Goal: Task Accomplishment & Management: Manage account settings

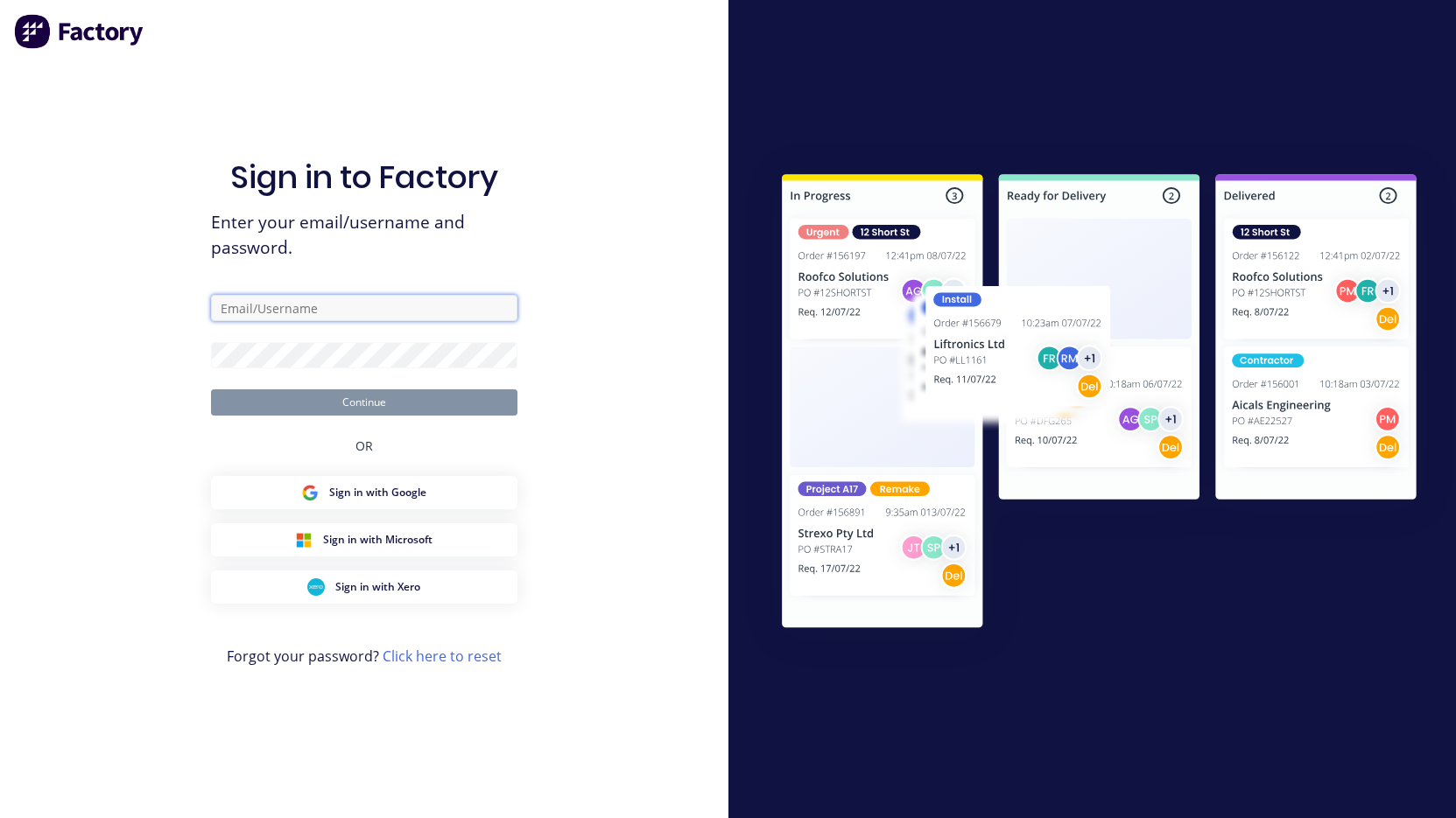
type input "[PERSON_NAME][EMAIL_ADDRESS][DOMAIN_NAME]"
click at [364, 401] on button "Continue" at bounding box center [364, 402] width 306 height 27
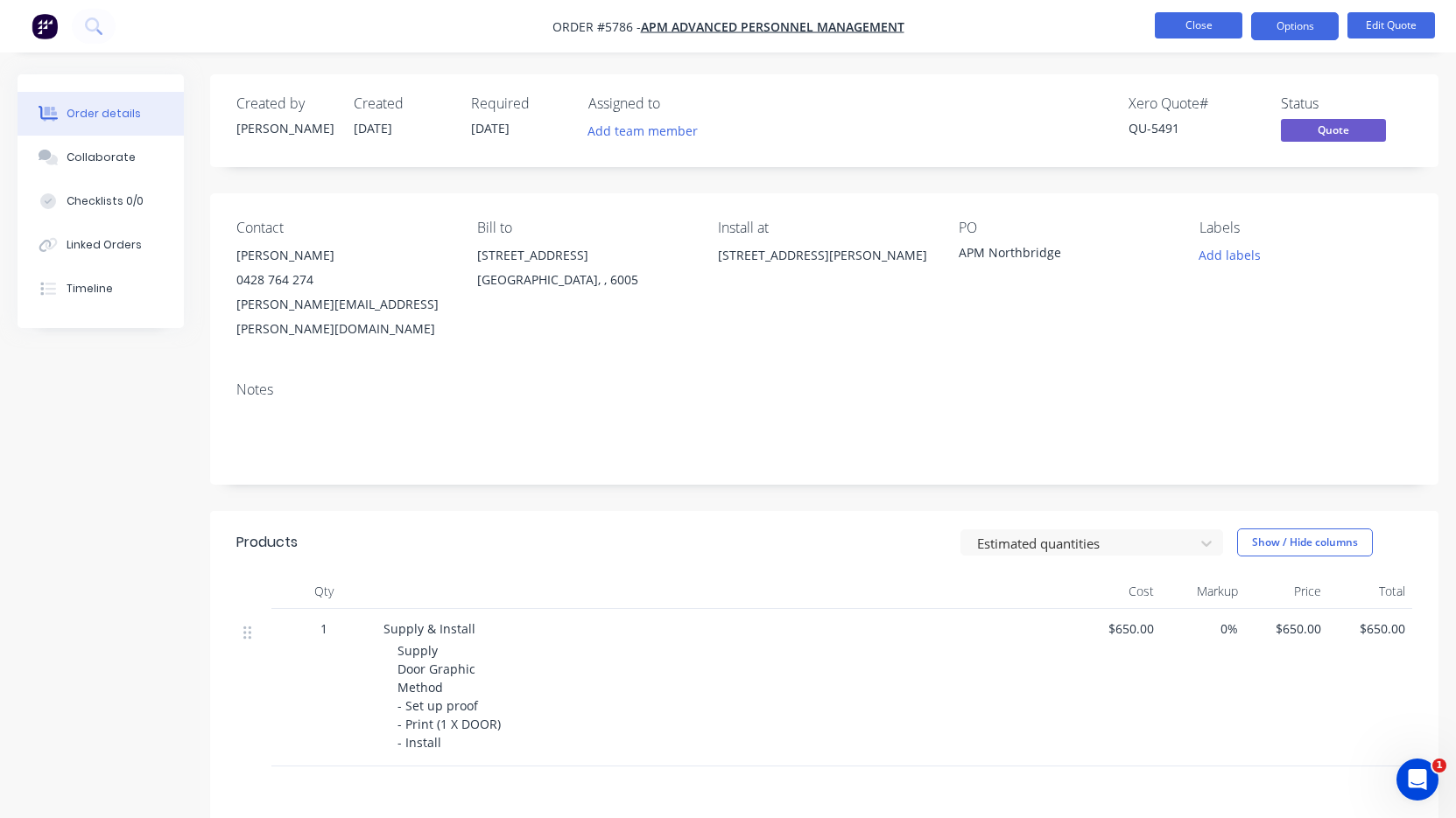
click at [1185, 27] on button "Close" at bounding box center [1198, 26] width 88 height 27
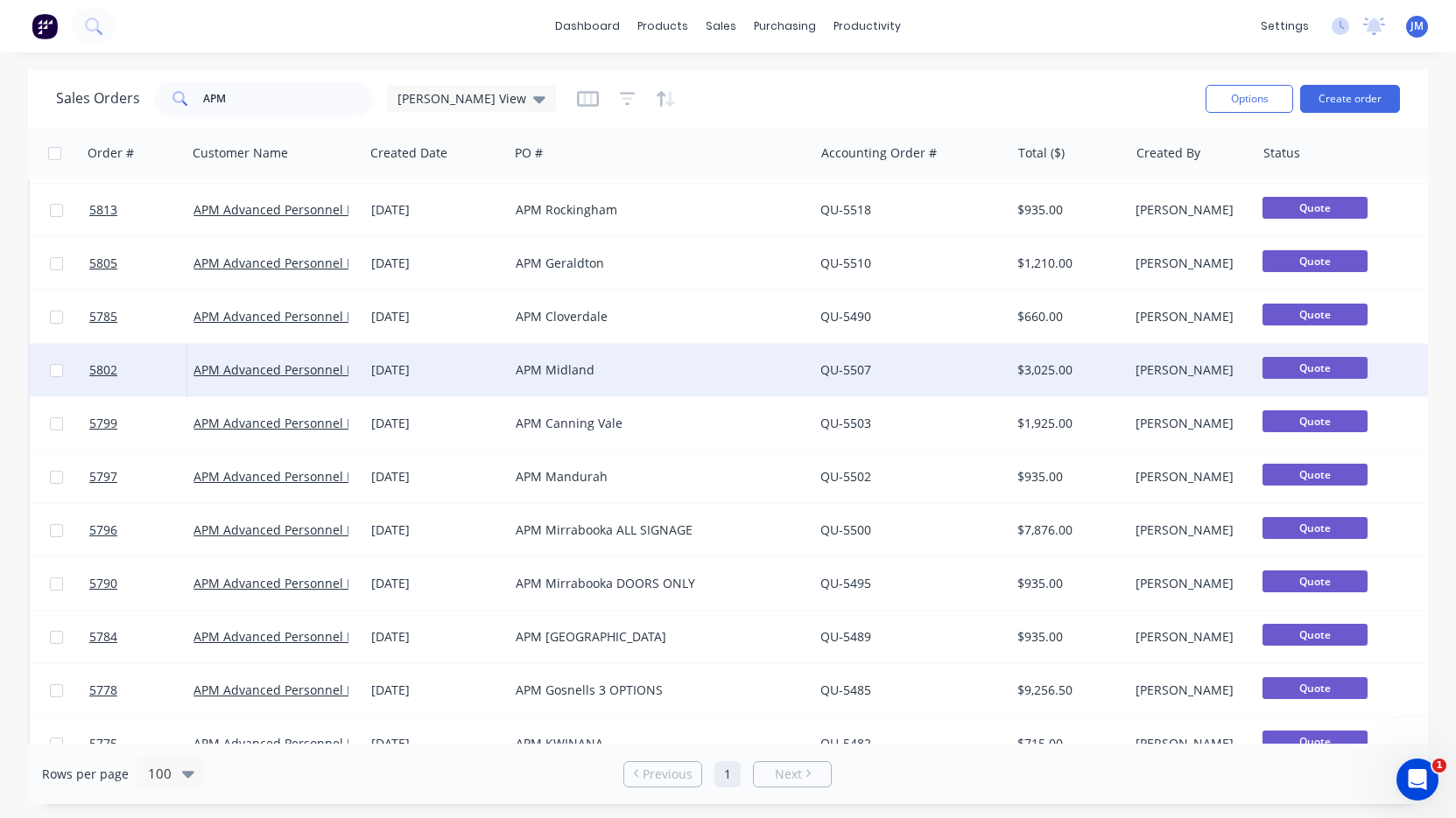
scroll to position [144, 0]
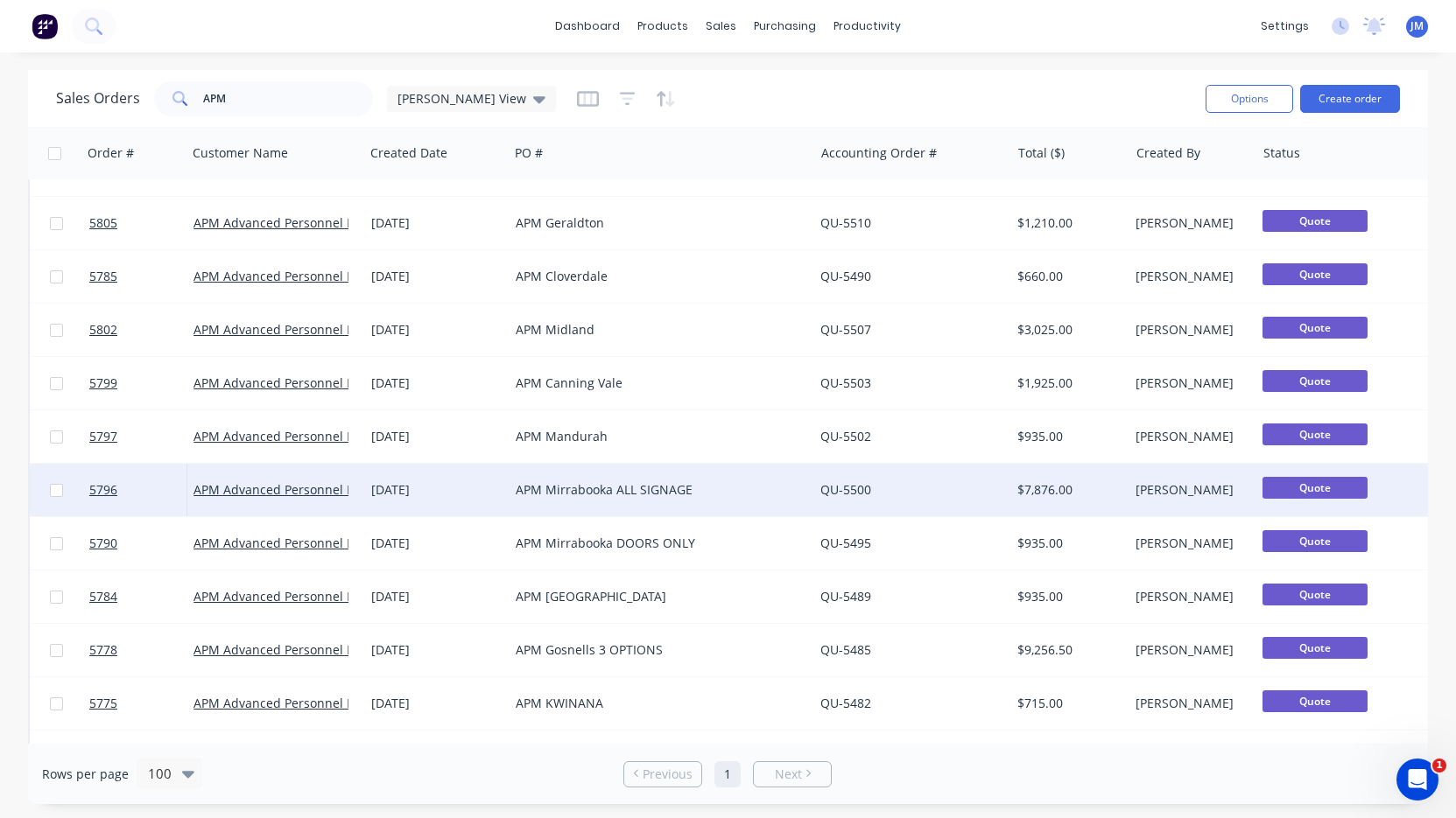
click at [561, 500] on div "APM Mirrabooka ALL SIGNAGE" at bounding box center [661, 490] width 304 height 52
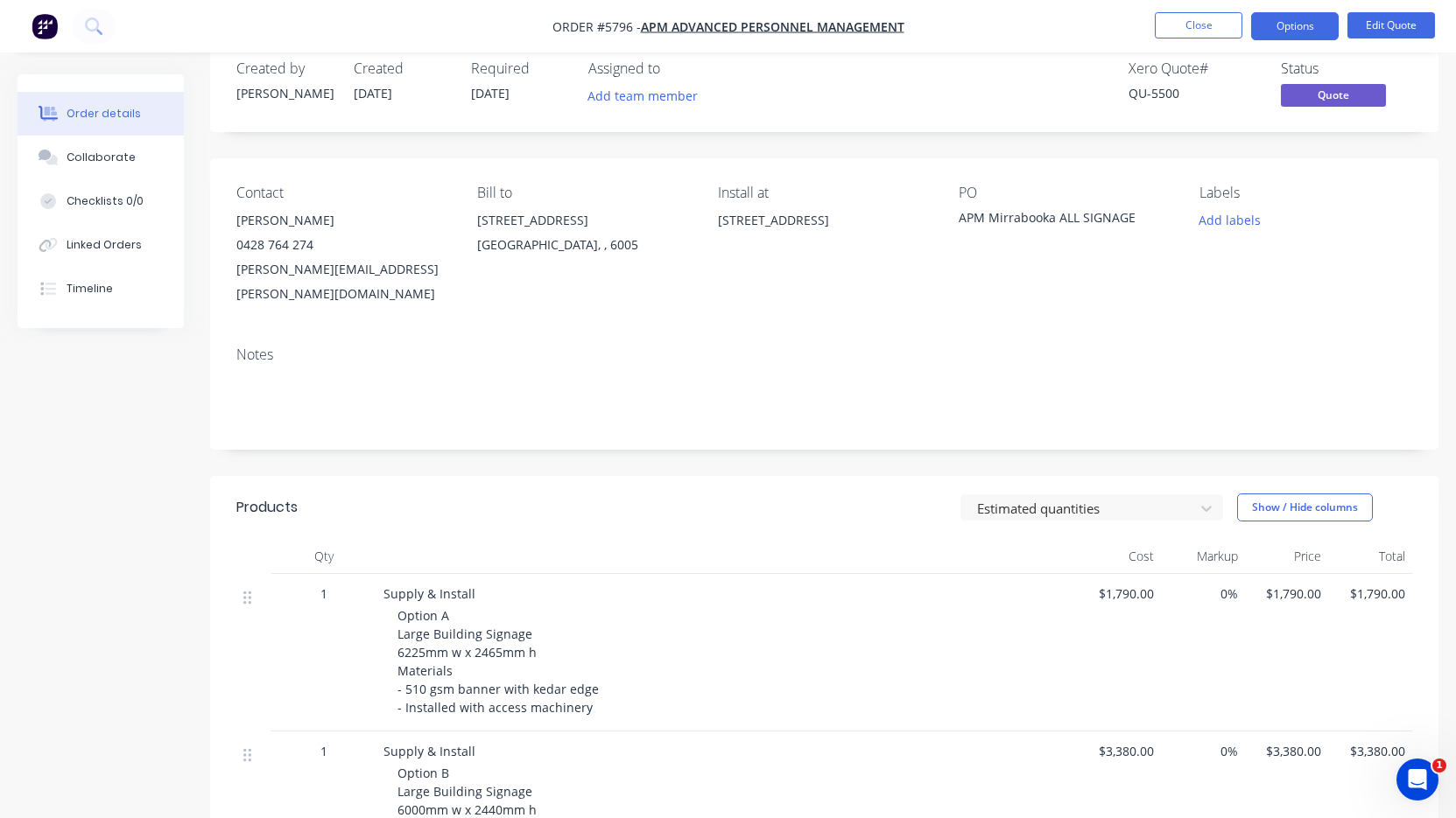
scroll to position [34, 0]
click at [1314, 29] on button "Options" at bounding box center [1294, 27] width 88 height 28
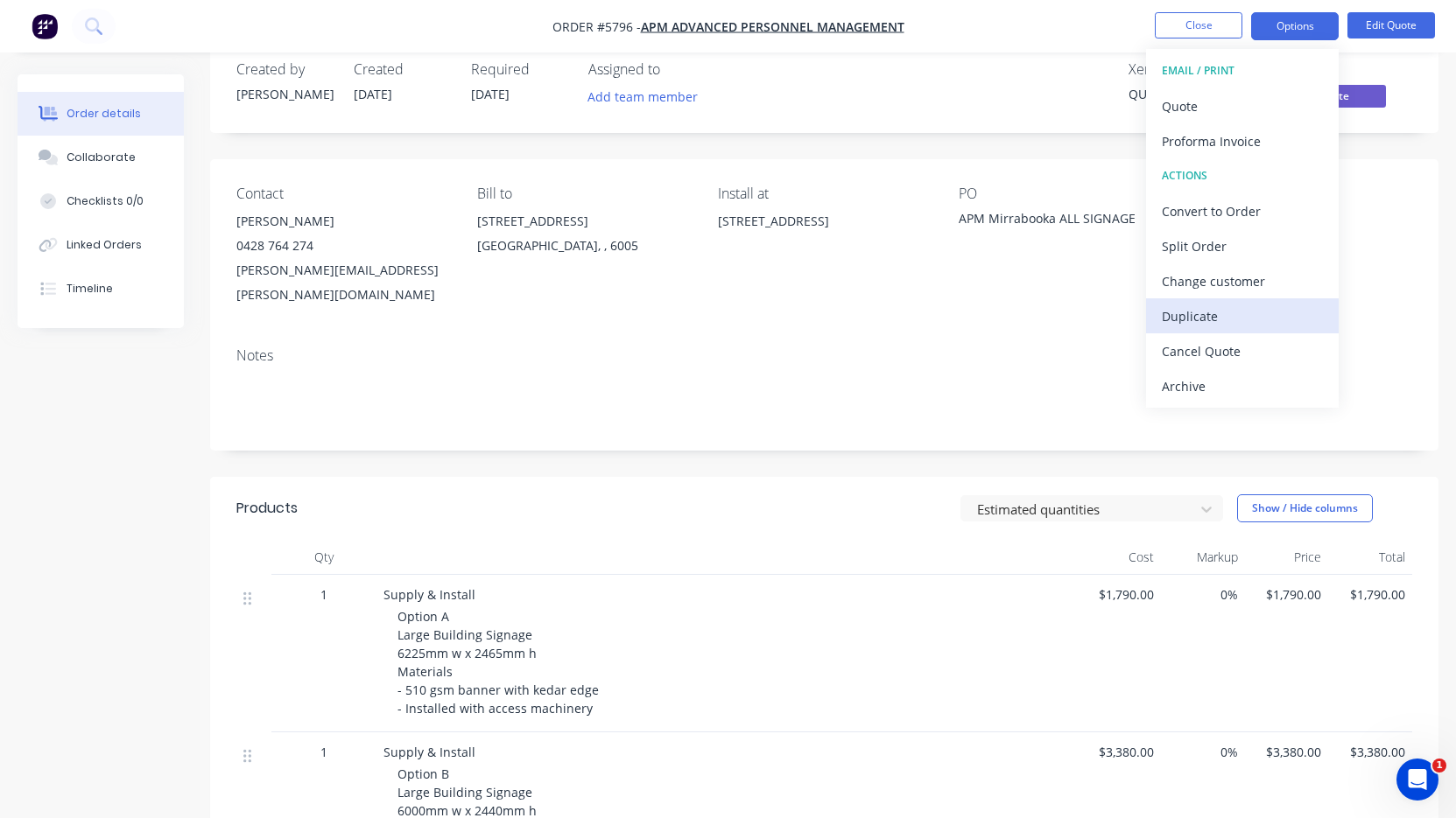
click at [1233, 306] on div "Duplicate" at bounding box center [1242, 316] width 161 height 26
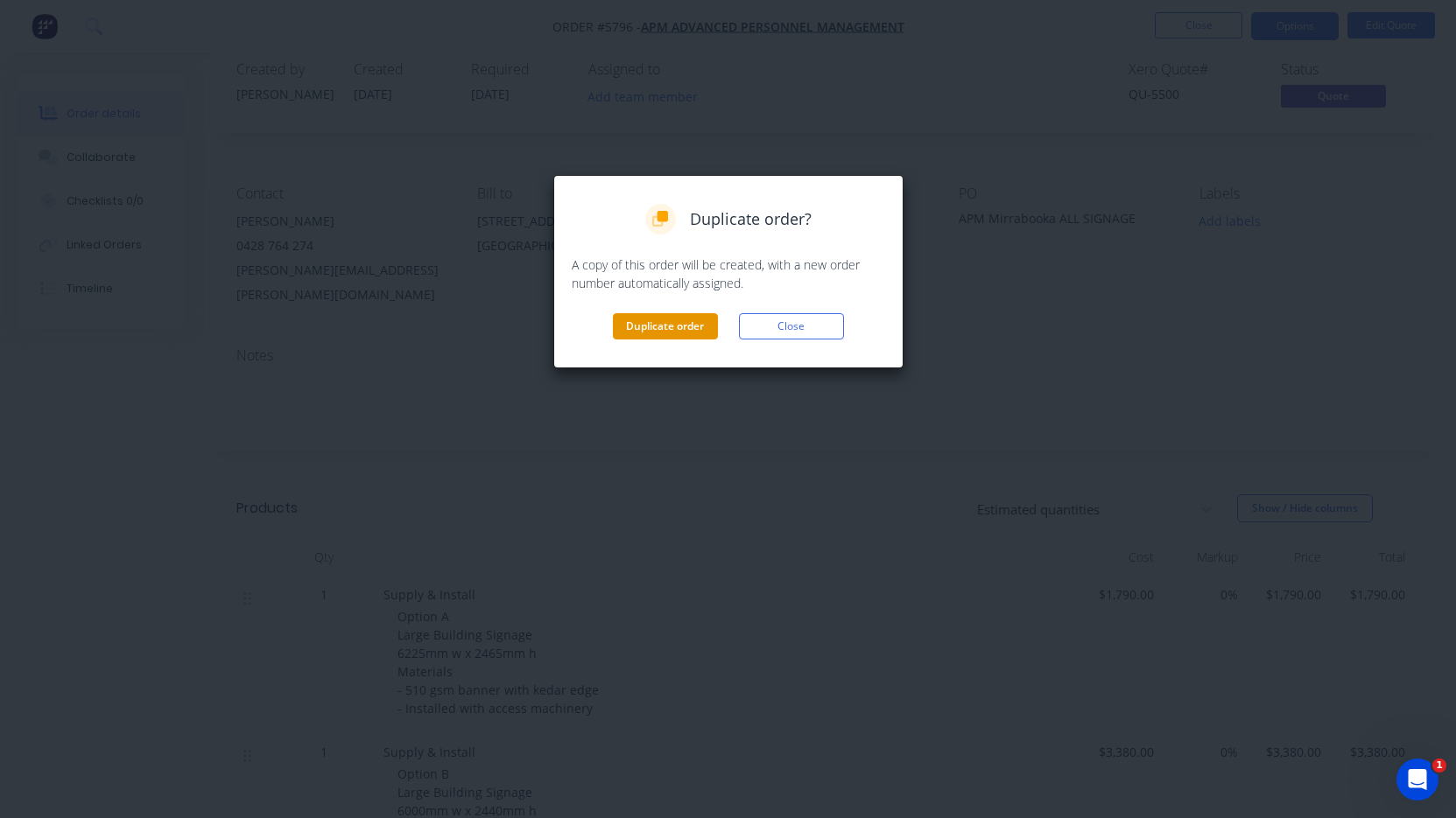
click at [686, 320] on button "Duplicate order" at bounding box center [665, 326] width 105 height 27
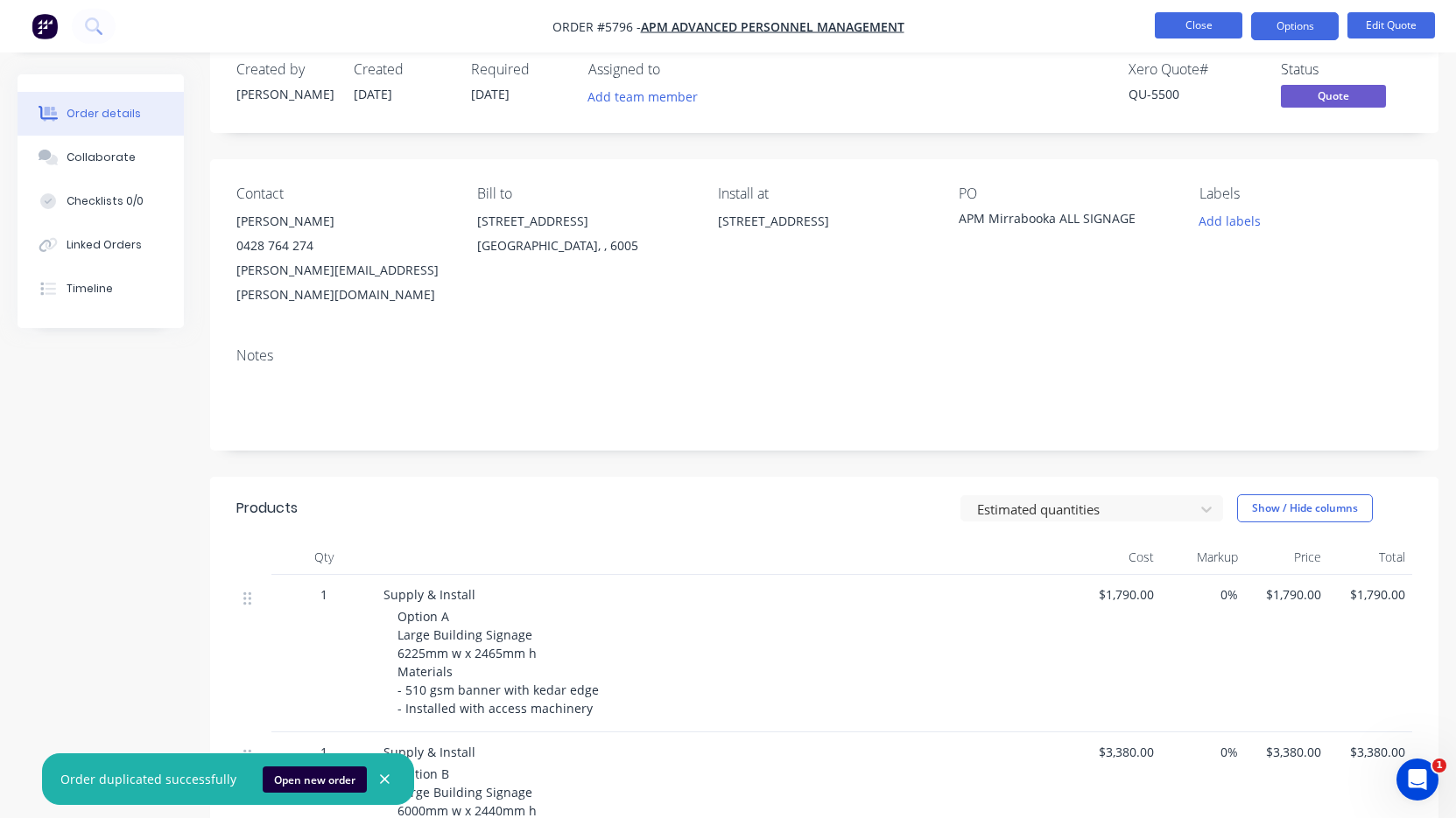
click at [1204, 27] on button "Close" at bounding box center [1198, 26] width 88 height 27
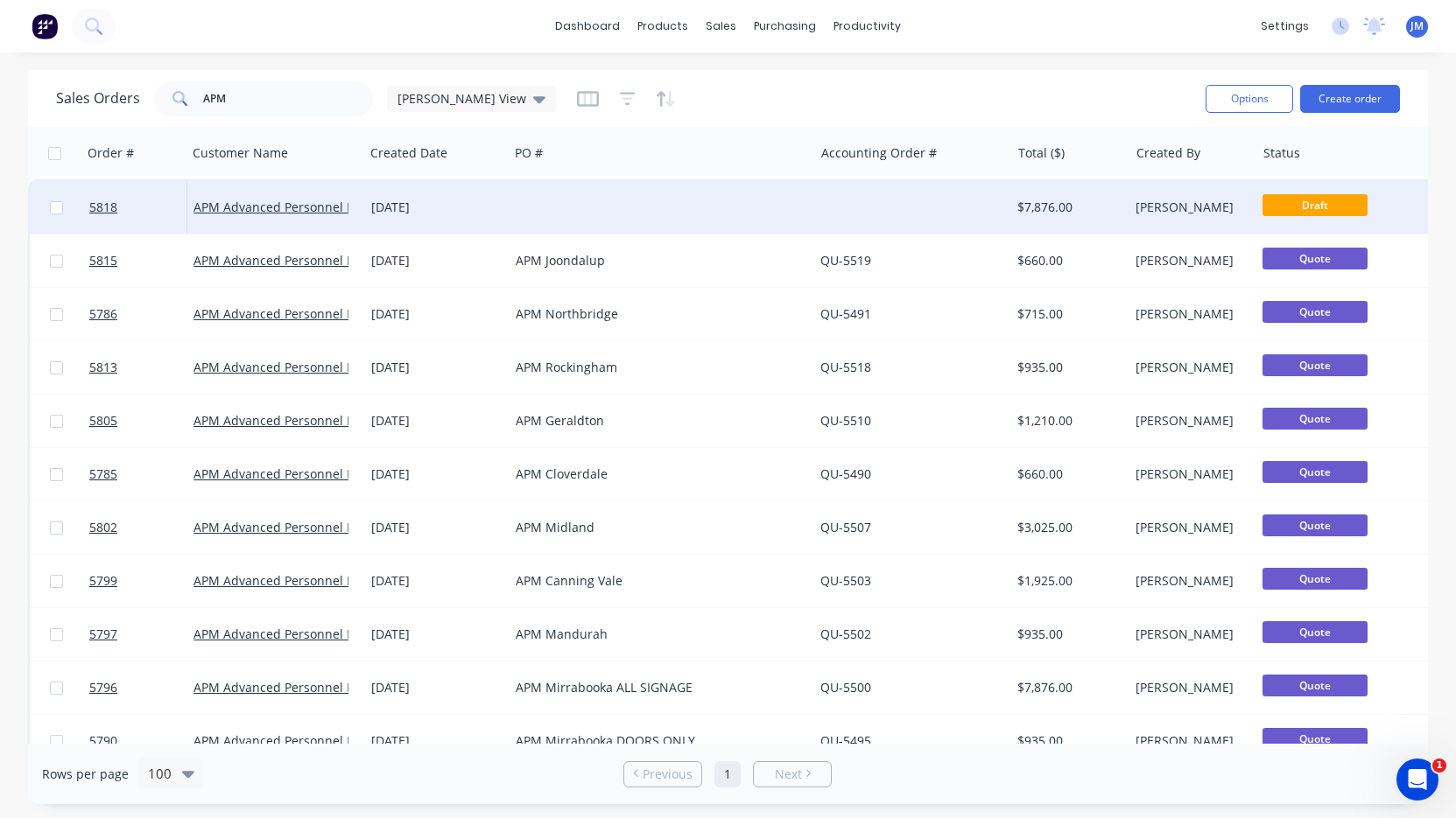
click at [640, 219] on div at bounding box center [661, 207] width 304 height 52
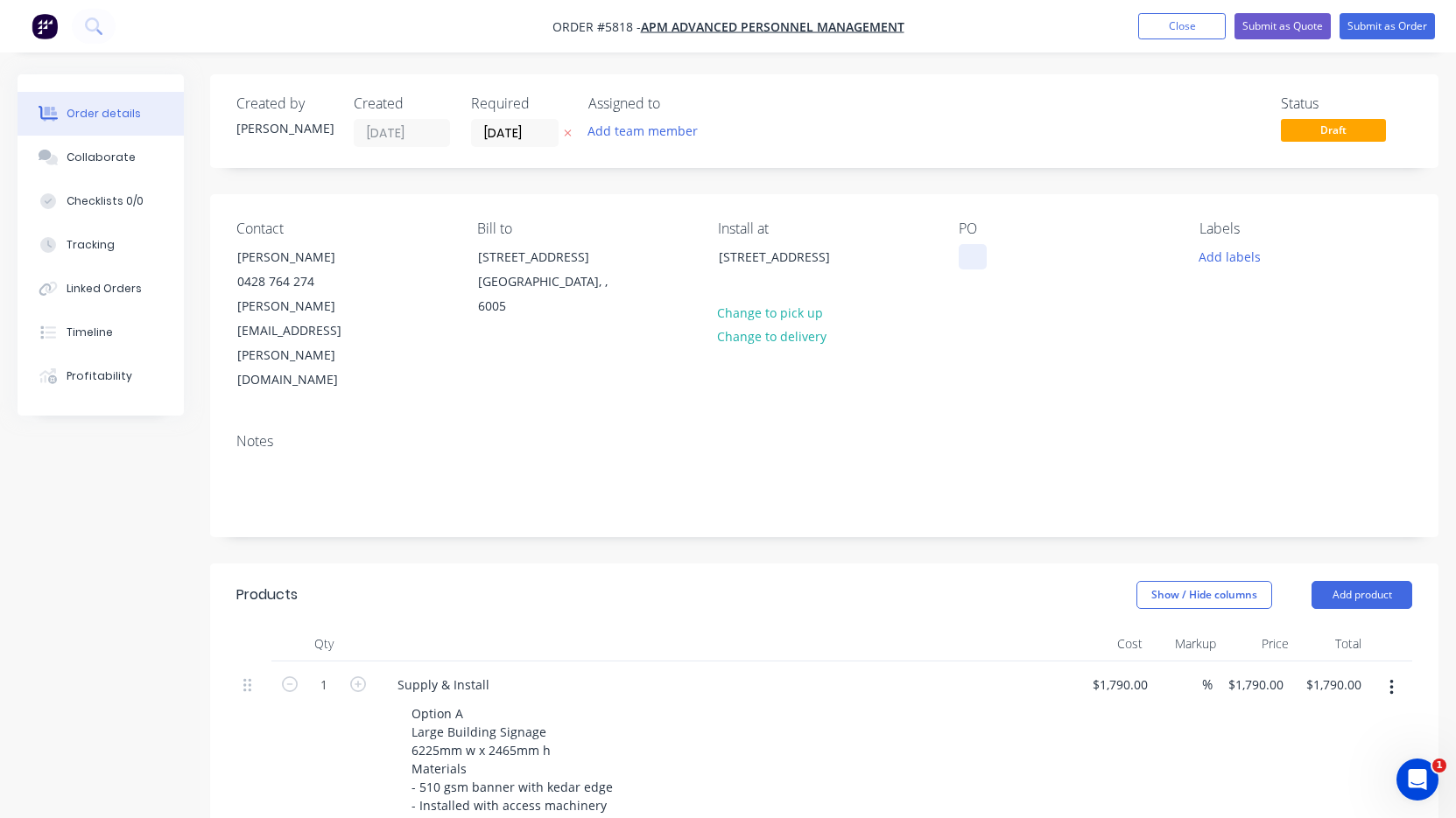
click at [973, 260] on div at bounding box center [973, 256] width 28 height 26
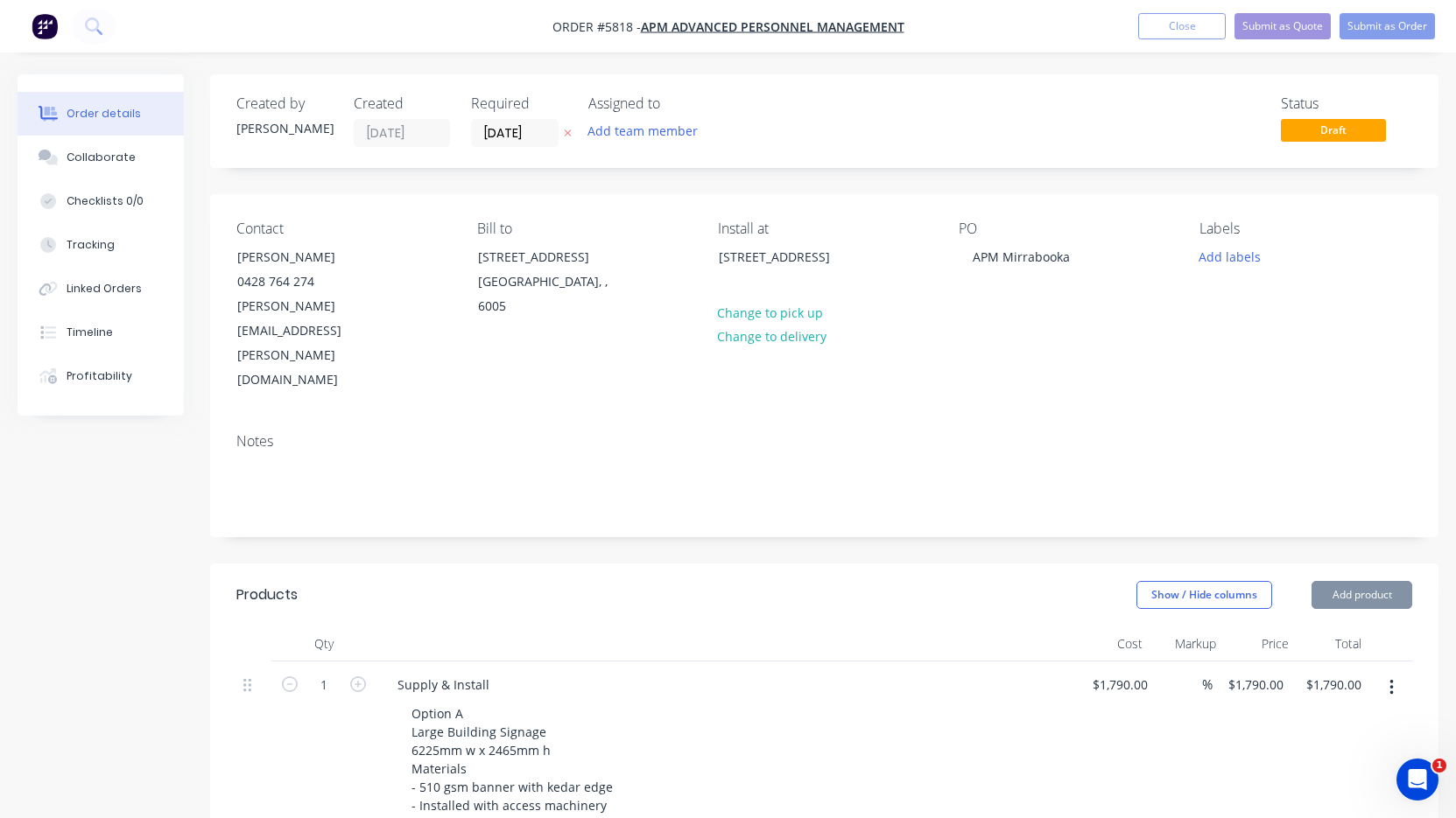
click at [920, 433] on div "Notes" at bounding box center [824, 441] width 1176 height 17
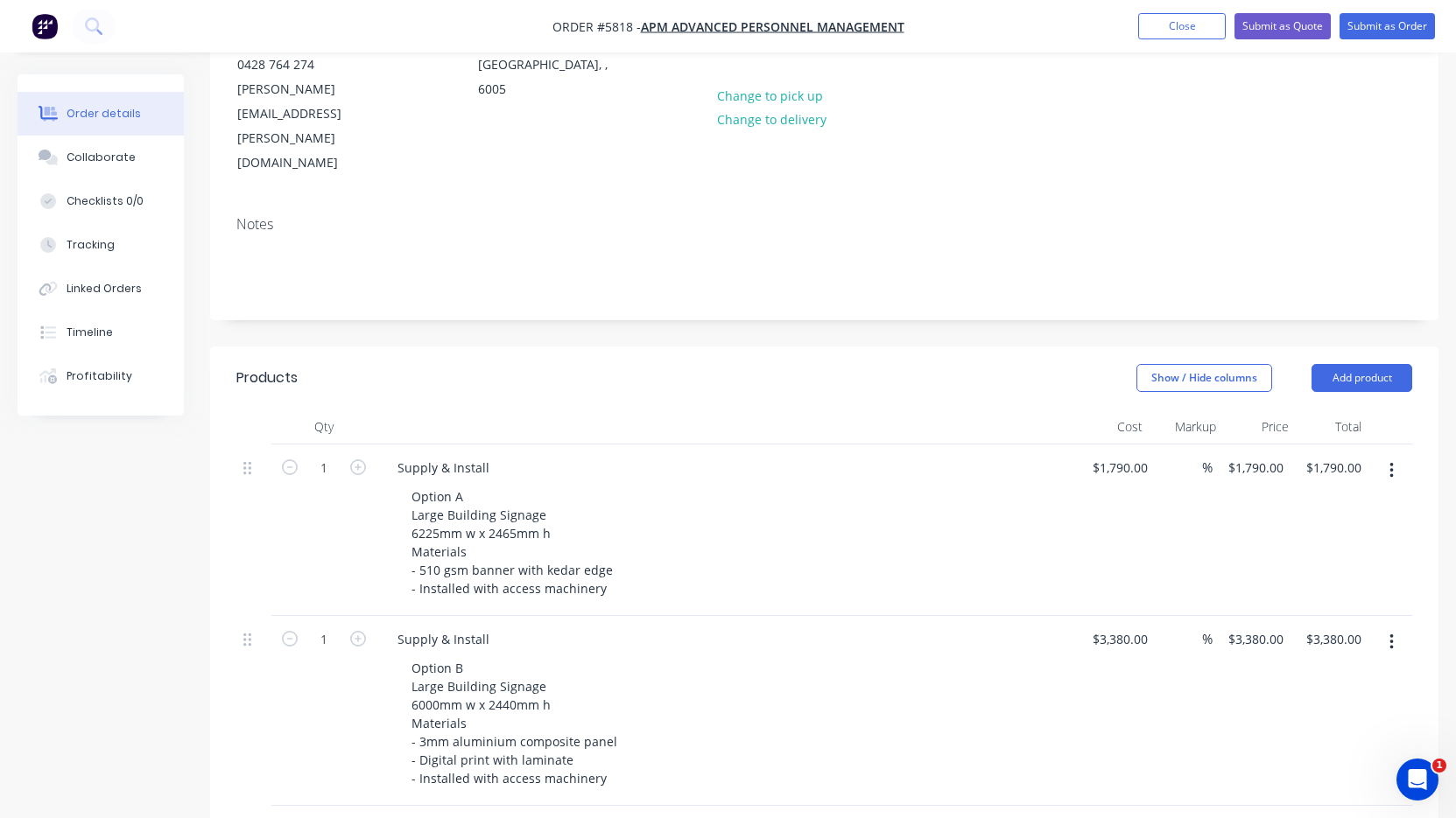
scroll to position [218, 0]
click at [1394, 454] on button "button" at bounding box center [1391, 470] width 42 height 32
click at [1320, 608] on div "Delete" at bounding box center [1329, 620] width 134 height 26
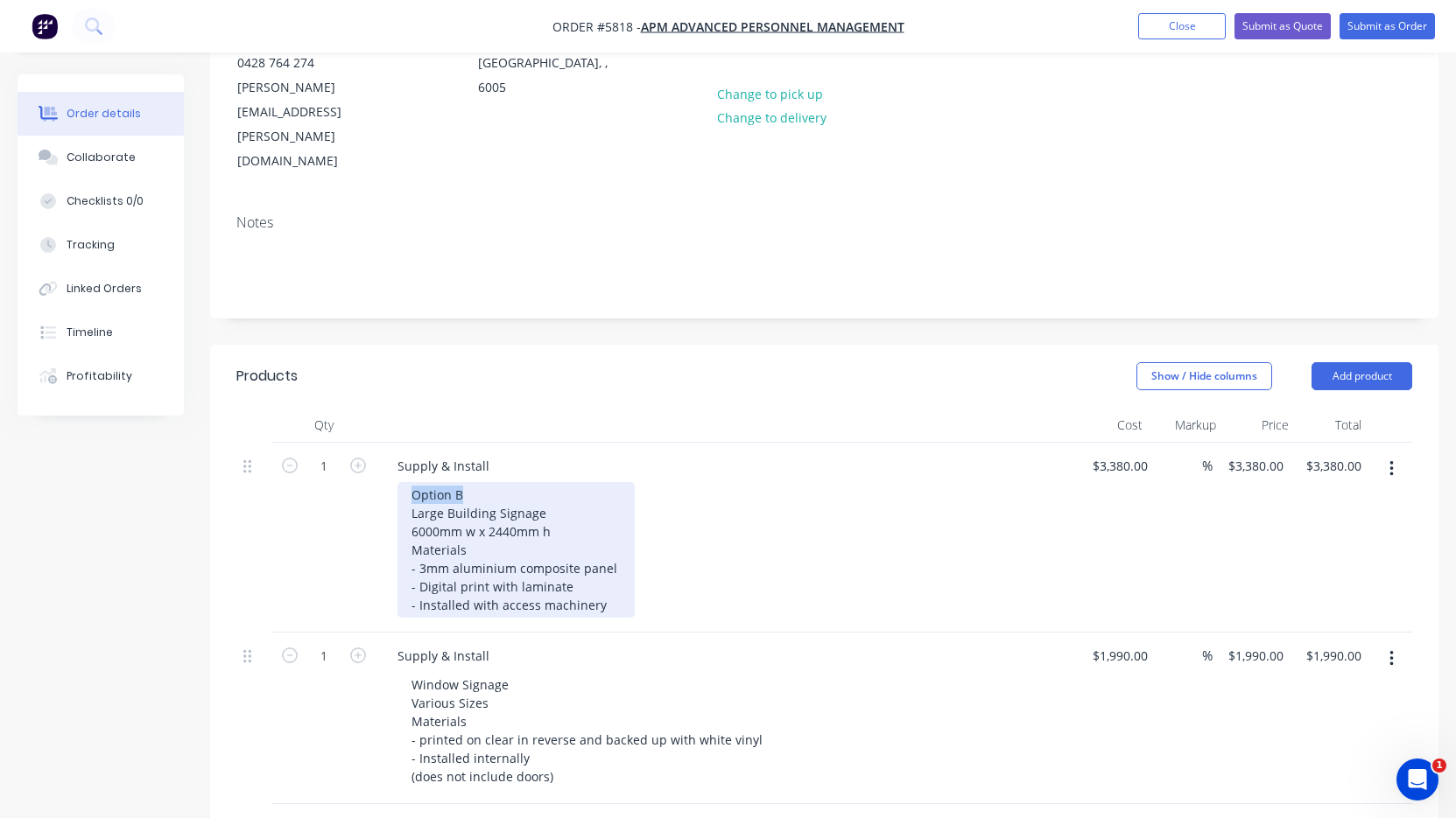
drag, startPoint x: 509, startPoint y: 418, endPoint x: 364, endPoint y: 418, distance: 145.0
click at [364, 443] on div "1 Supply & Install Option B Large Building Signage 6000mm w x 2440mm h Material…" at bounding box center [824, 538] width 1176 height 190
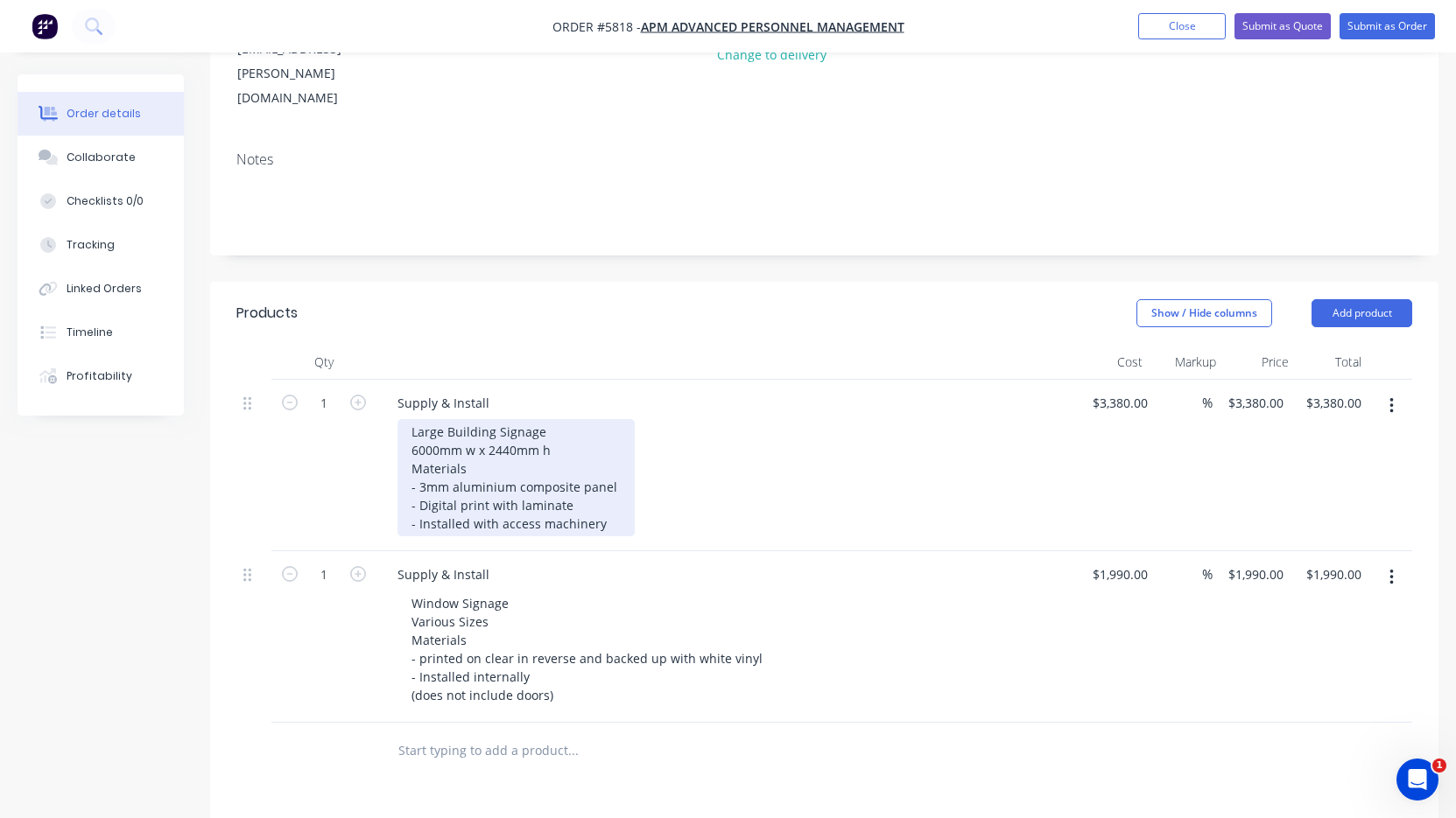
scroll to position [287, 0]
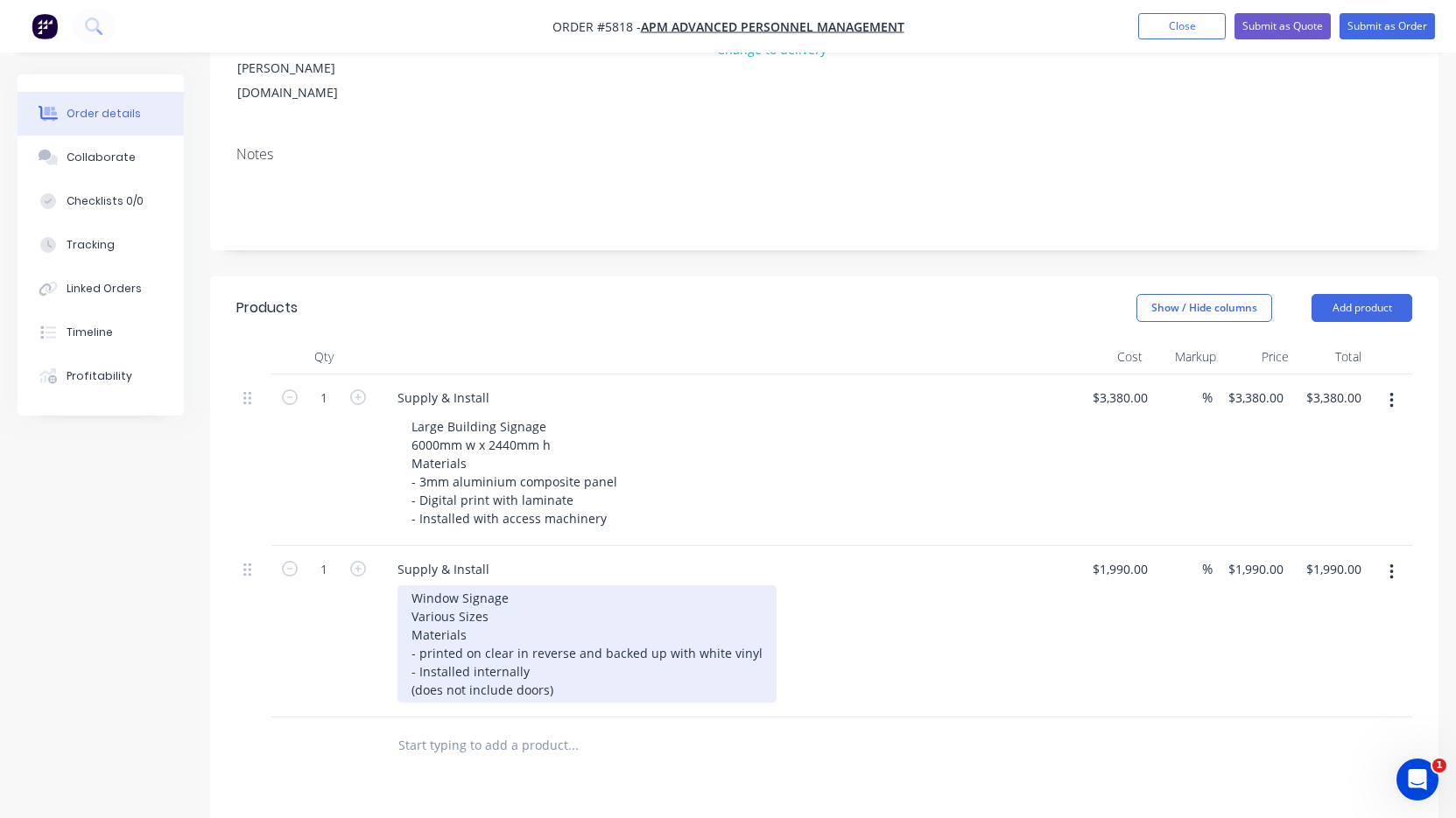
click at [612, 614] on div "Window Signage Various Sizes Materials - printed on clear in reverse and backed…" at bounding box center [586, 644] width 379 height 118
drag, startPoint x: 576, startPoint y: 622, endPoint x: 398, endPoint y: 625, distance: 178.0
click at [398, 625] on div "Window Signage Various Sizes Materials - printed on clear in reverse and backed…" at bounding box center [586, 644] width 379 height 118
drag, startPoint x: 564, startPoint y: 621, endPoint x: 389, endPoint y: 622, distance: 175.0
click at [389, 622] on div "Supply & Install Window Signage Various Sizes Materials - printed on clear in r…" at bounding box center [727, 632] width 701 height 172
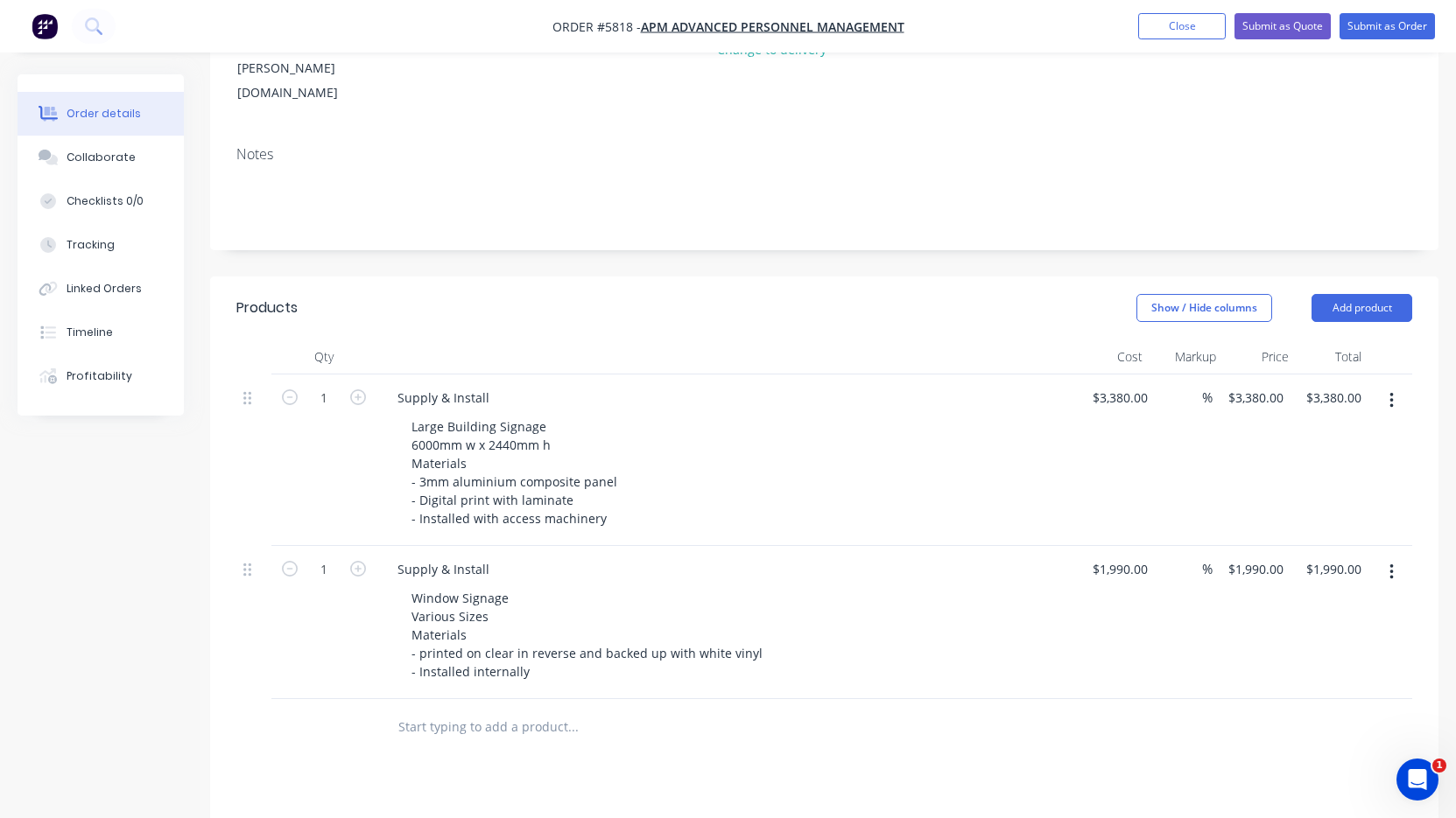
click at [537, 710] on input "text" at bounding box center [572, 728] width 350 height 35
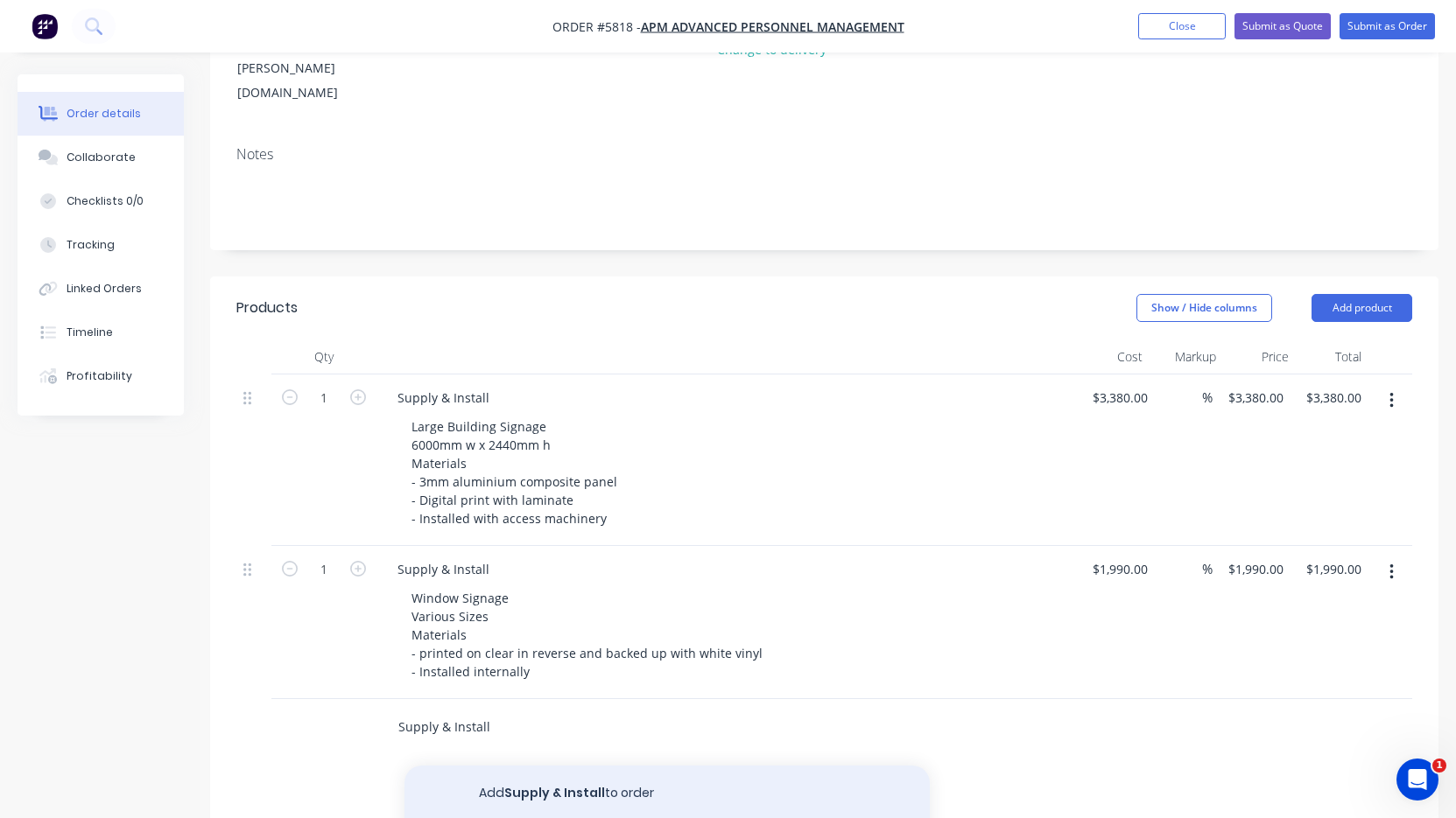
type input "Supply & Install"
click at [534, 766] on button "Add Supply & Install to order" at bounding box center [667, 793] width 525 height 56
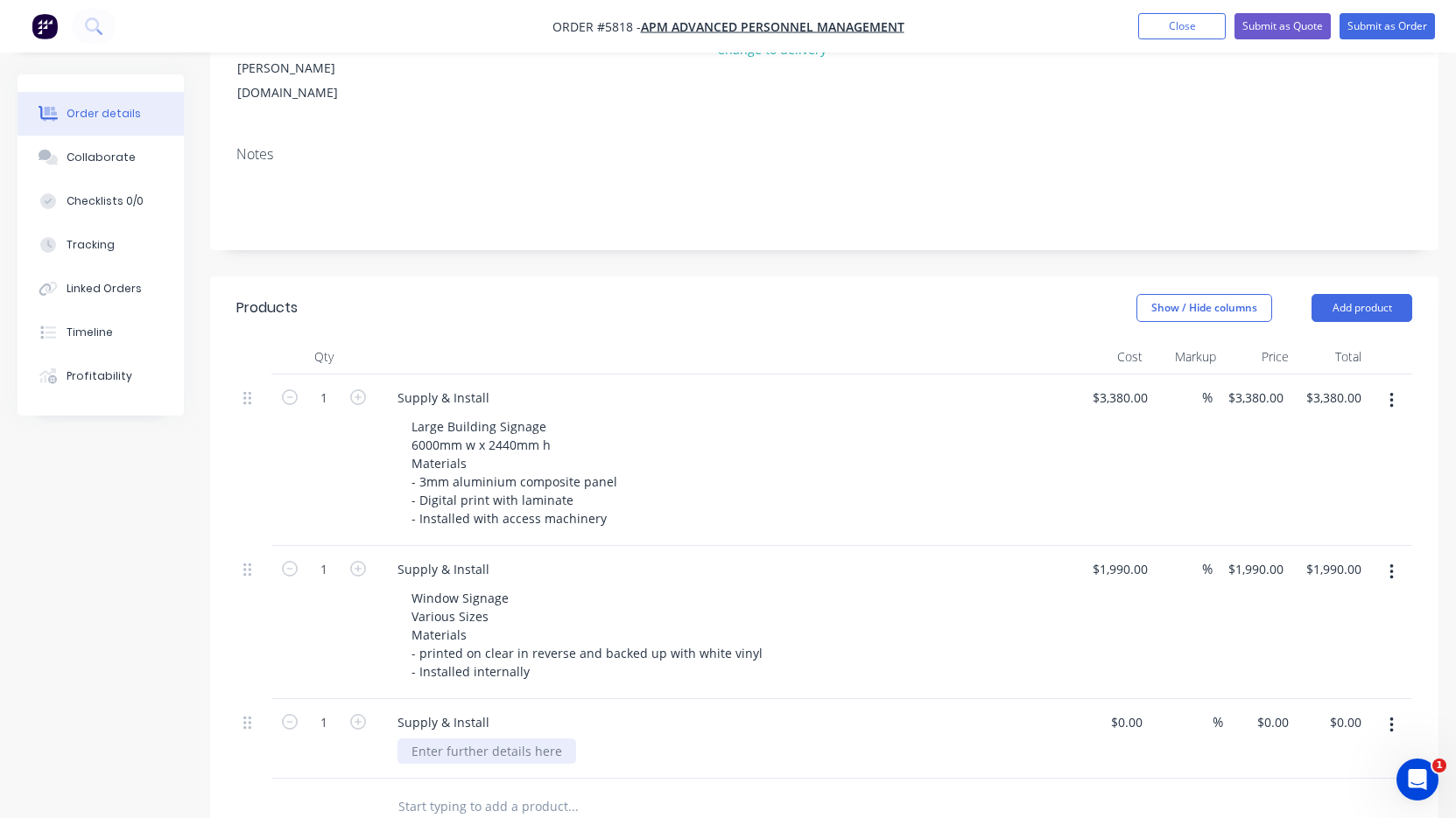
click at [480, 738] on div at bounding box center [487, 751] width 179 height 26
paste div
click at [1099, 700] on div "$0.00 $0.00" at bounding box center [1113, 785] width 73 height 172
click at [1124, 710] on div "$0.00" at bounding box center [1125, 722] width 47 height 26
type input "$850.00"
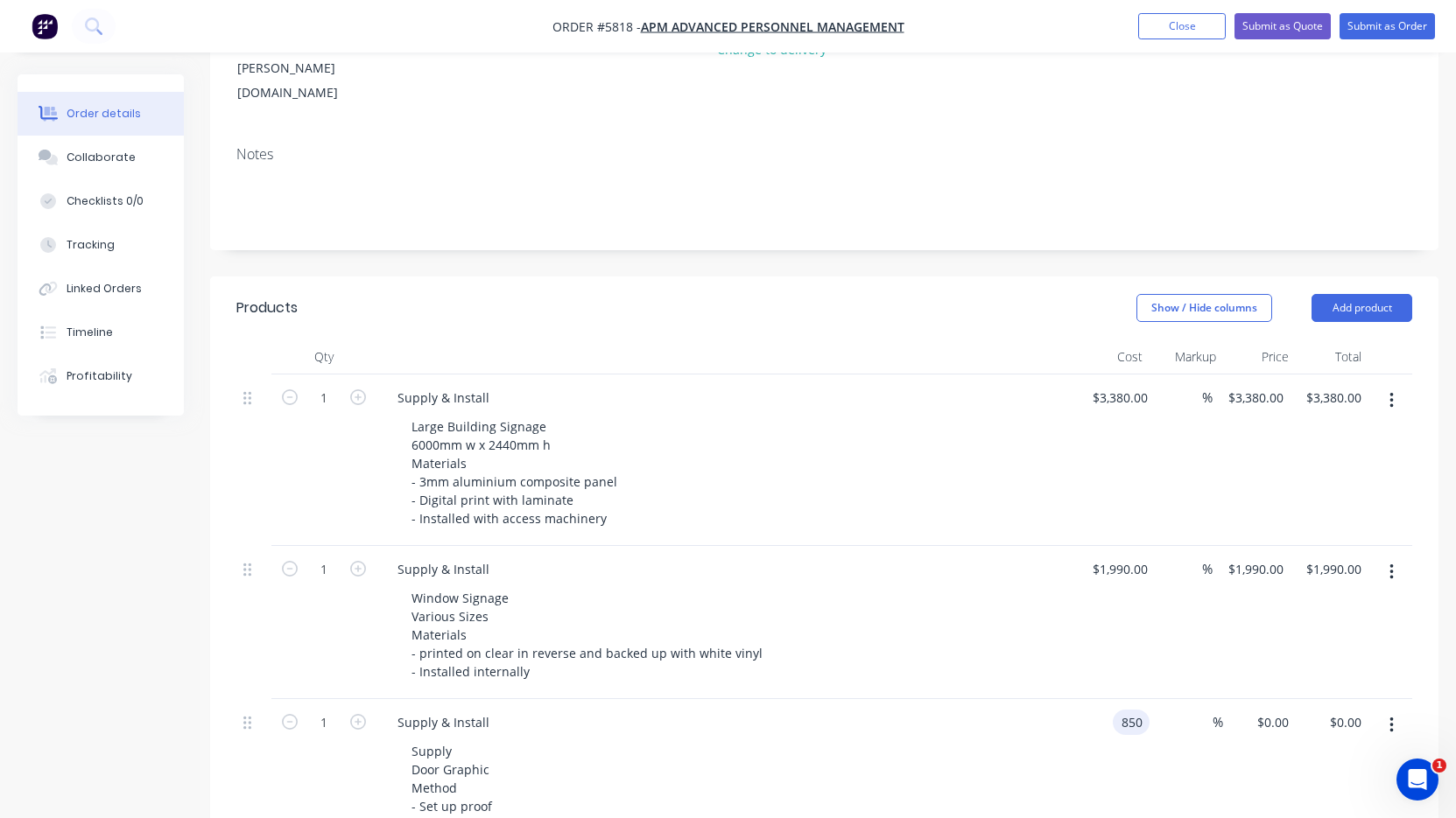
type input "$850.00"
click at [945, 738] on div "Supply Door Graphic Method - Set up proof - Print (2 X DOOR) - Install" at bounding box center [733, 797] width 672 height 118
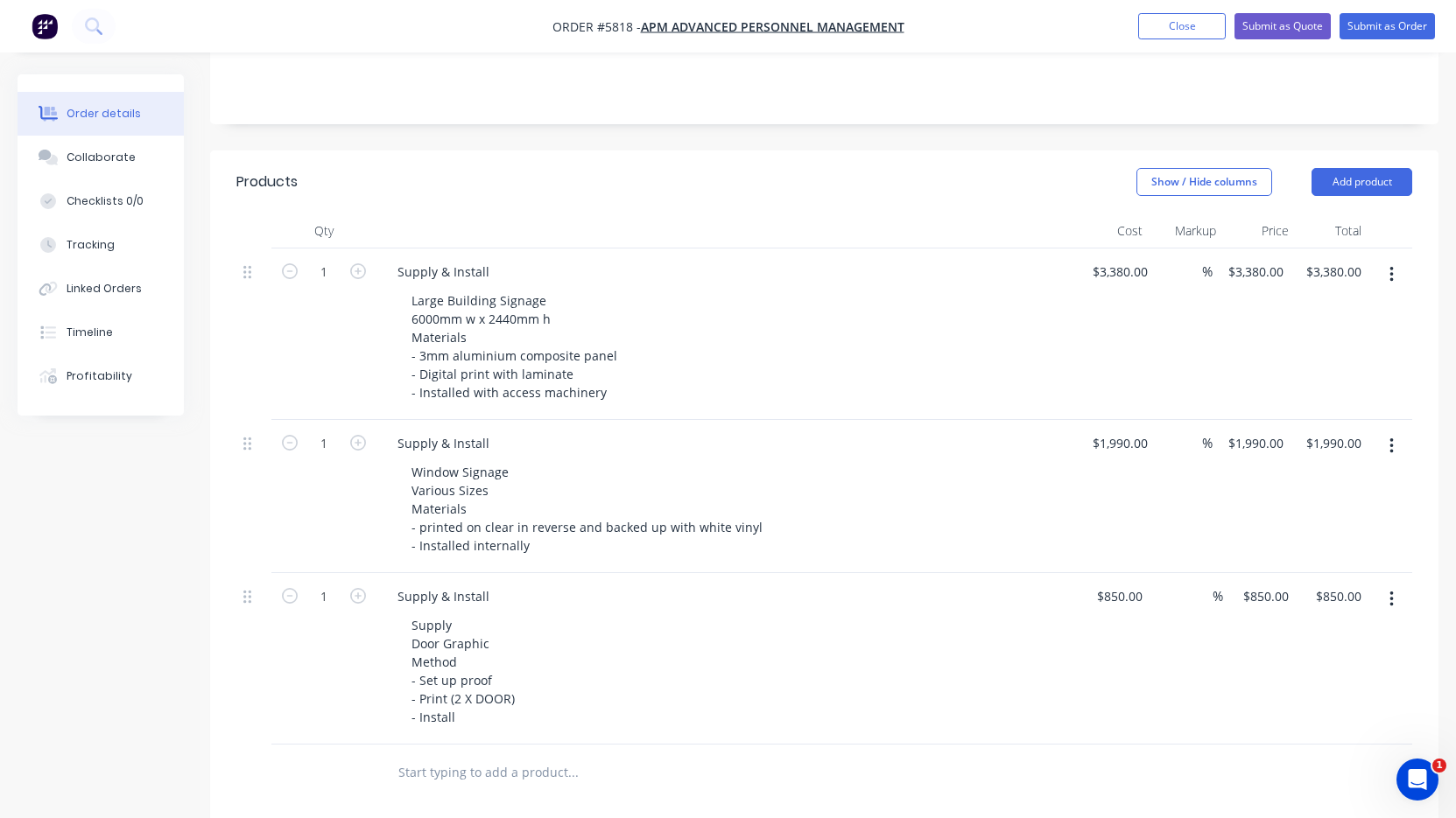
scroll to position [406, 0]
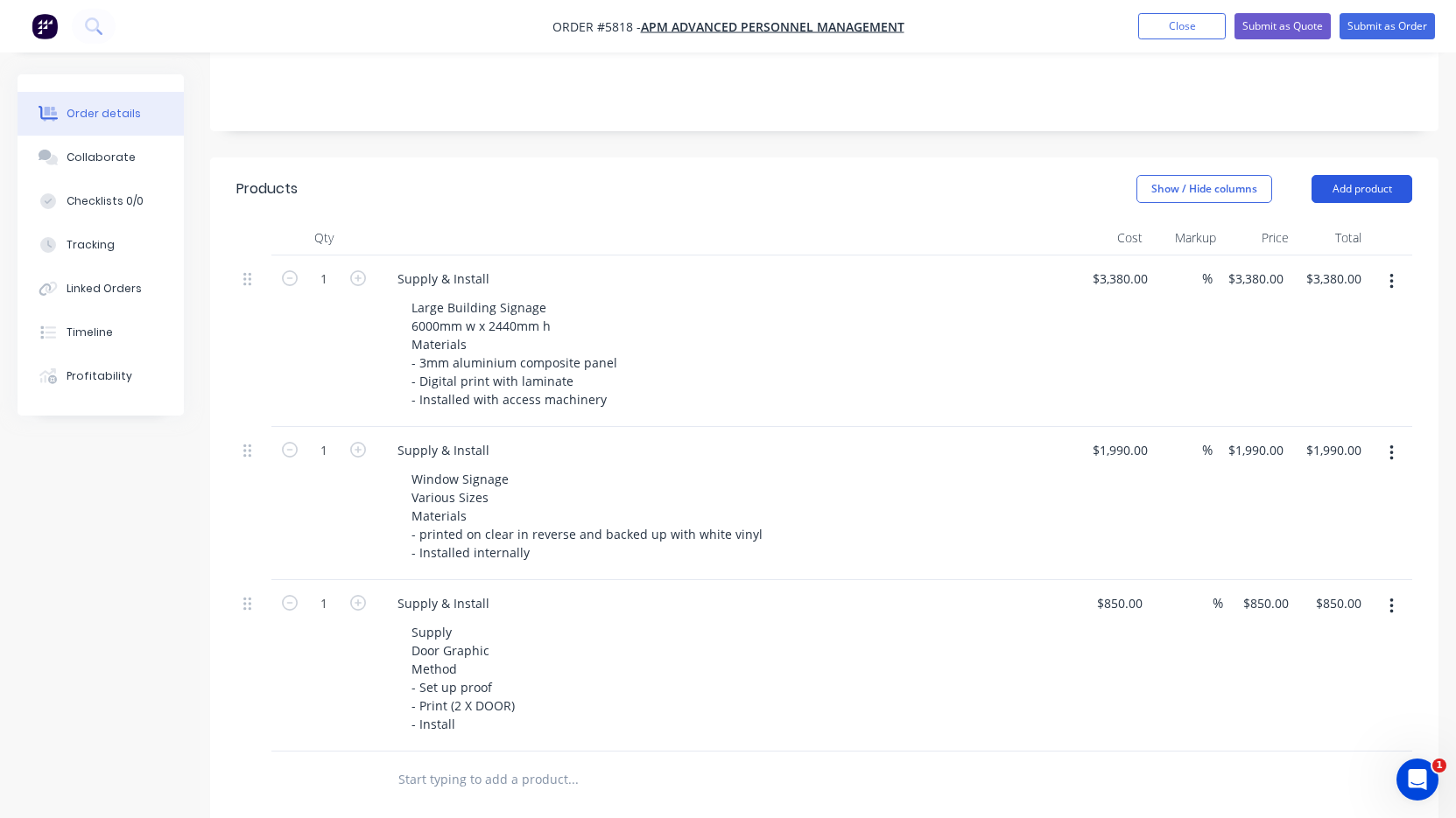
click at [1368, 175] on button "Add product" at bounding box center [1362, 189] width 101 height 28
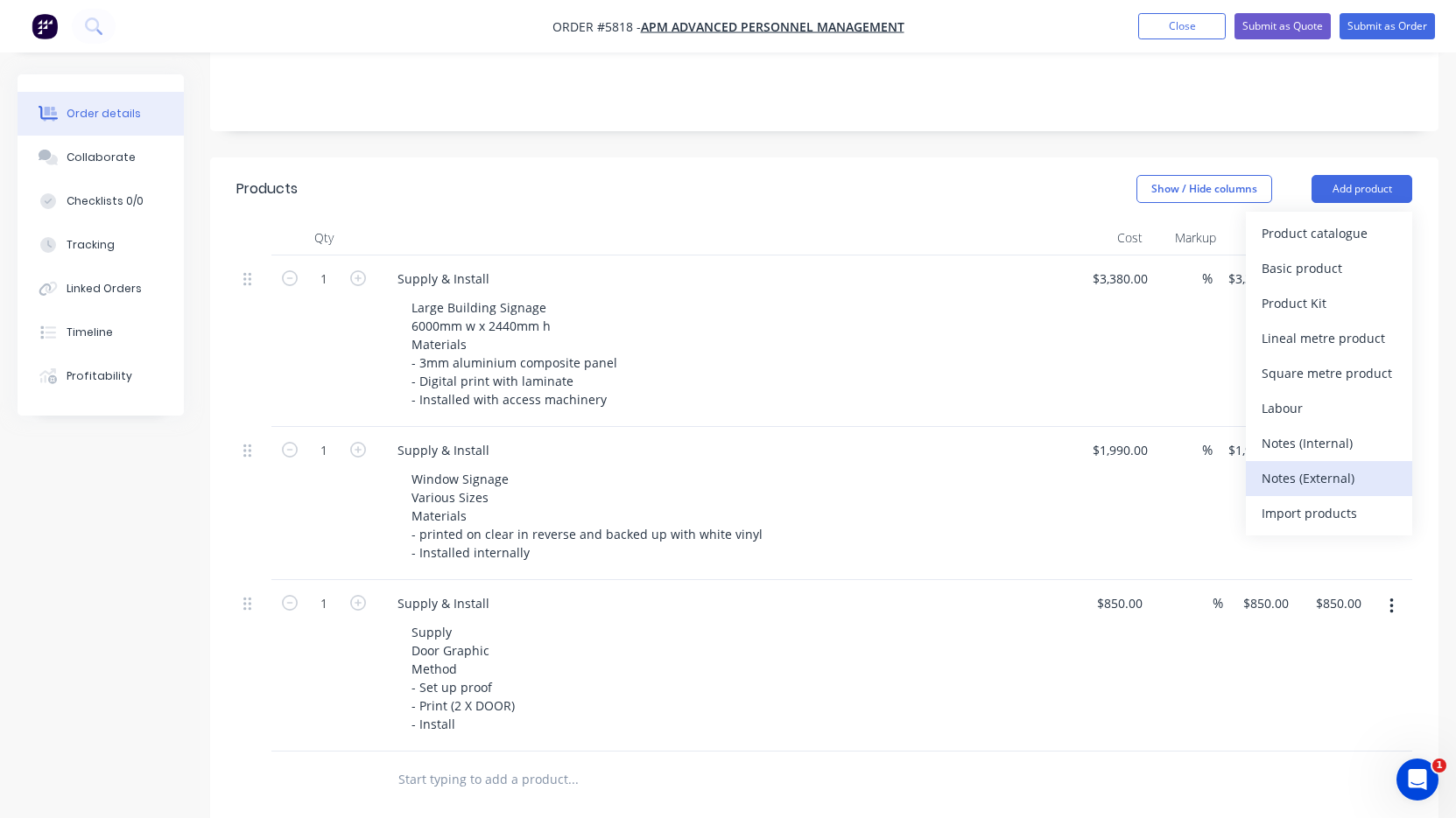
click at [1350, 466] on div "Notes (External)" at bounding box center [1329, 478] width 134 height 26
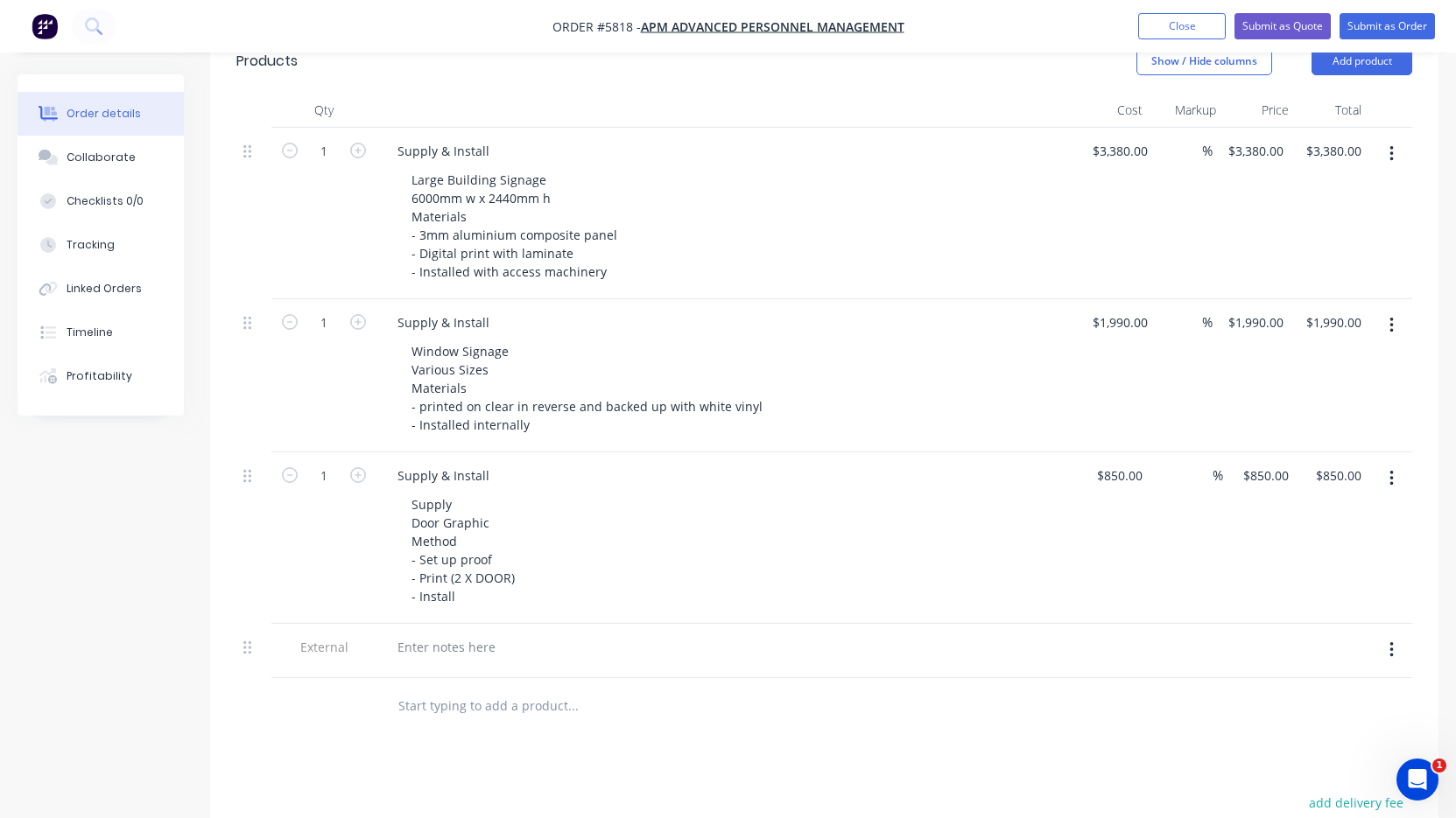
scroll to position [568, 0]
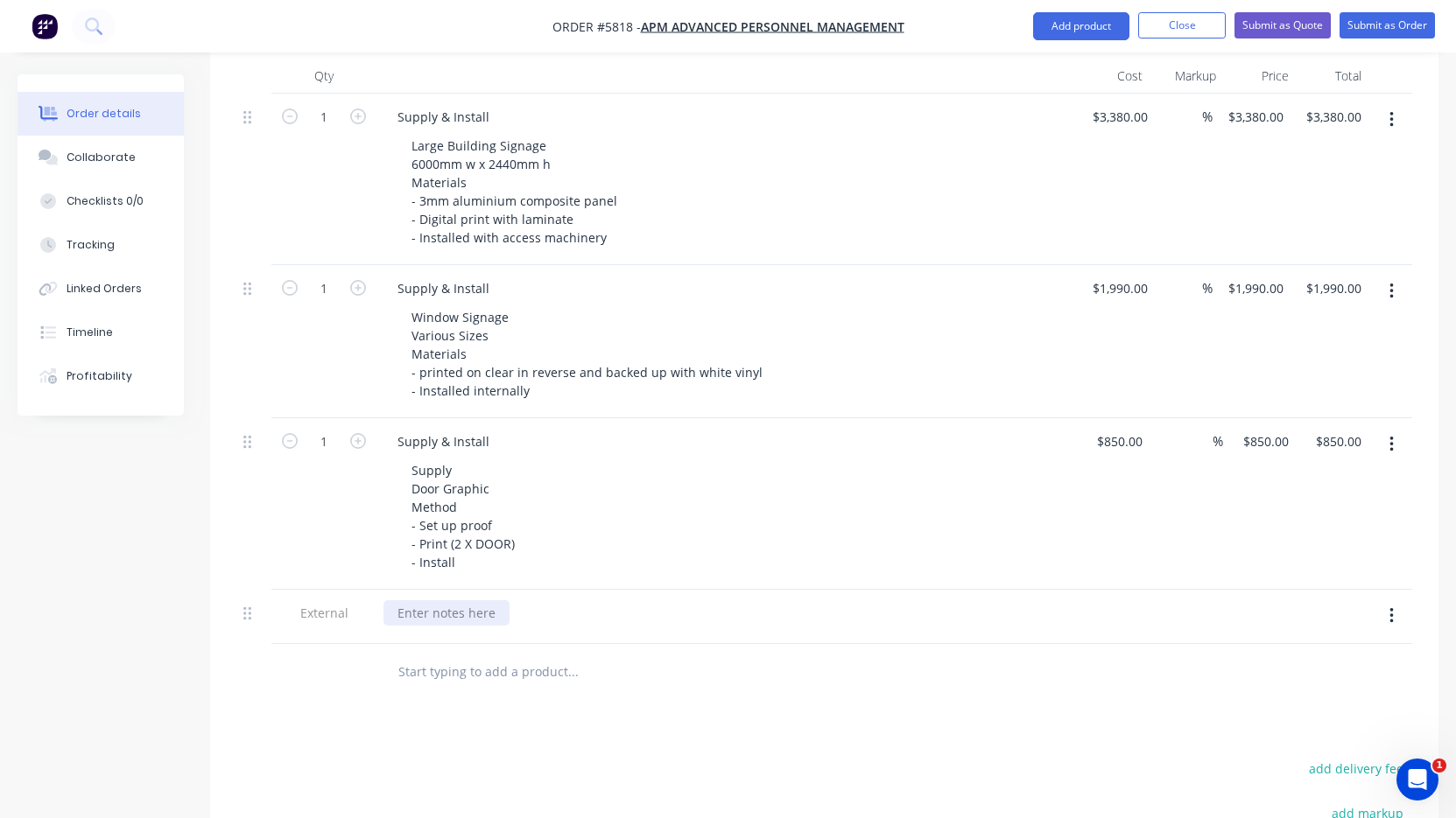
click at [467, 600] on div at bounding box center [446, 613] width 126 height 26
click at [603, 677] on div "Products Show / Hide columns Add product Qty Cost Markup Price Total 1 Supply &…" at bounding box center [824, 558] width 1229 height 1126
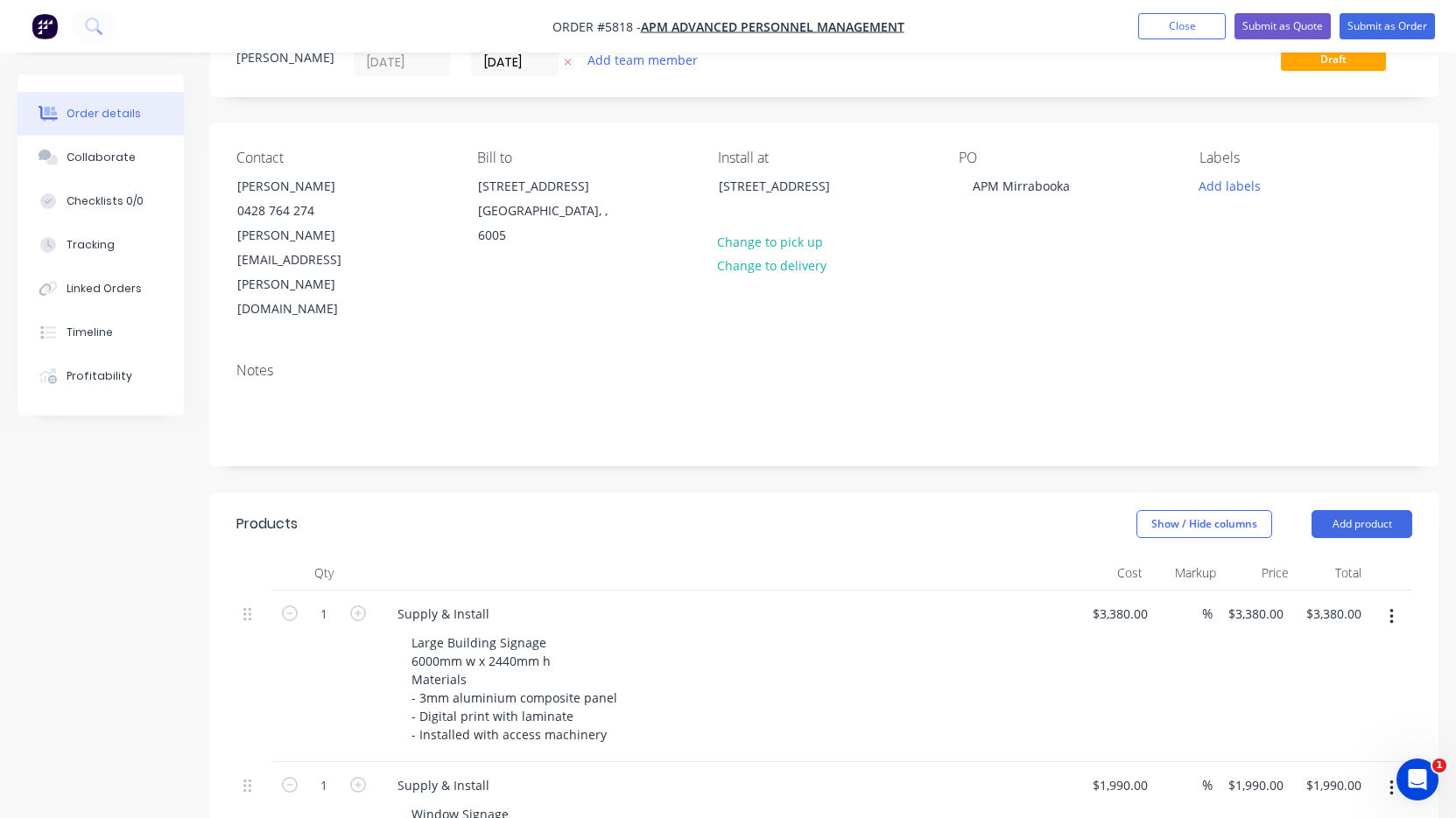
scroll to position [68, 0]
click at [1268, 33] on button "Submit as Quote" at bounding box center [1282, 27] width 96 height 27
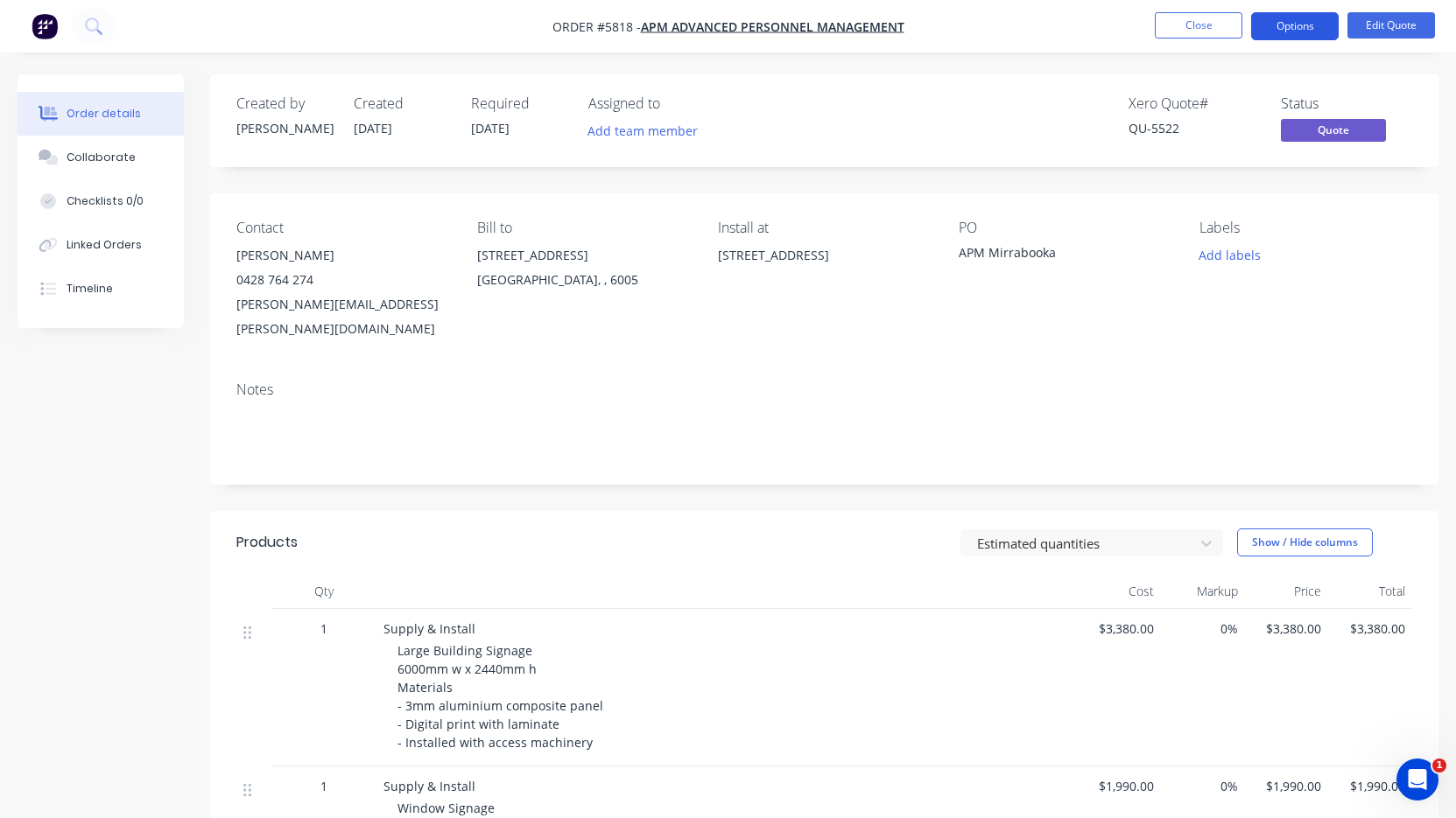
scroll to position [0, 0]
click at [1278, 29] on button "Options" at bounding box center [1294, 27] width 88 height 28
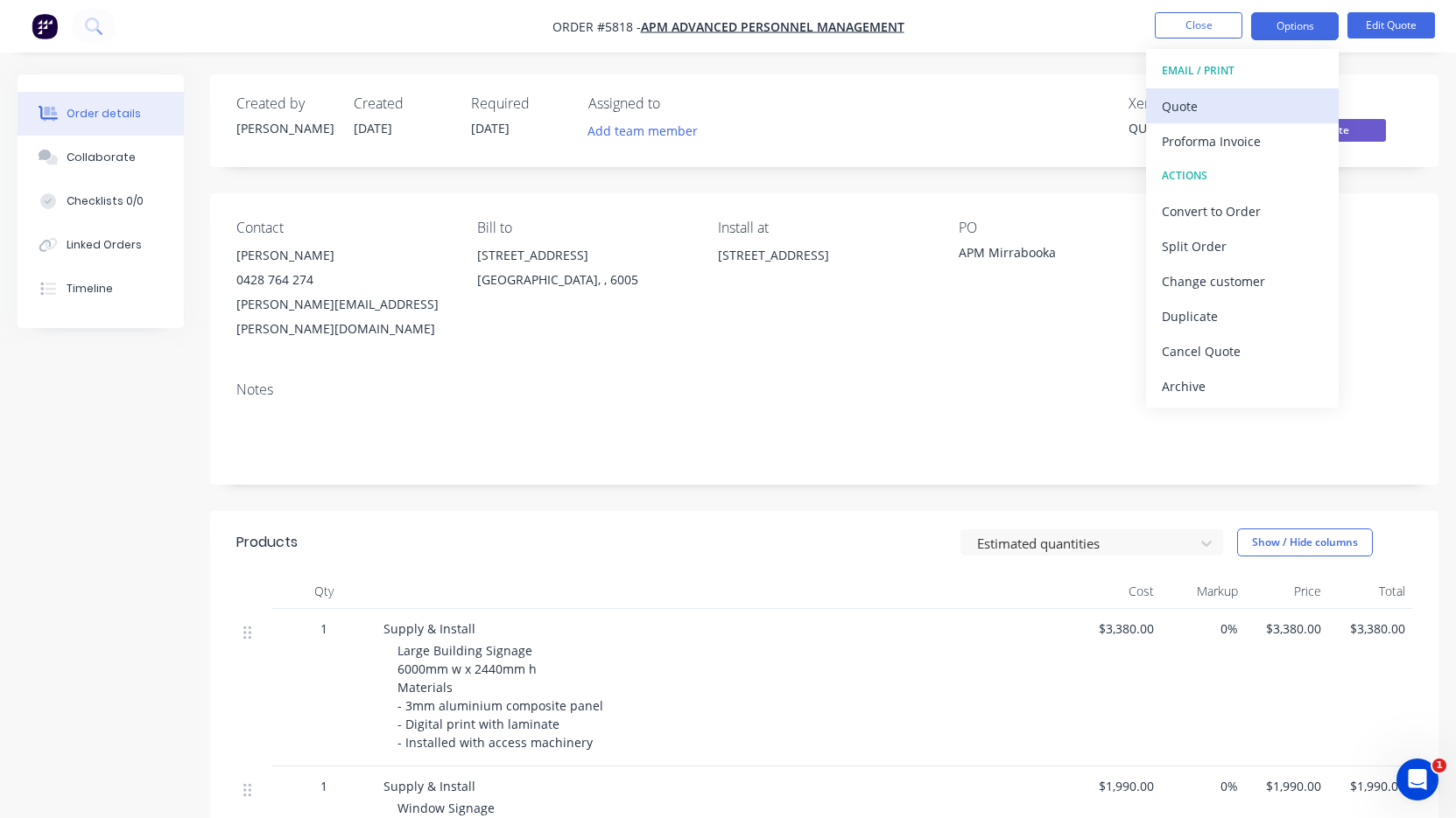
click at [1252, 101] on div "Quote" at bounding box center [1242, 106] width 161 height 26
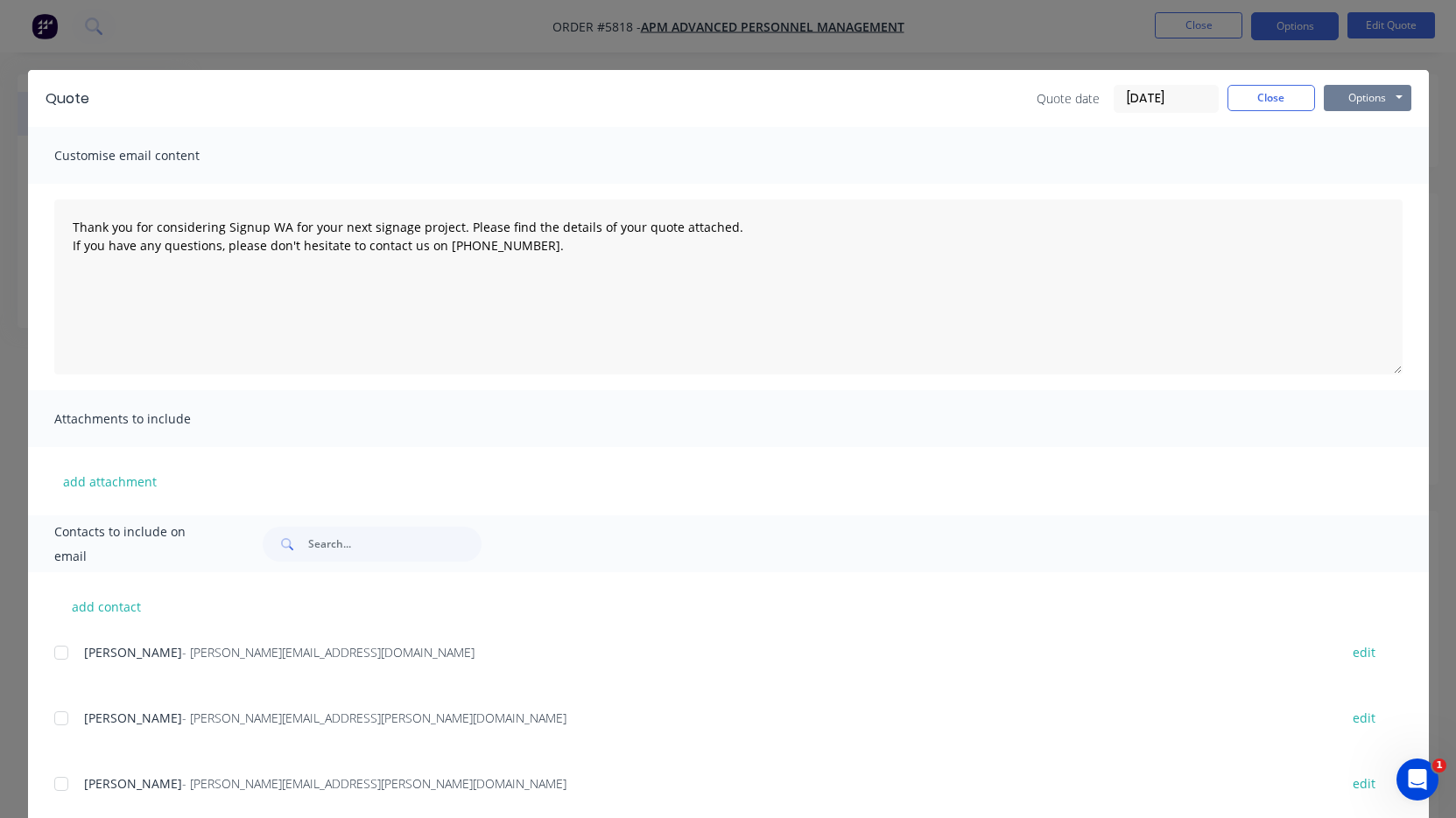
click at [1360, 93] on button "Options" at bounding box center [1367, 98] width 88 height 27
click at [1349, 152] on button "Print" at bounding box center [1379, 157] width 112 height 29
type textarea "Thank you for considering Signup WA for your next signage project. Please find …"
click at [1281, 99] on button "Close" at bounding box center [1271, 98] width 88 height 27
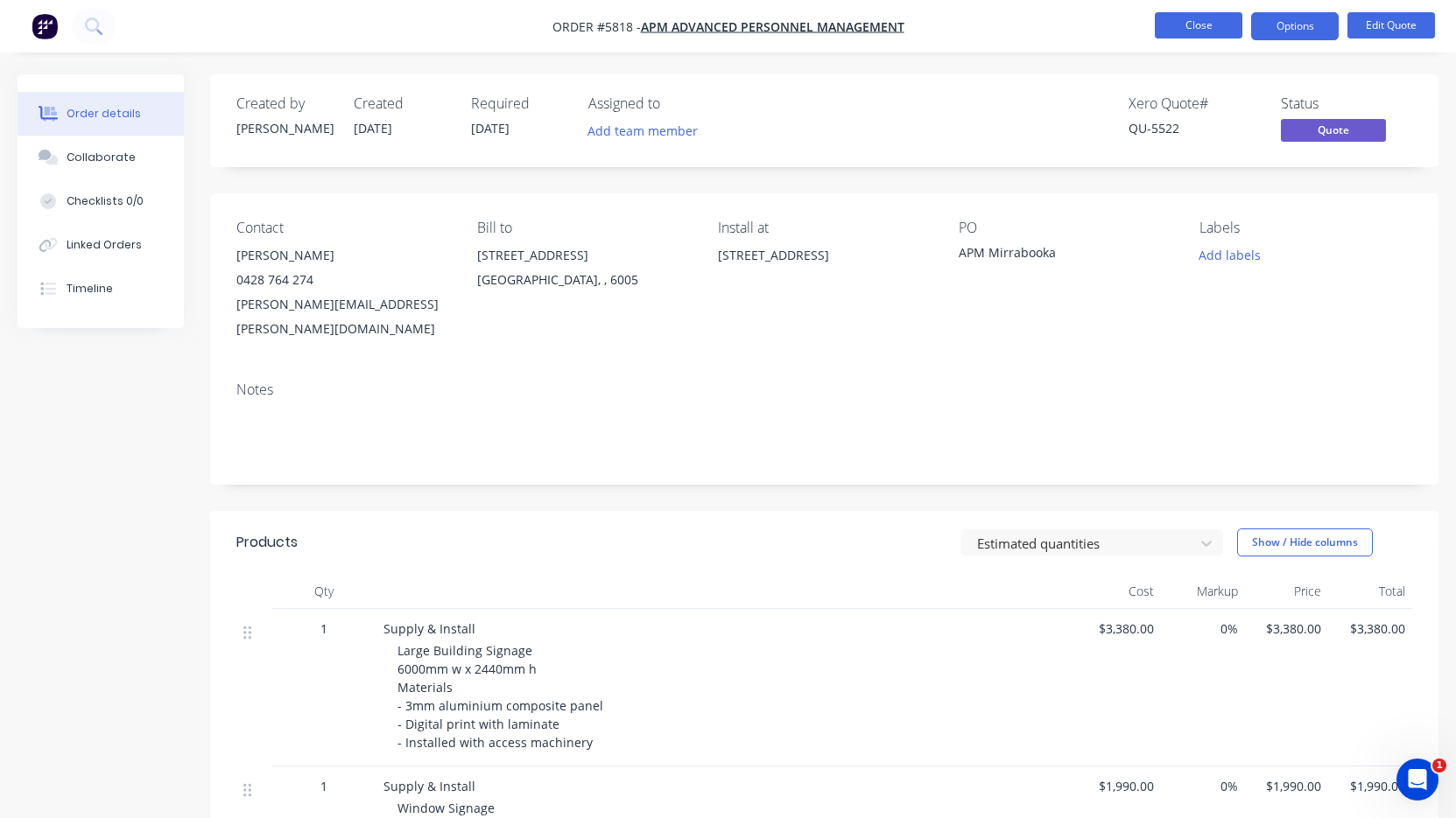
click at [1203, 31] on button "Close" at bounding box center [1198, 26] width 88 height 27
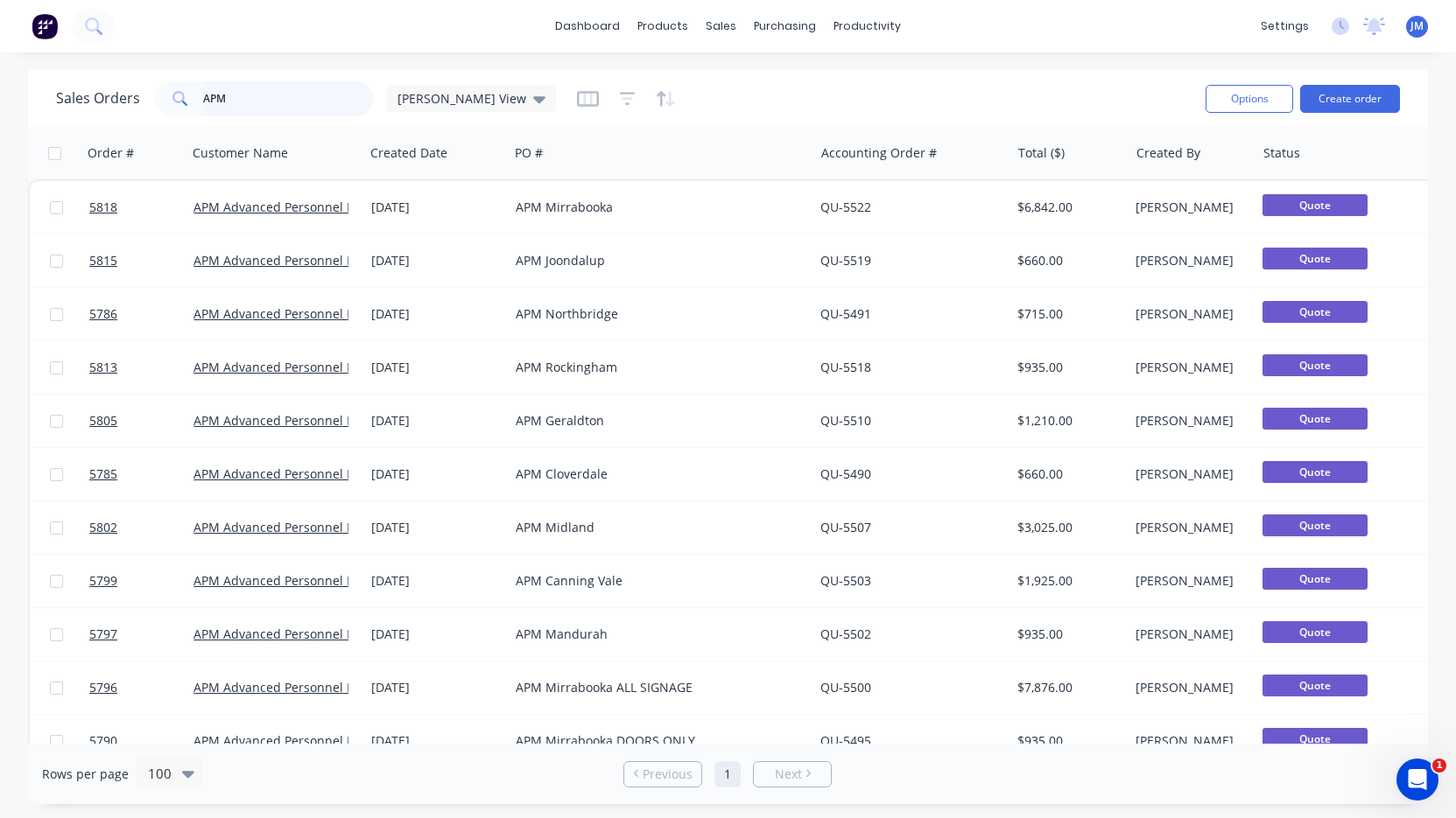
click at [247, 102] on input "APM" at bounding box center [288, 99] width 171 height 35
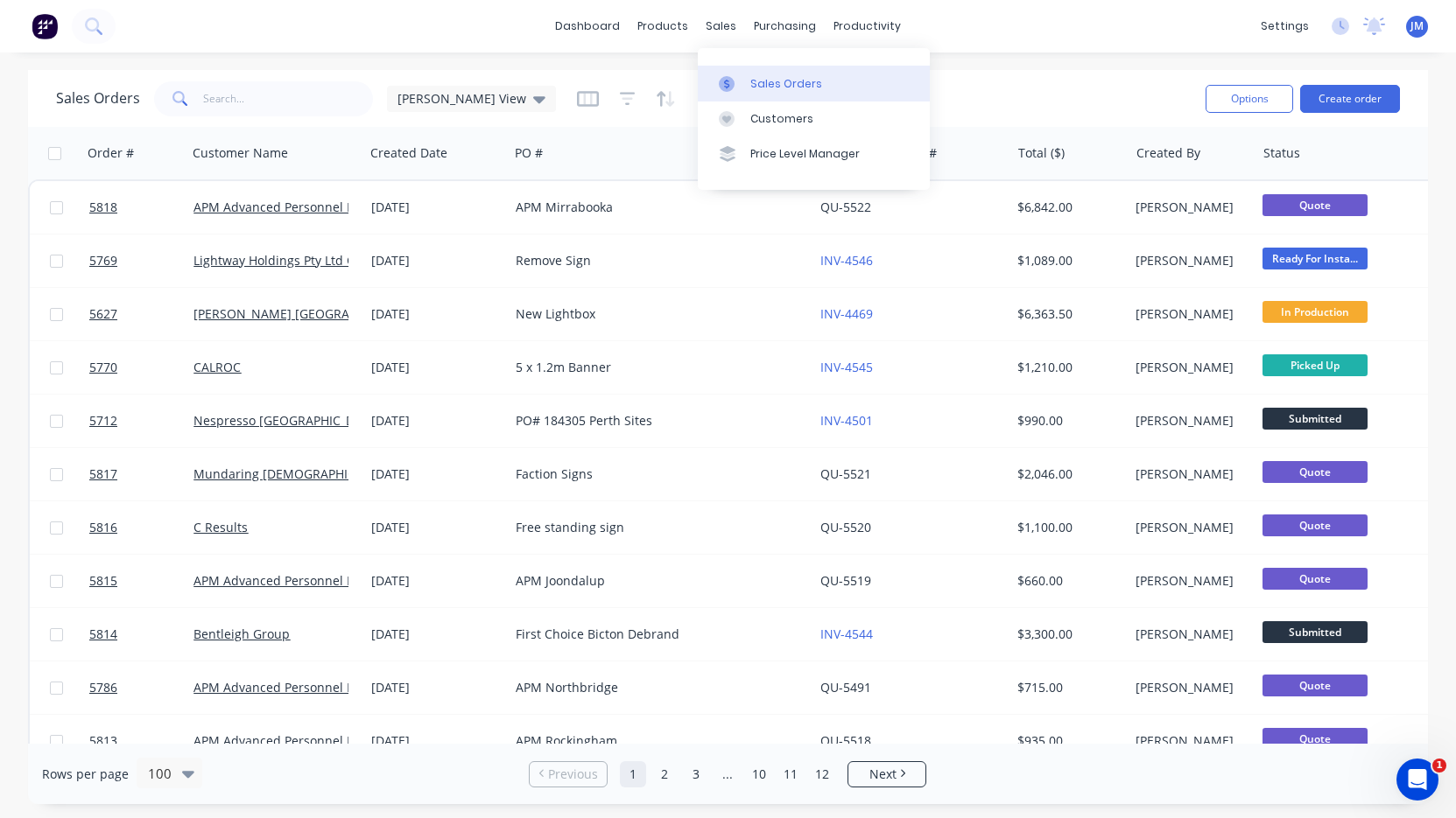
click at [763, 85] on div "Sales Orders" at bounding box center [785, 84] width 72 height 16
click at [307, 97] on input "text" at bounding box center [288, 99] width 171 height 35
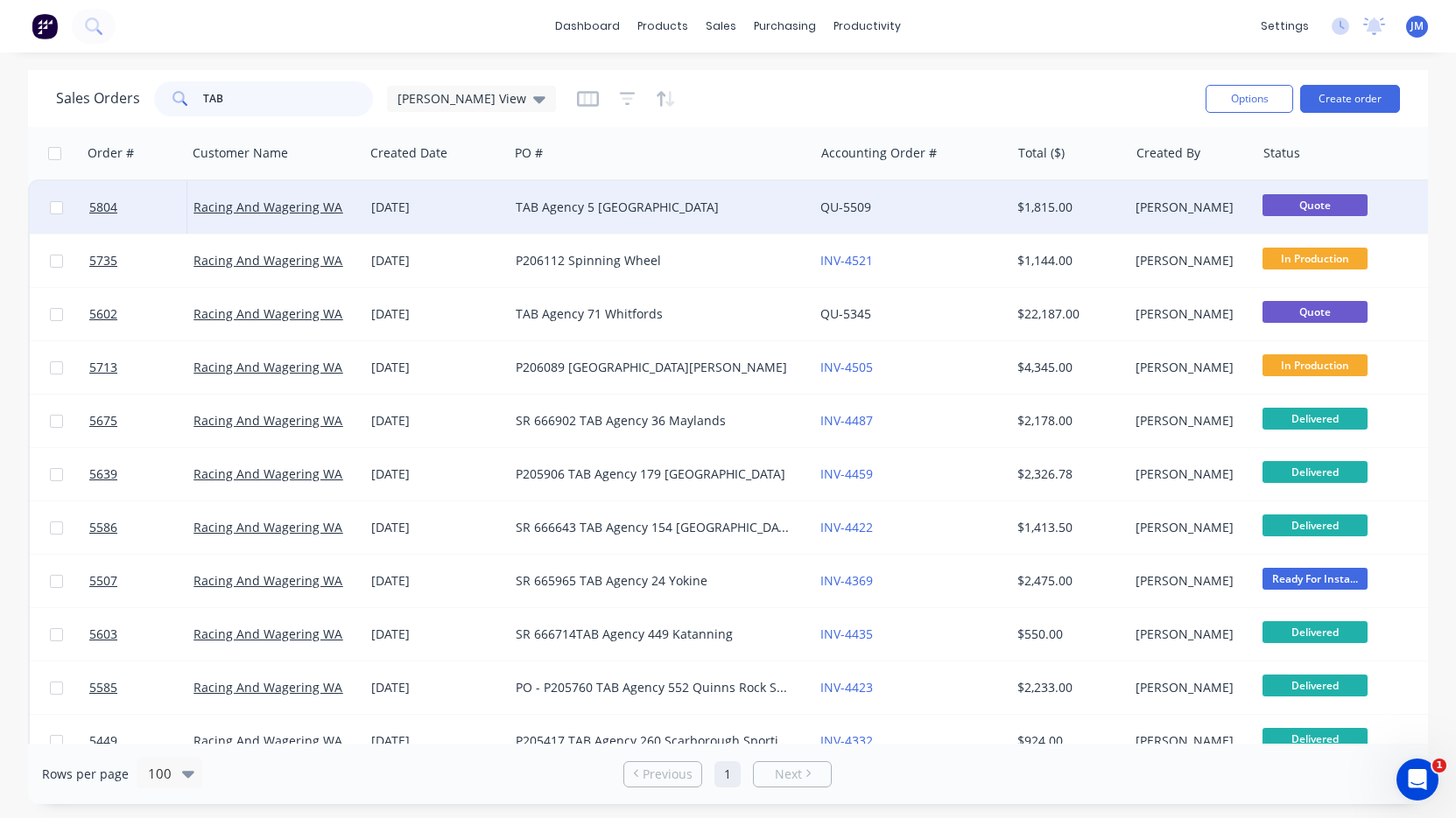
type input "TAB"
click at [513, 212] on div "TAB Agency 5 [GEOGRAPHIC_DATA]" at bounding box center [661, 207] width 304 height 52
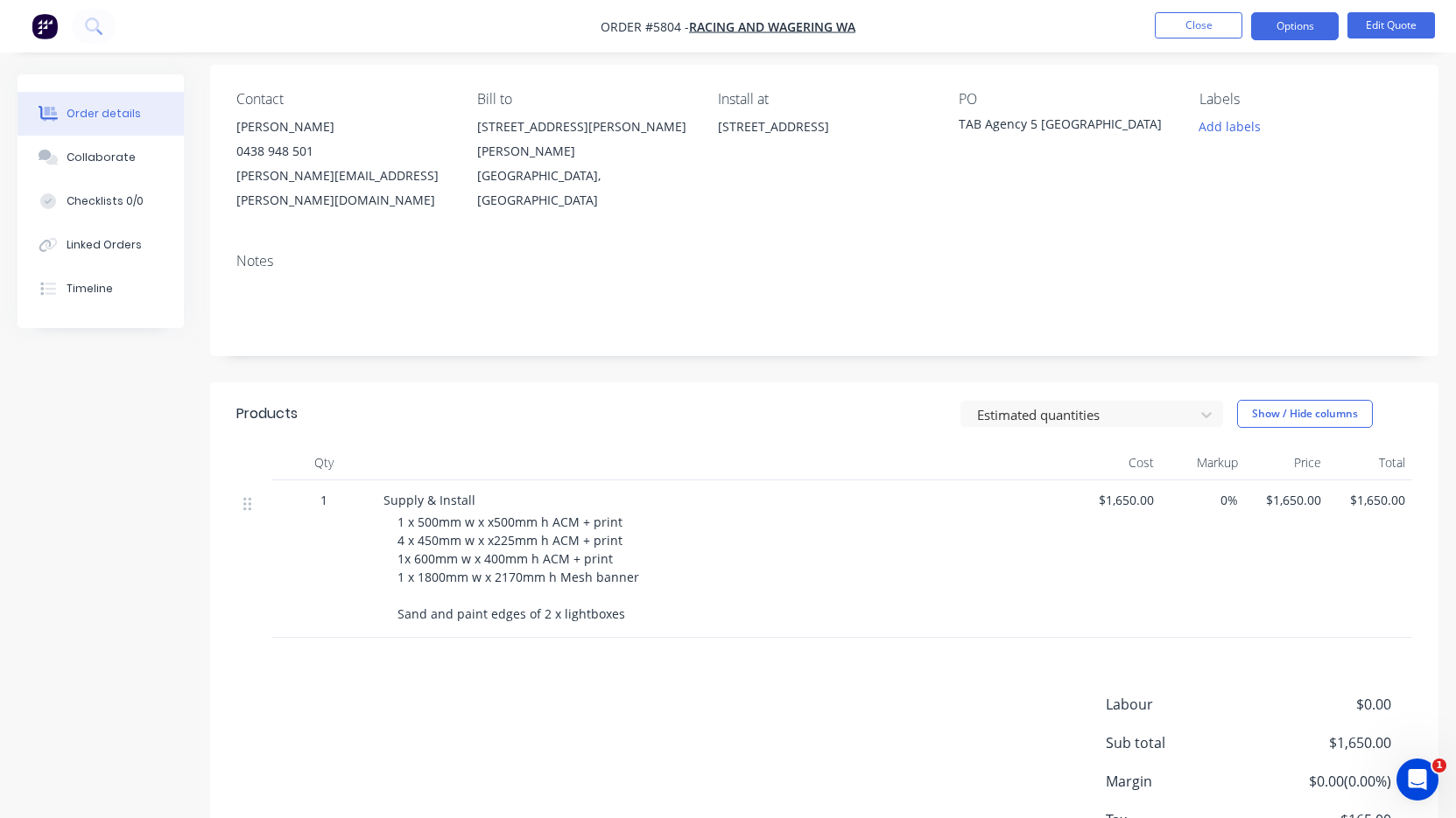
scroll to position [136, 0]
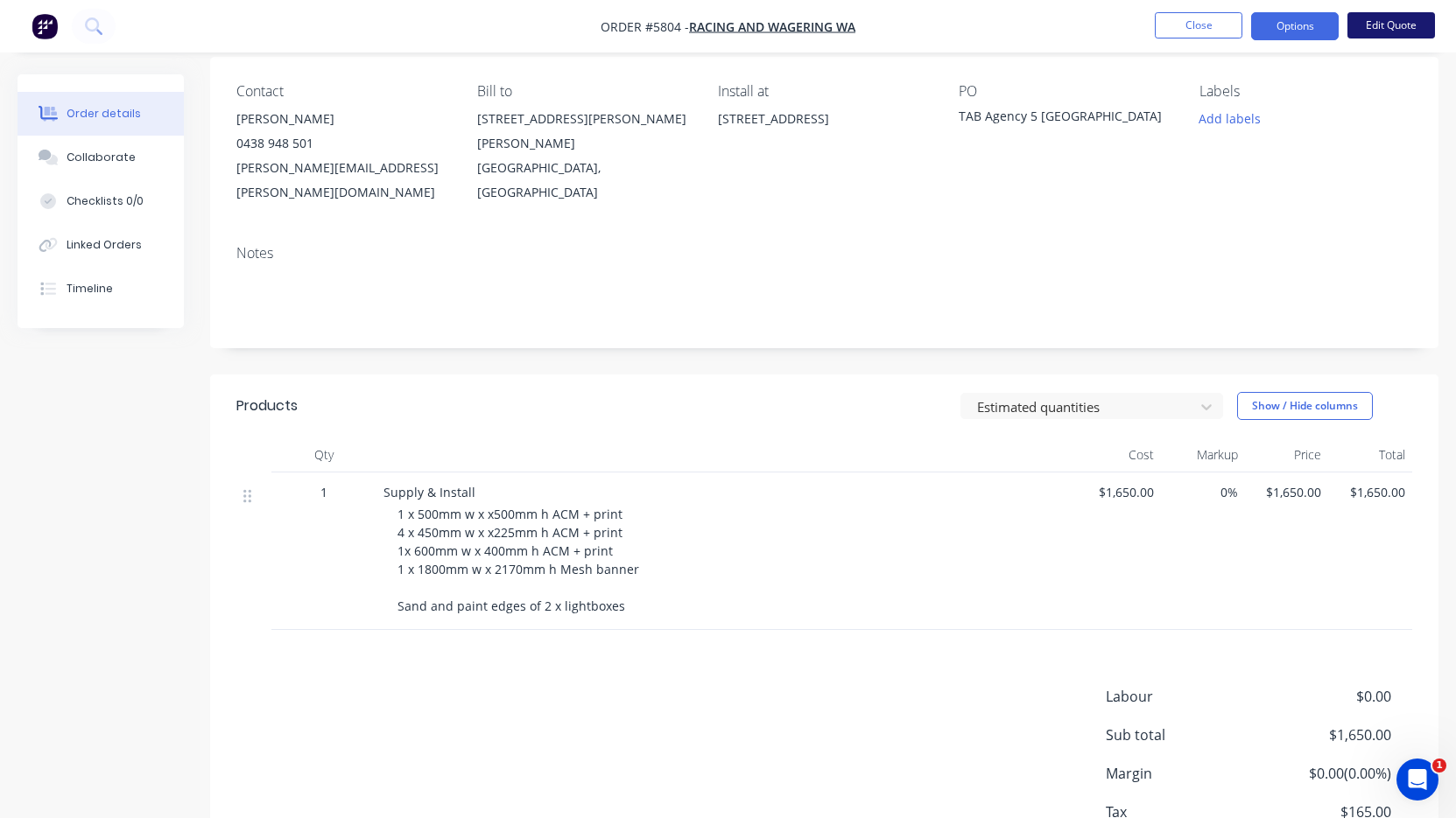
click at [1415, 23] on button "Edit Quote" at bounding box center [1391, 26] width 88 height 27
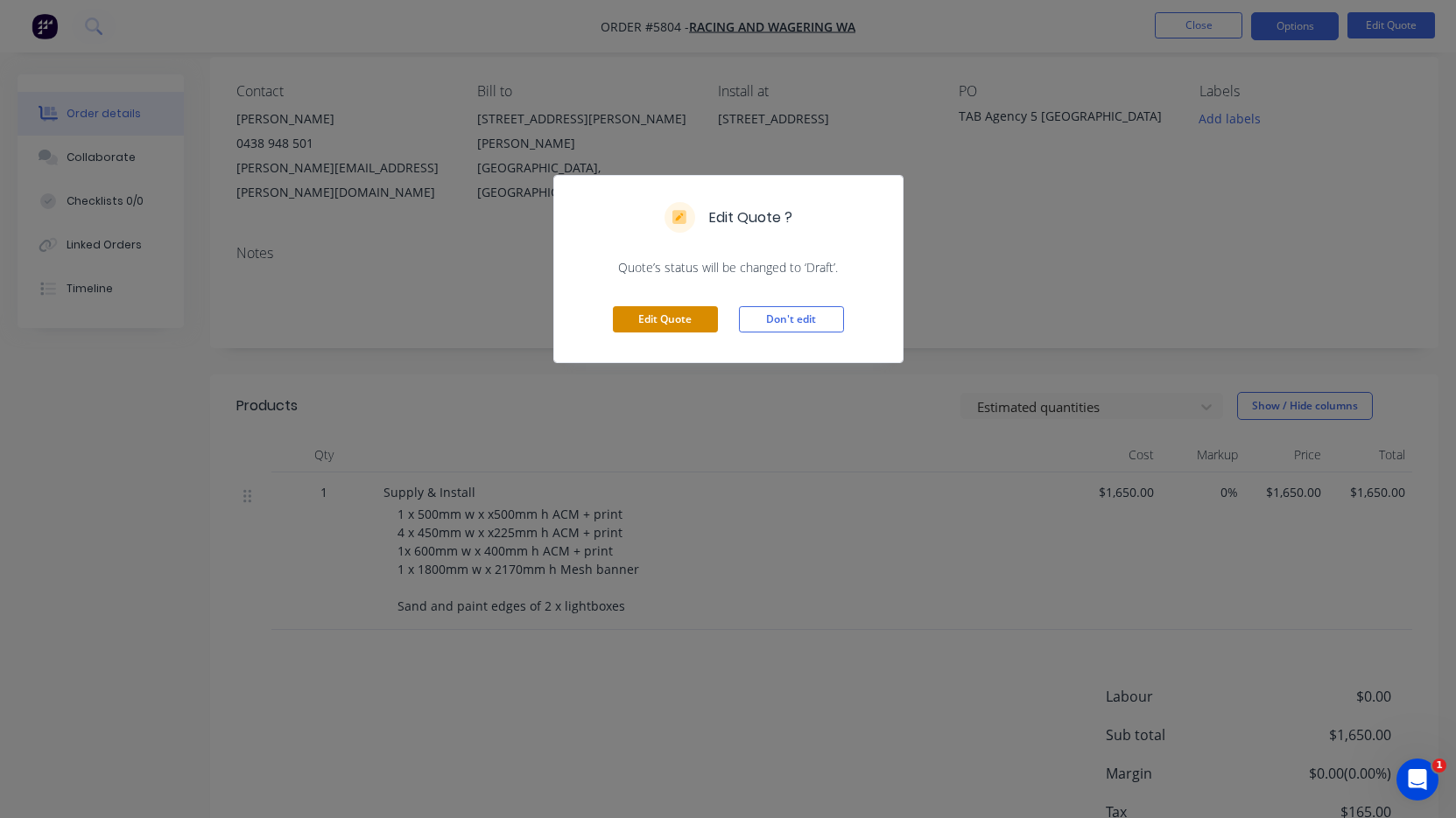
click at [678, 307] on button "Edit Quote" at bounding box center [665, 319] width 105 height 27
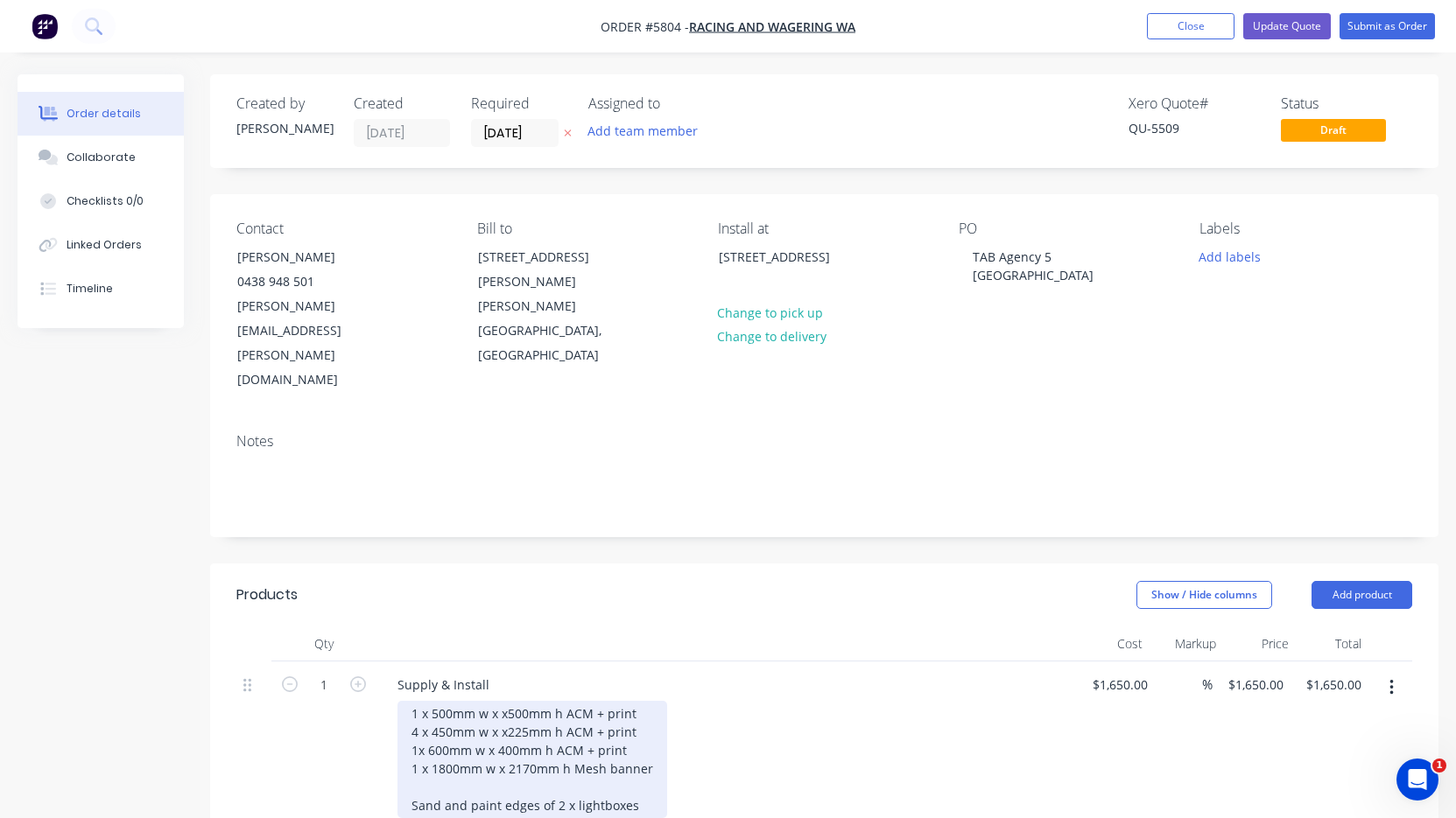
click at [641, 701] on div "1 x 500mm w x x500mm h ACM + print 4 x 450mm w x x225mm h ACM + print 1x 600mm …" at bounding box center [532, 760] width 270 height 118
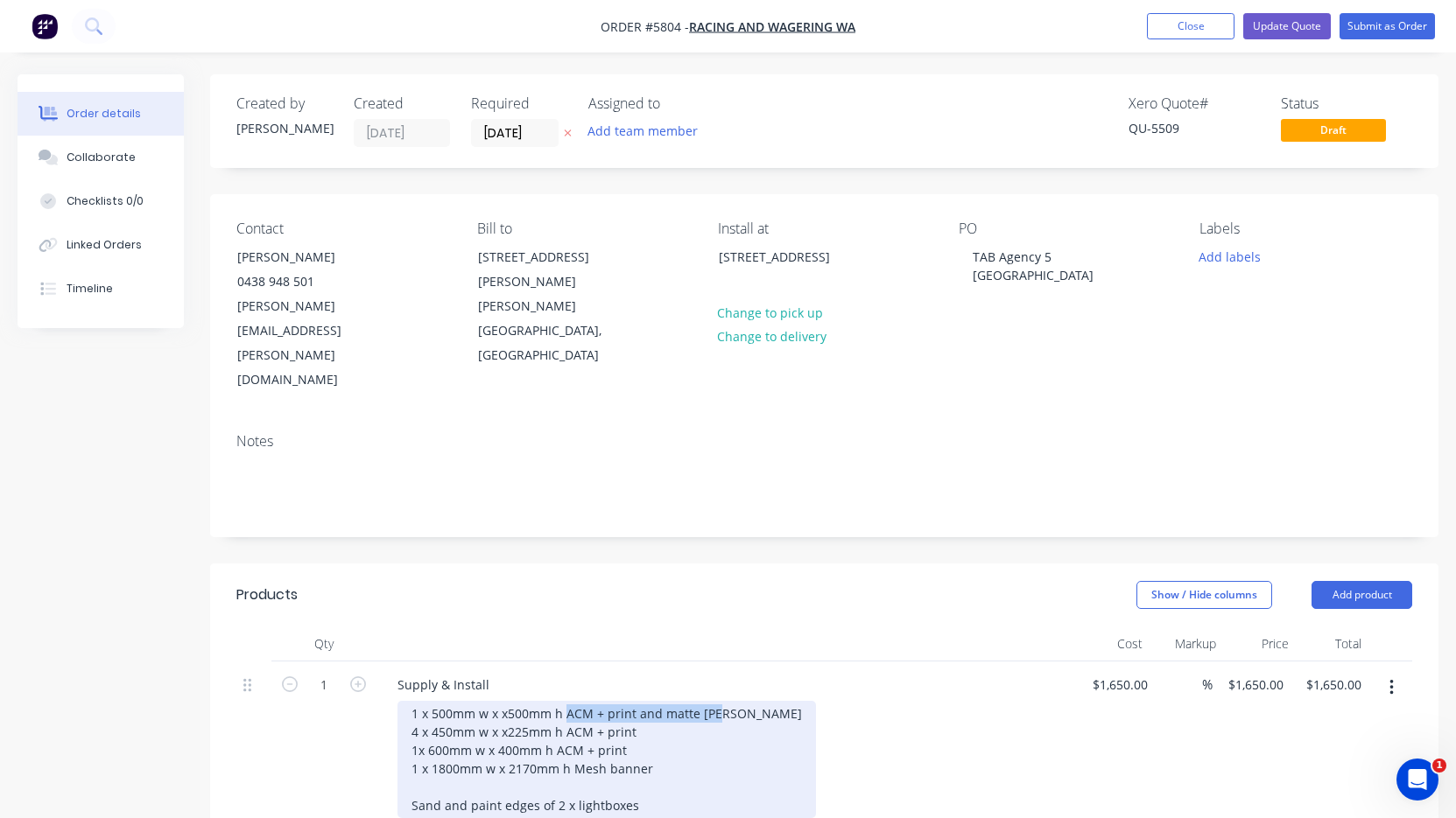
drag, startPoint x: 723, startPoint y: 638, endPoint x: 564, endPoint y: 639, distance: 159.0
click at [564, 701] on div "1 x 500mm w x x500mm h ACM + print and matte [PERSON_NAME] 4 x 450mm w x x225mm…" at bounding box center [606, 760] width 418 height 118
copy div "ACM + print and [PERSON_NAME]"
drag, startPoint x: 658, startPoint y: 659, endPoint x: 566, endPoint y: 657, distance: 92.0
click at [566, 701] on div "1 x 500mm w x x500mm h ACM + print and matte [PERSON_NAME] 4 x 450mm w x x225mm…" at bounding box center [606, 760] width 418 height 118
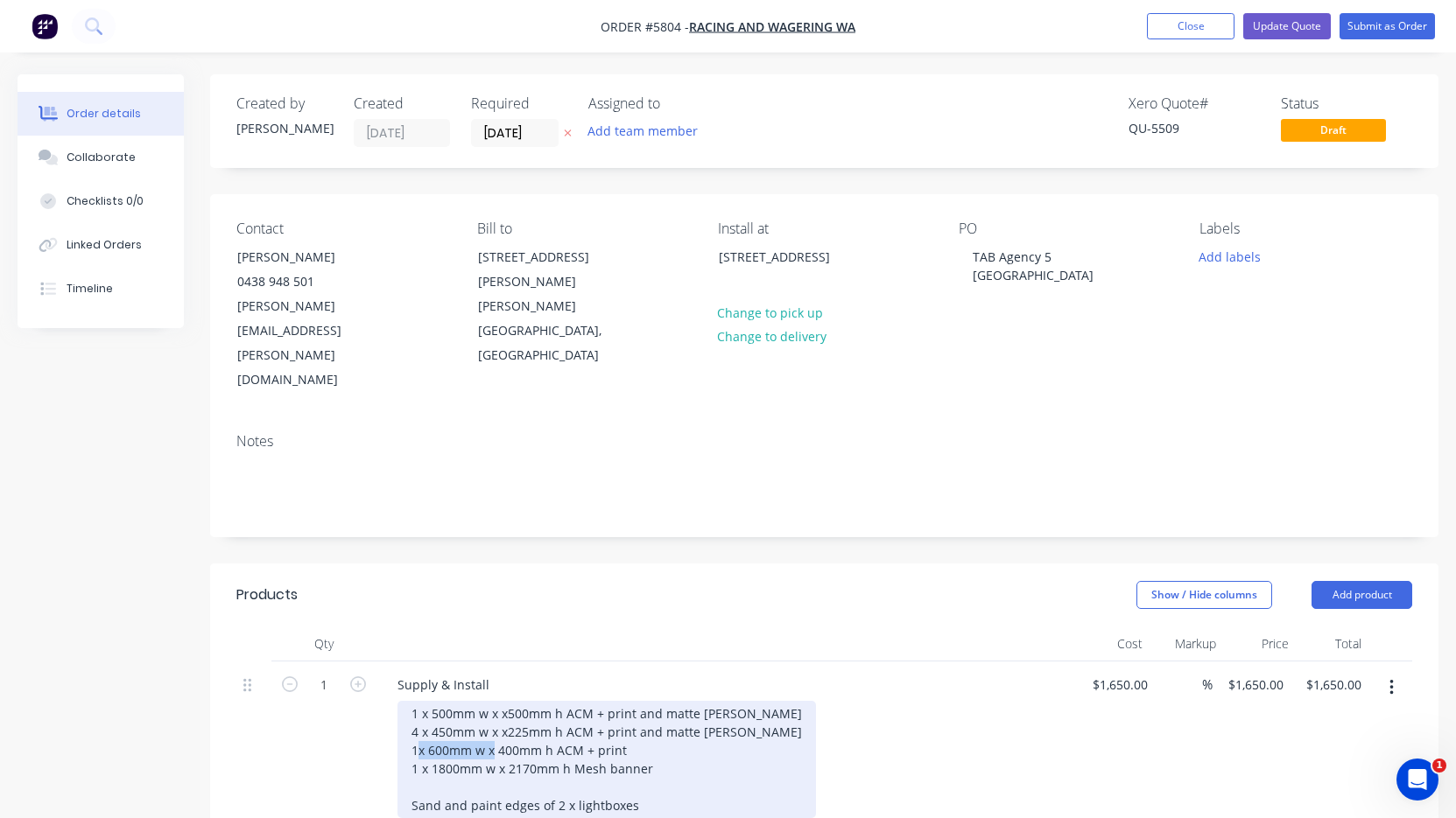
drag, startPoint x: 628, startPoint y: 673, endPoint x: 556, endPoint y: 672, distance: 72.0
click at [556, 701] on div "1 x 500mm w x x500mm h ACM + print and matte [PERSON_NAME] 4 x 450mm w x x225mm…" at bounding box center [606, 760] width 418 height 118
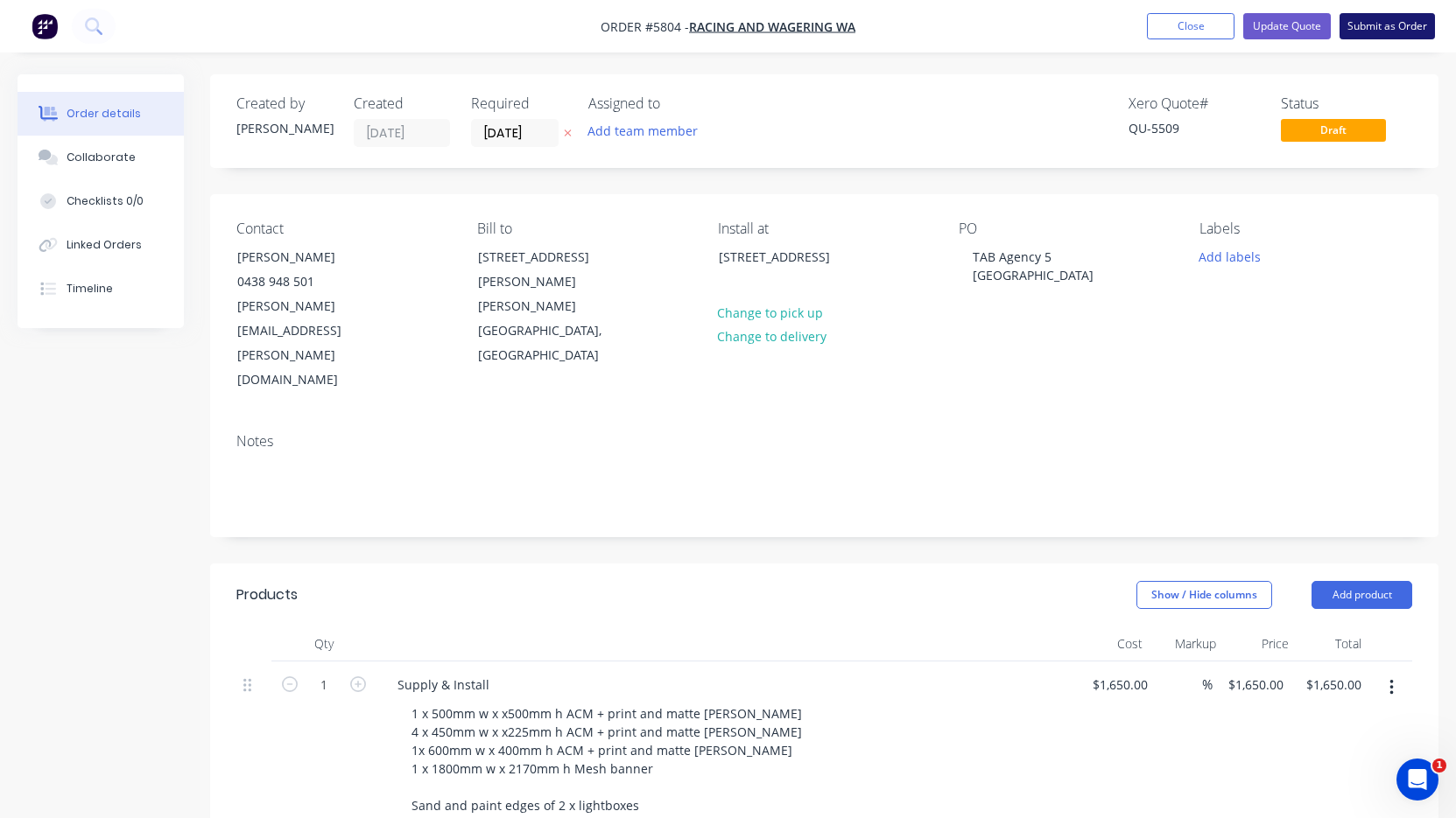
click at [1380, 33] on button "Submit as Order" at bounding box center [1387, 27] width 96 height 27
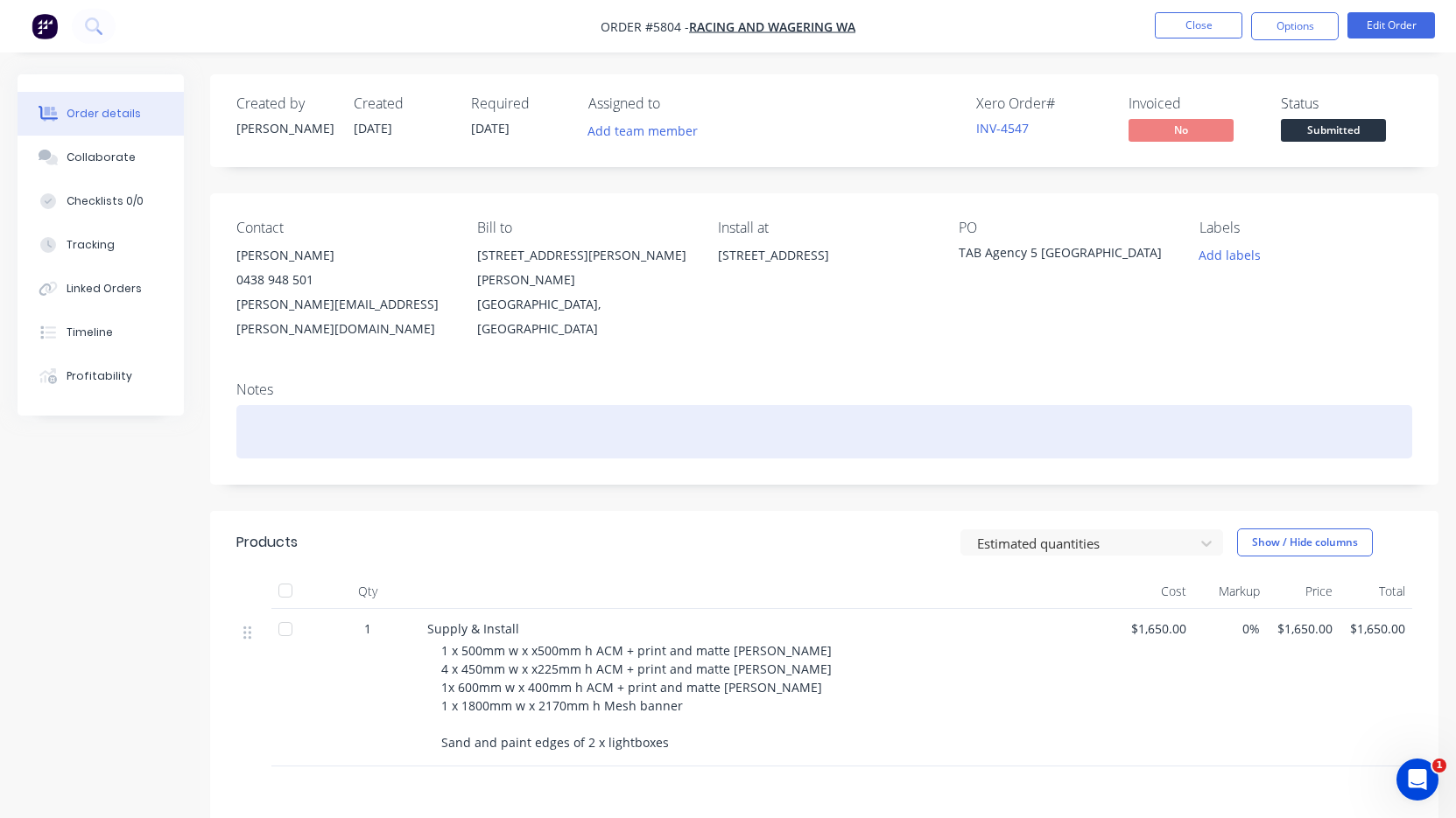
click at [298, 413] on div at bounding box center [824, 432] width 1176 height 53
paste div
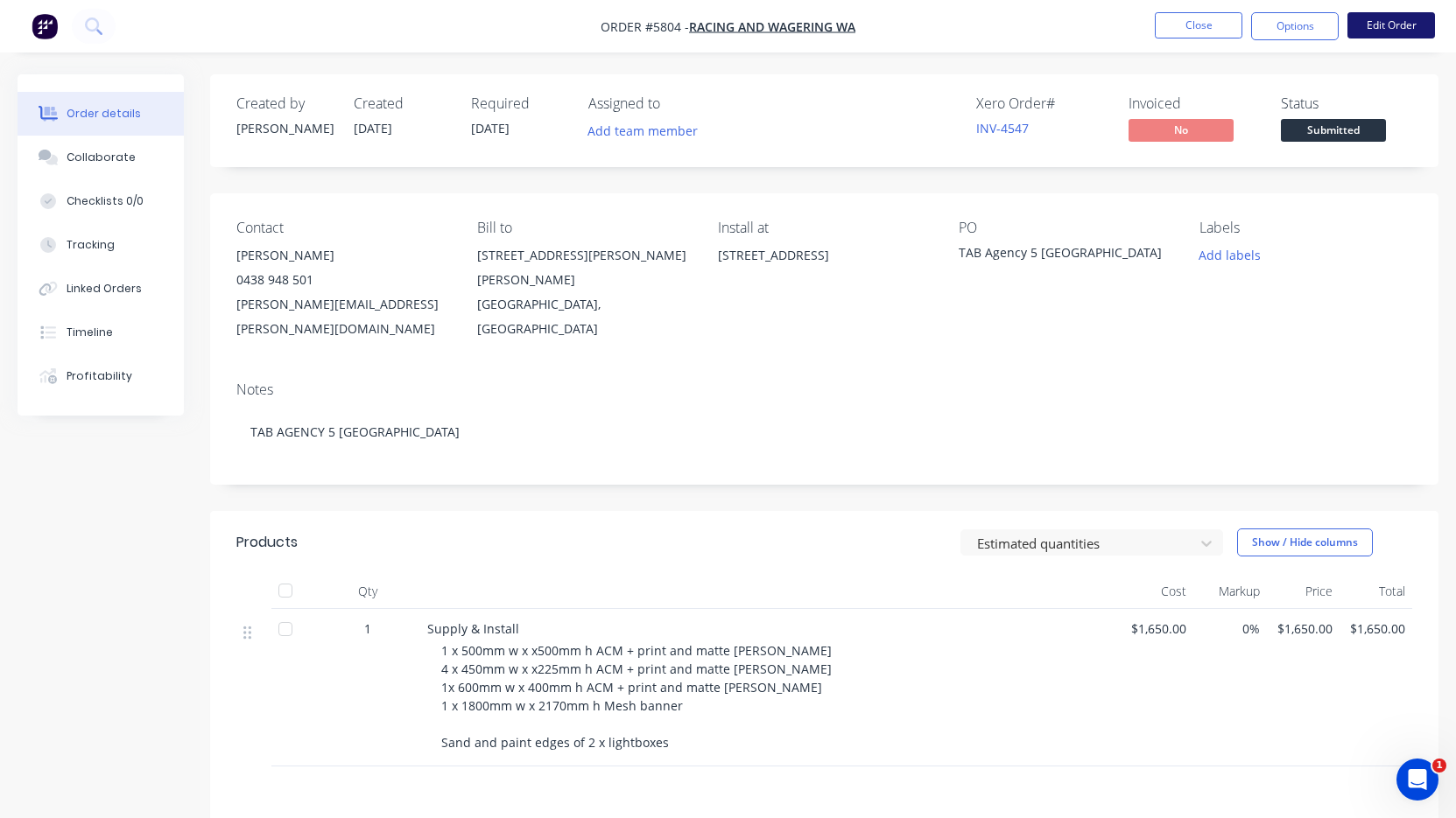
click at [1397, 26] on button "Edit Order" at bounding box center [1391, 26] width 88 height 27
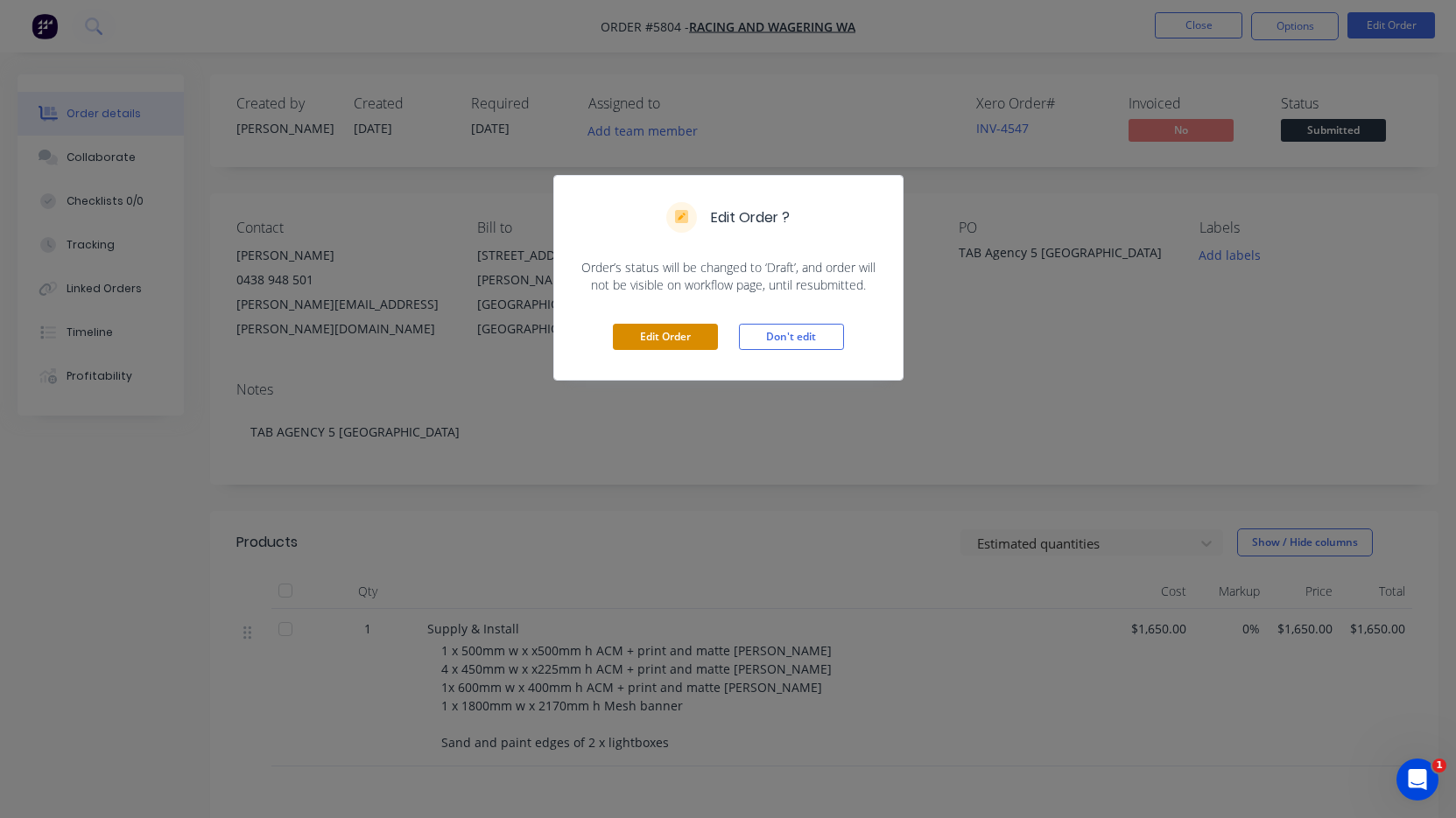
click at [693, 340] on button "Edit Order" at bounding box center [665, 337] width 105 height 27
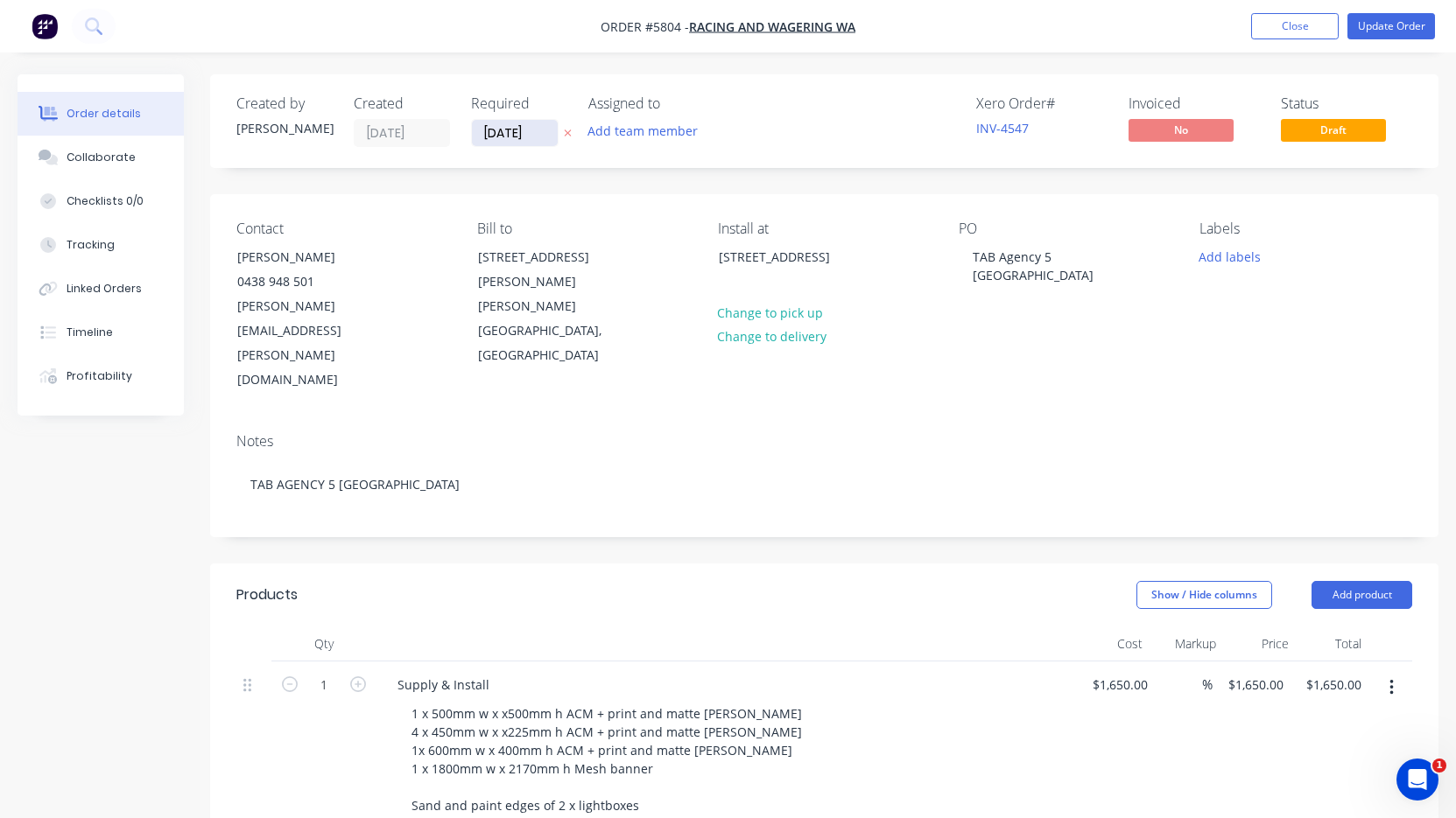
click at [526, 134] on input "[DATE]" at bounding box center [514, 134] width 86 height 27
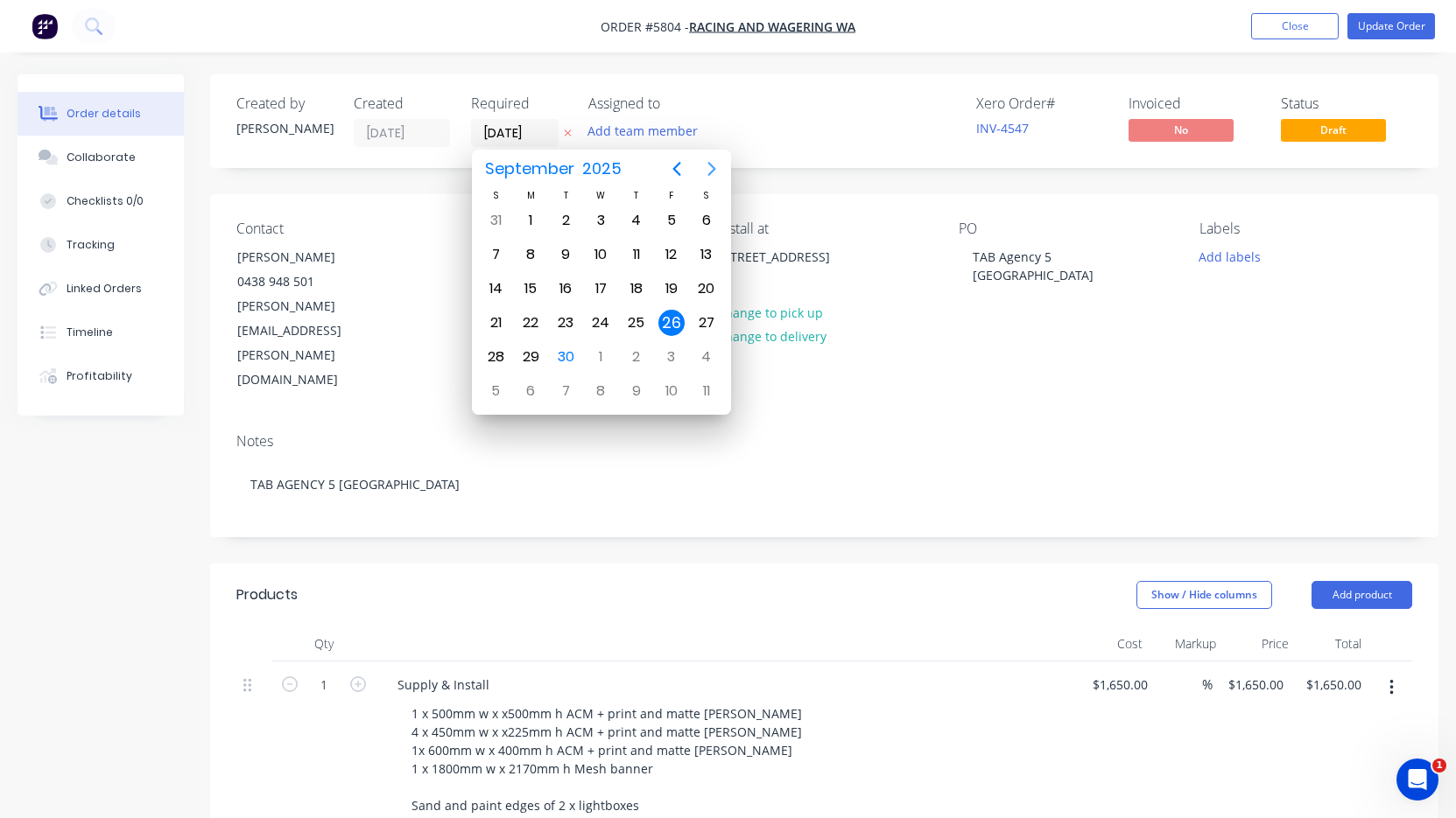
click at [708, 164] on icon "Next page" at bounding box center [712, 169] width 21 height 21
click at [667, 283] on div "17" at bounding box center [671, 289] width 27 height 27
type input "[DATE]"
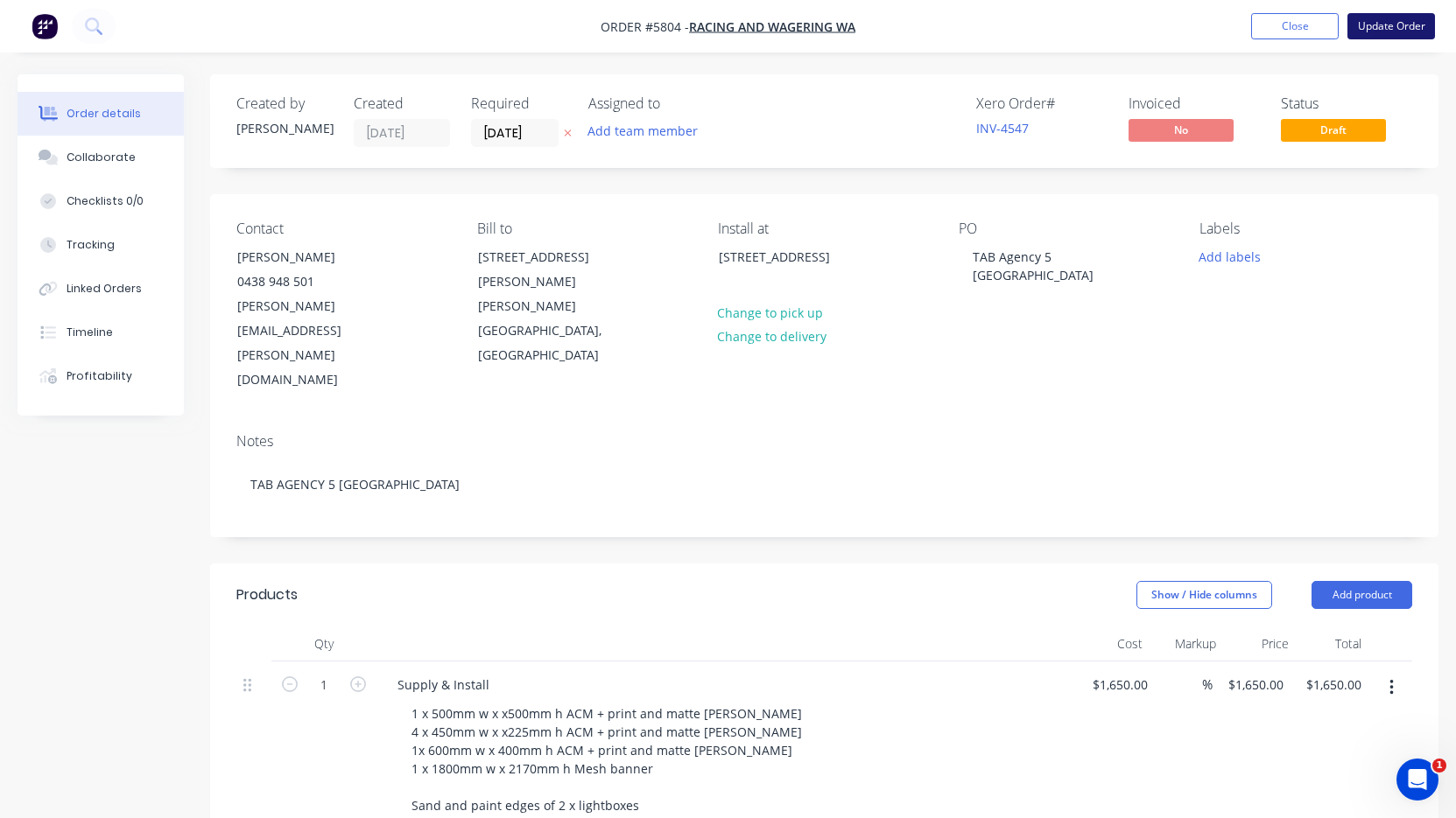
click at [1410, 21] on button "Update Order" at bounding box center [1391, 27] width 88 height 27
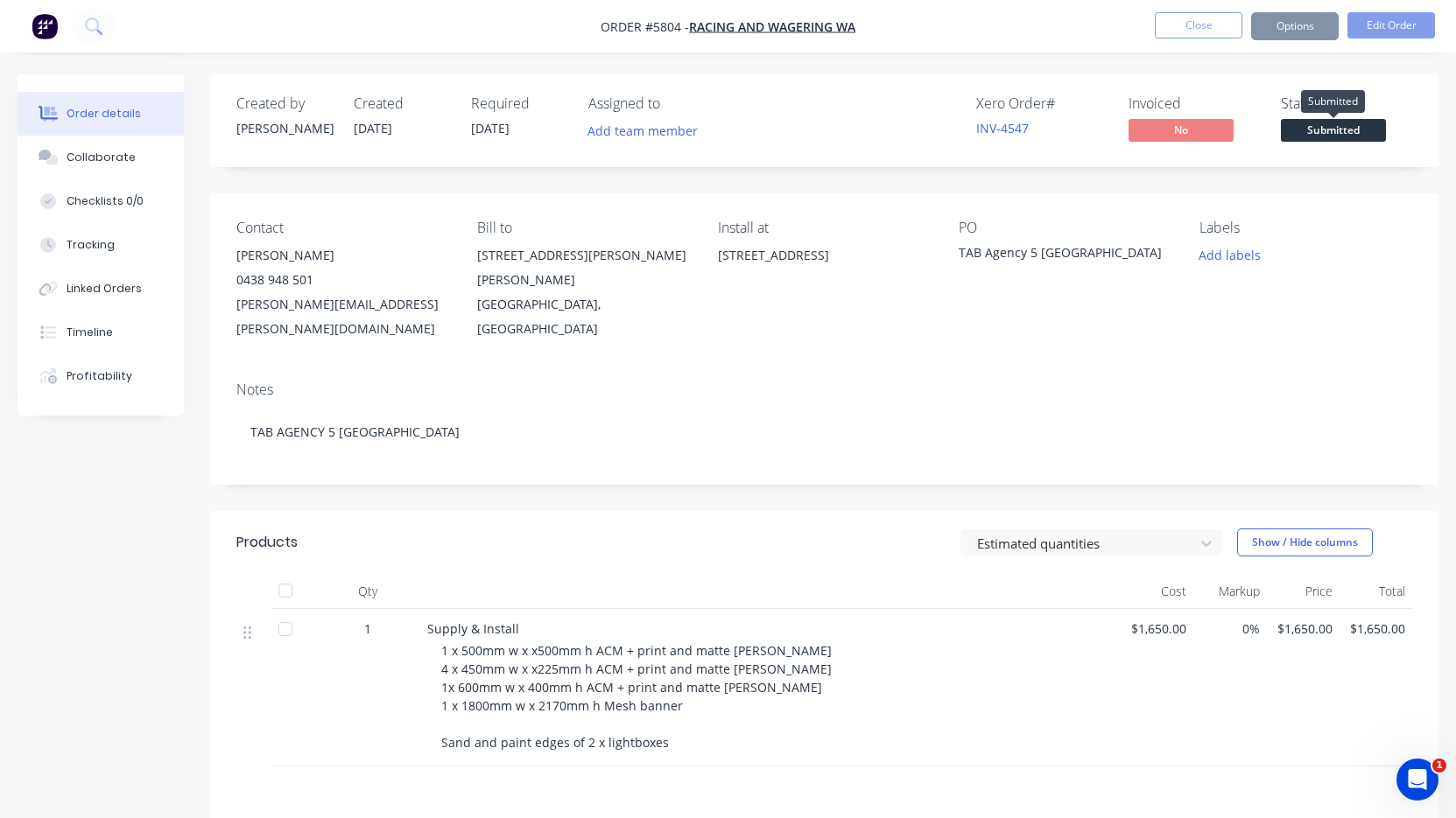
click at [1334, 126] on span "Submitted" at bounding box center [1333, 130] width 105 height 22
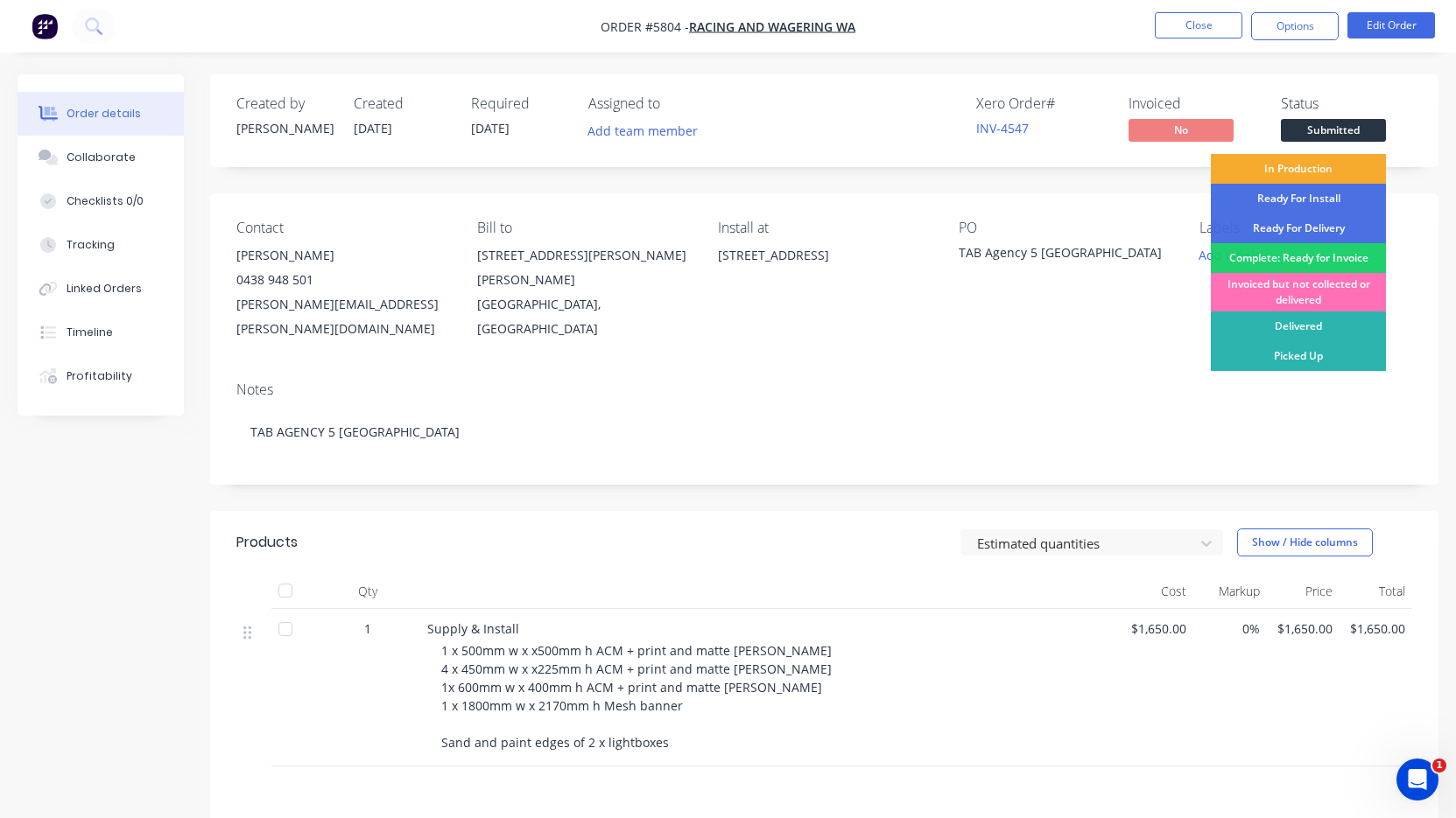
click at [1319, 176] on div "In Production" at bounding box center [1299, 169] width 175 height 30
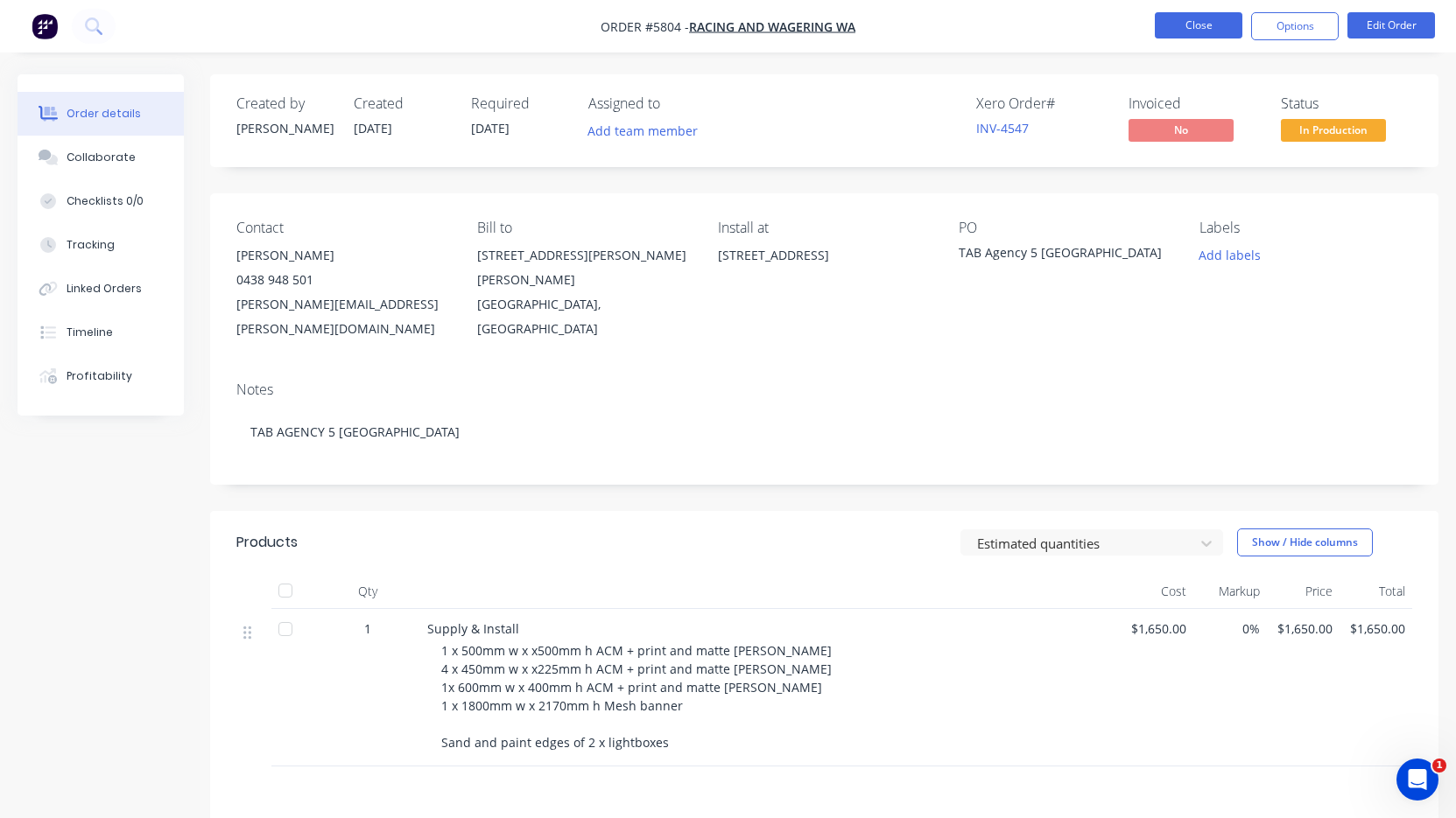
click at [1205, 31] on button "Close" at bounding box center [1198, 26] width 88 height 27
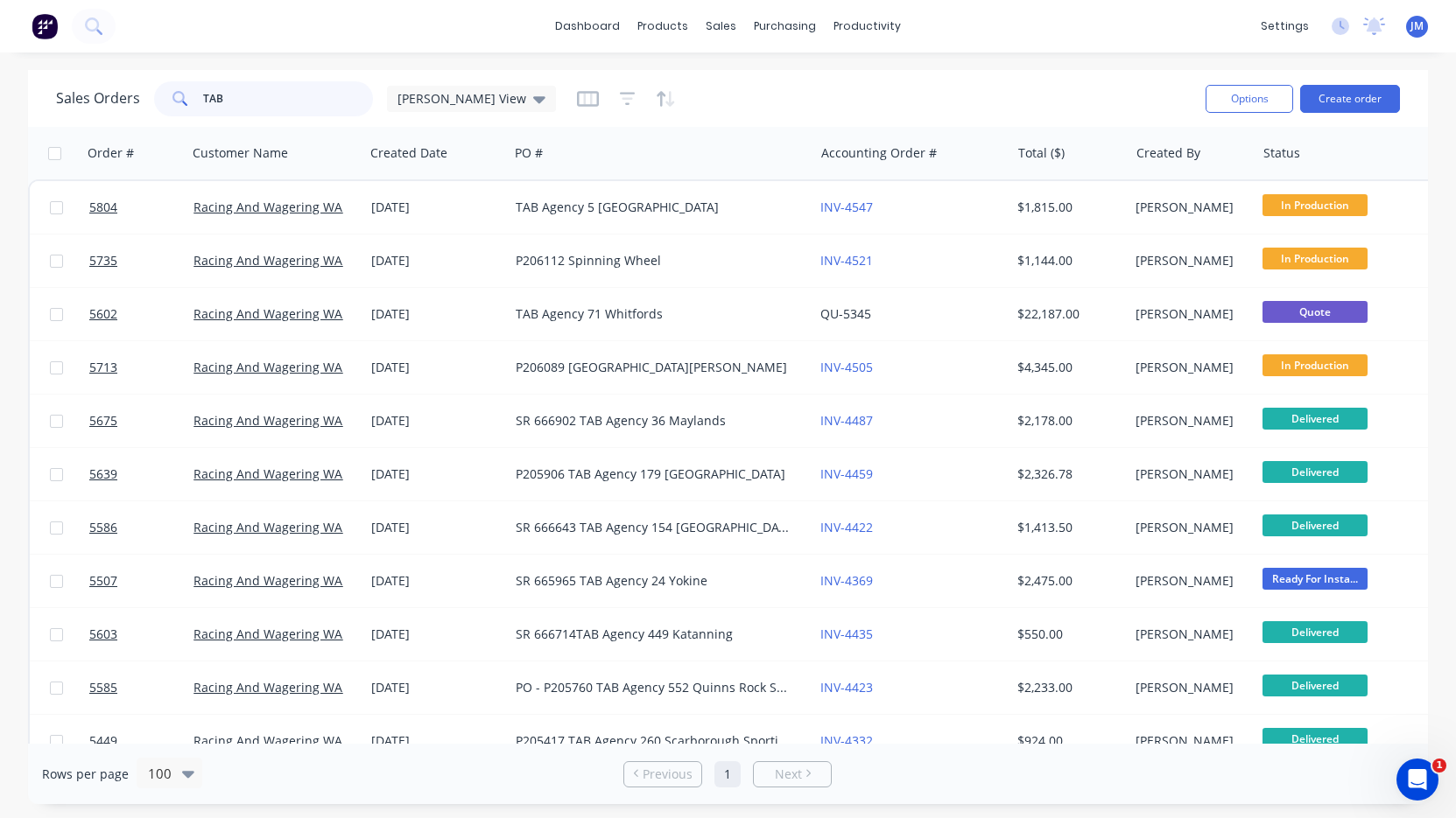
click at [305, 99] on input "TAB" at bounding box center [288, 99] width 171 height 35
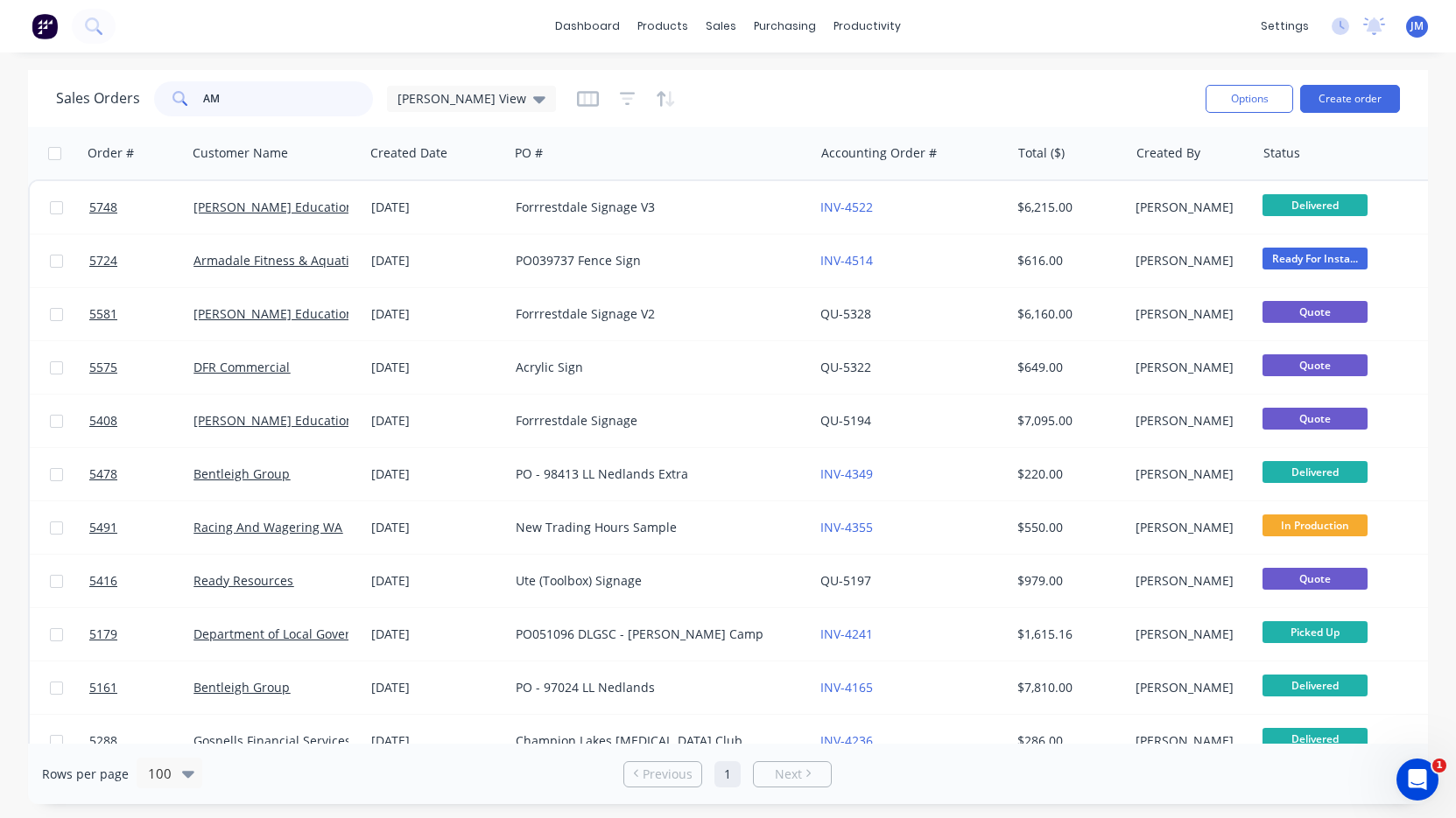
type input "A"
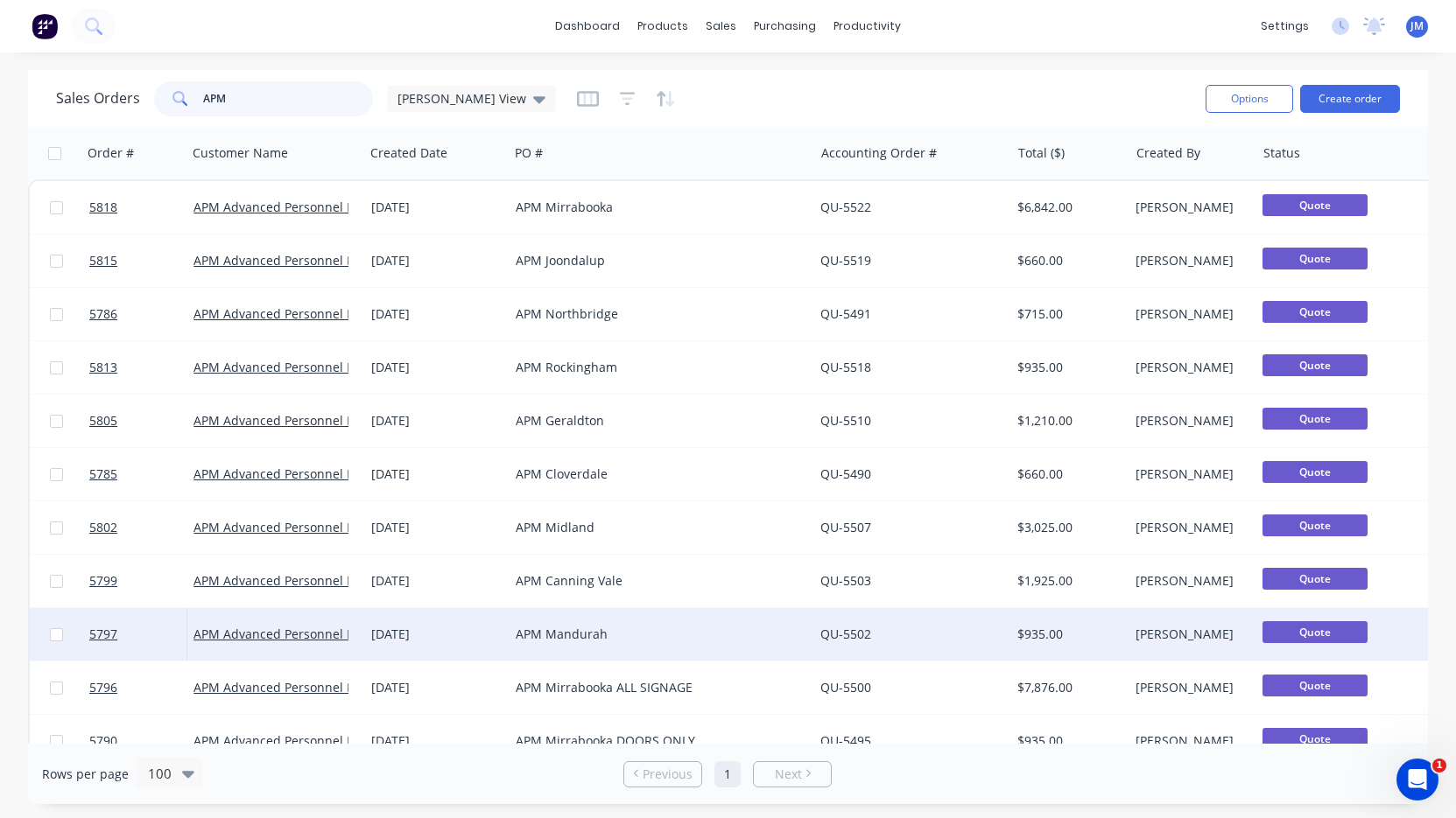
scroll to position [8, 0]
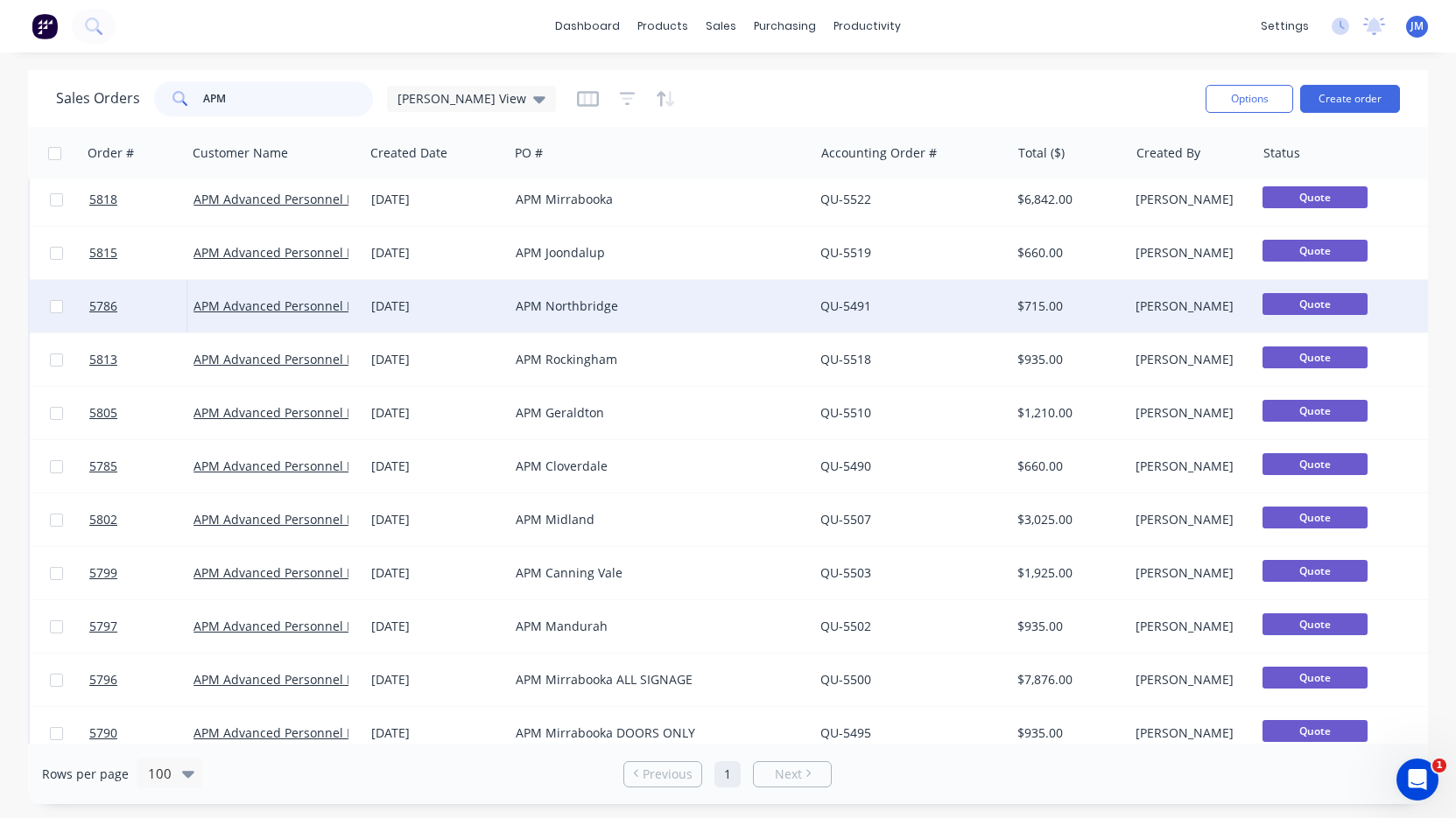
type input "APM"
click at [548, 303] on div "APM Northbridge" at bounding box center [654, 306] width 277 height 18
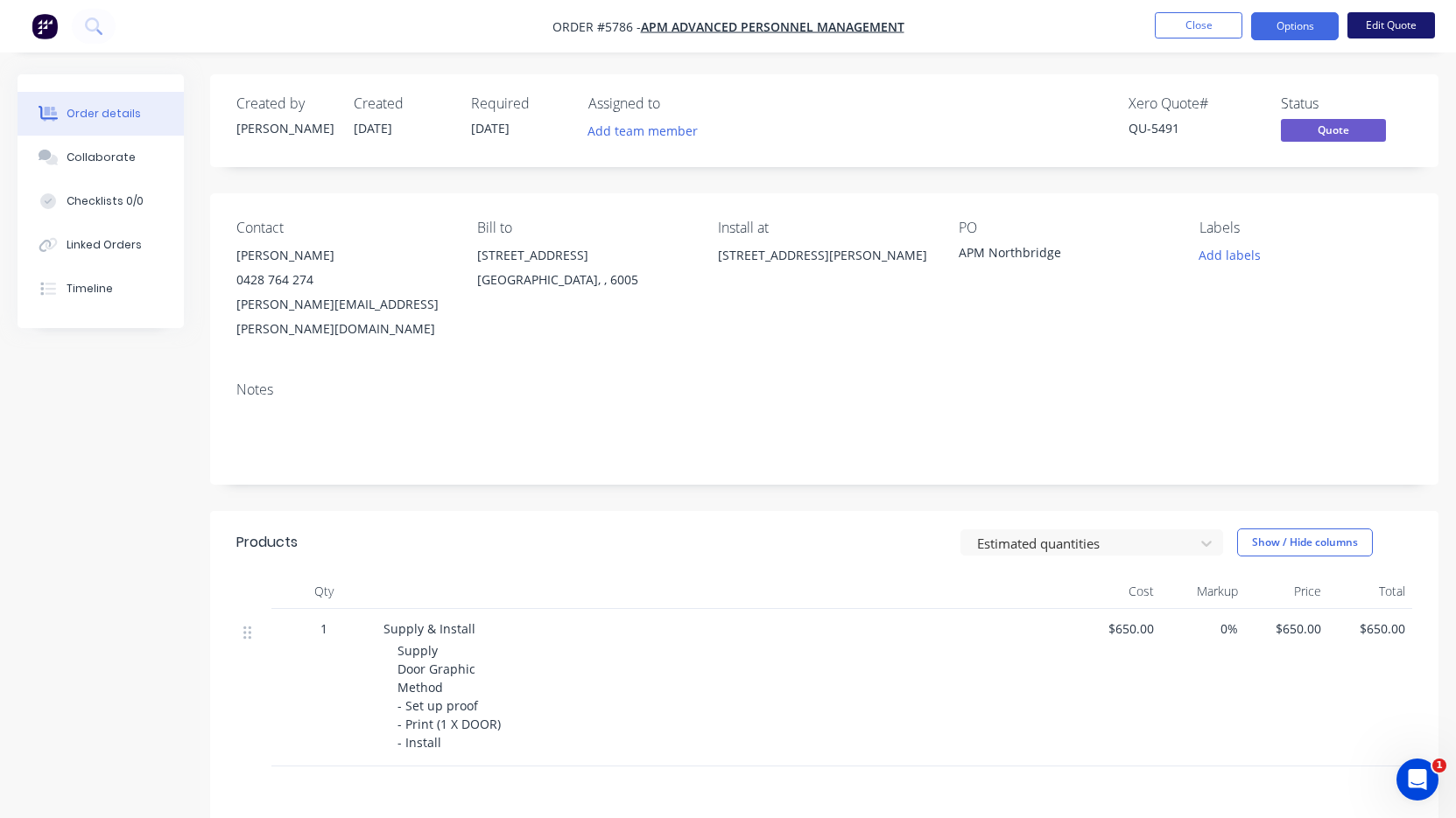
click at [1380, 29] on button "Edit Quote" at bounding box center [1391, 26] width 88 height 27
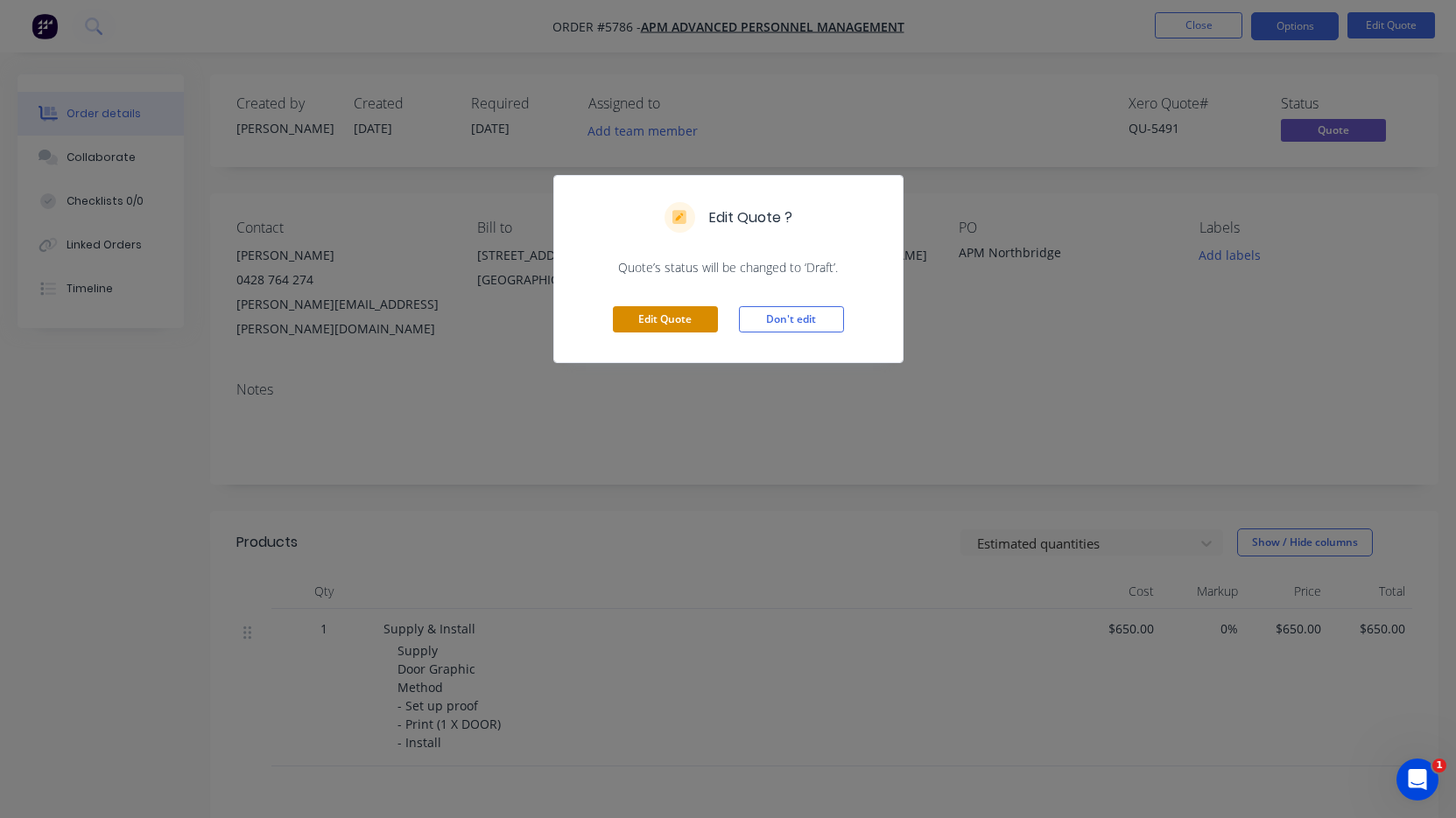
click at [701, 322] on button "Edit Quote" at bounding box center [665, 319] width 105 height 27
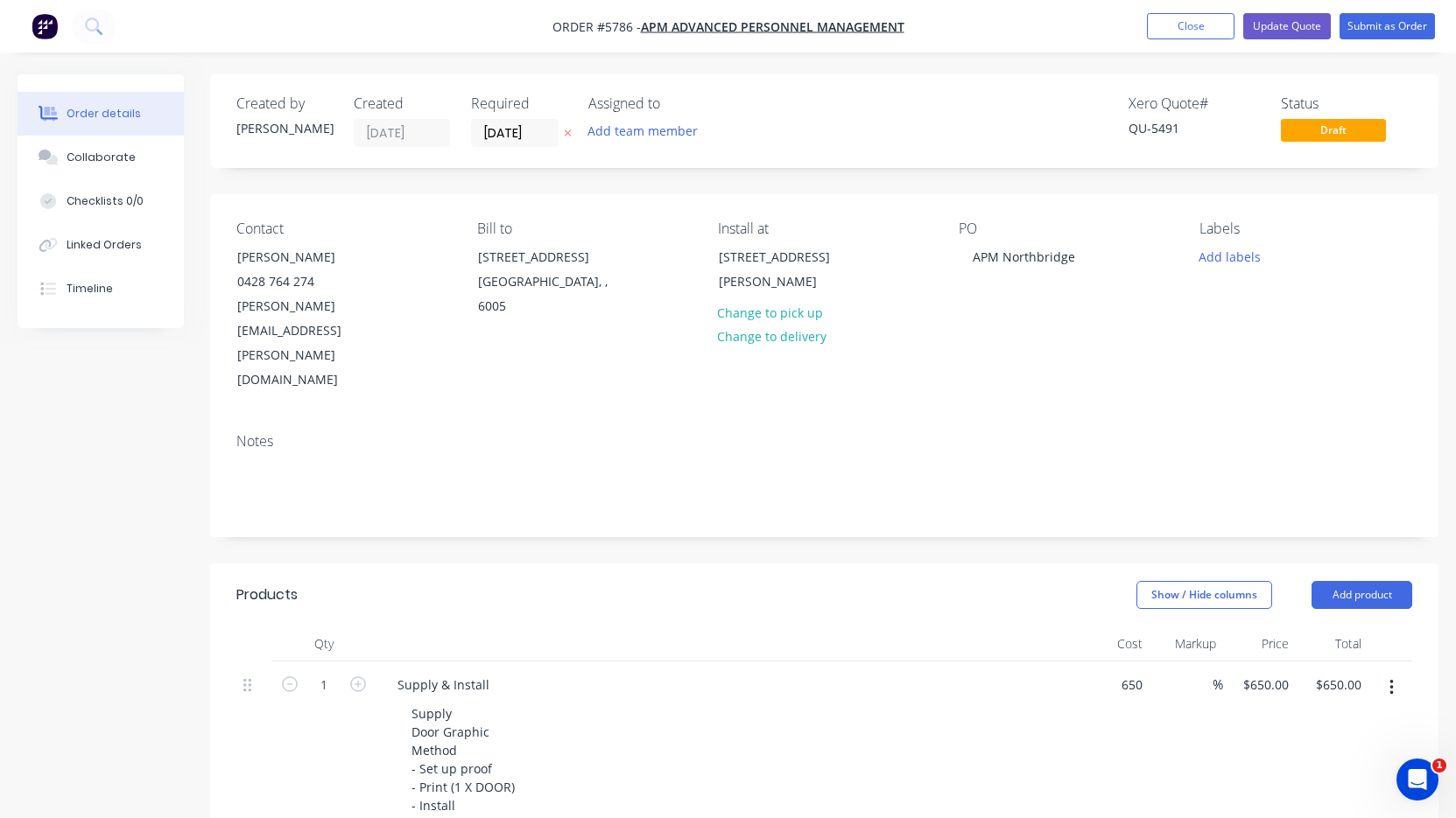
click at [1106, 661] on div "650 $650.00" at bounding box center [1113, 747] width 73 height 172
click at [1129, 672] on input "650" at bounding box center [1135, 684] width 30 height 26
type input "$600.00"
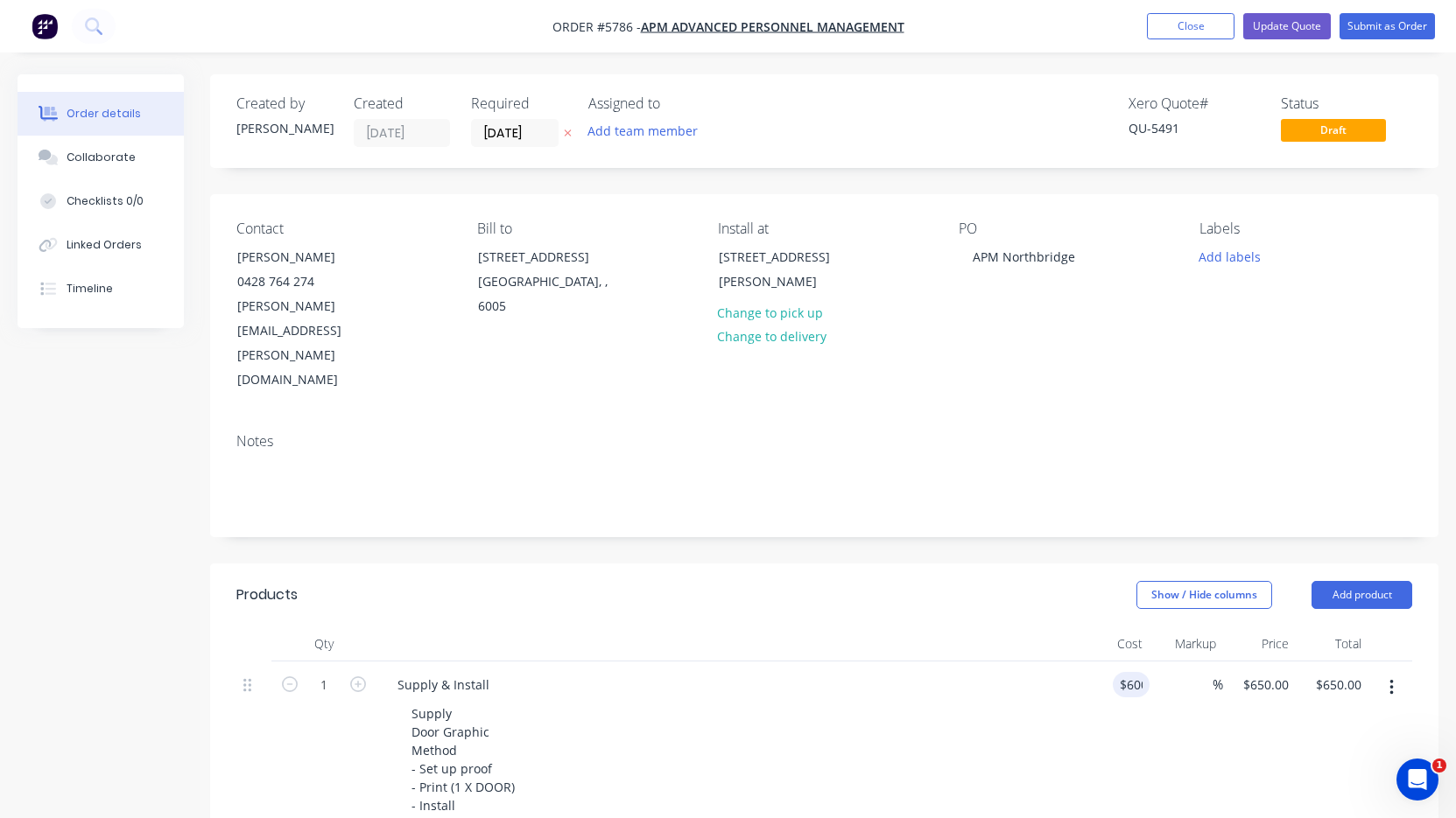
type input "$600.00"
click at [1016, 727] on div "Supply Door Graphic Method - Set up proof - Print (1 X DOOR) - Install" at bounding box center [733, 760] width 672 height 118
click at [1288, 33] on button "Update Quote" at bounding box center [1286, 27] width 88 height 27
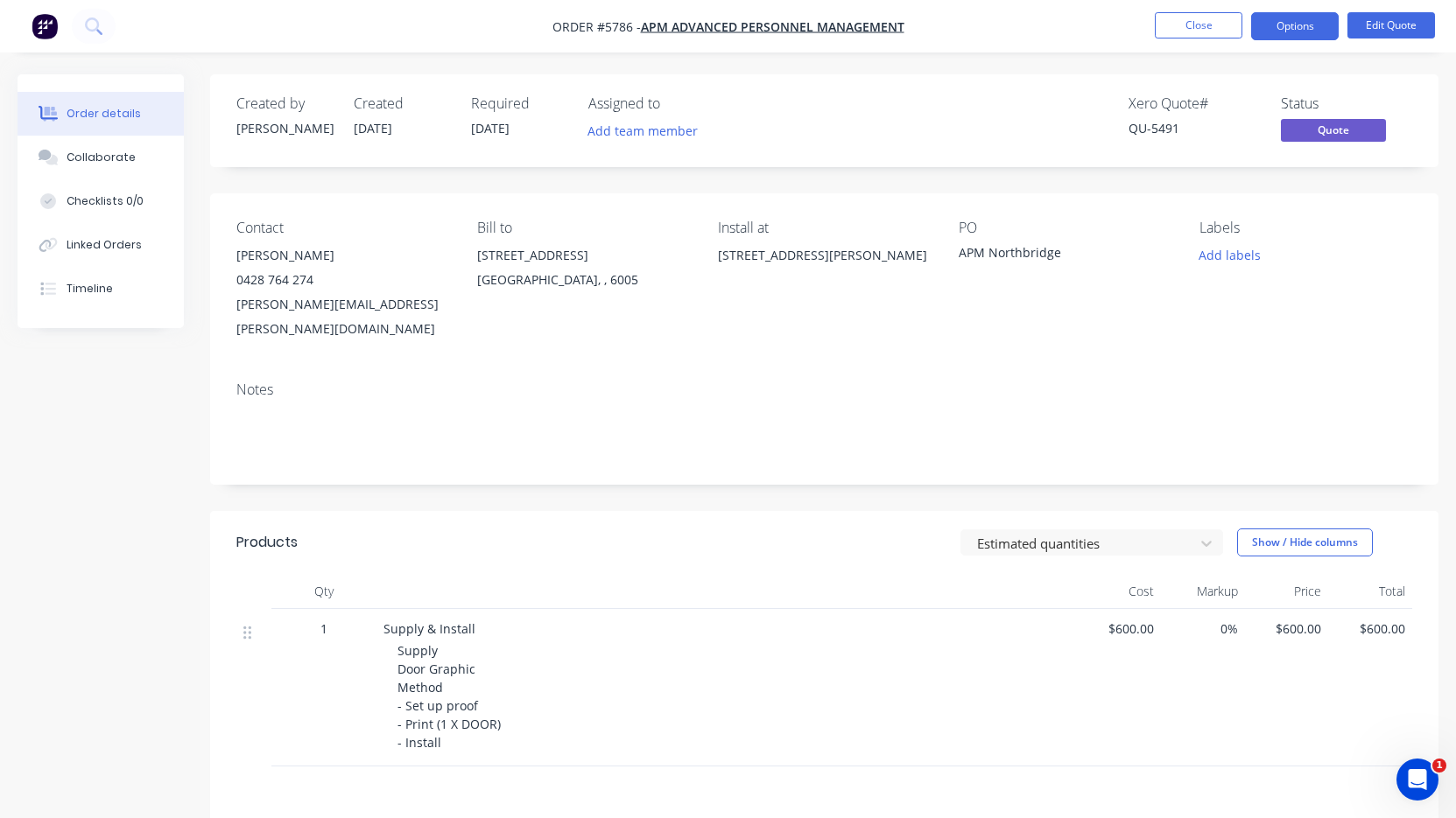
click at [1288, 33] on button "Options" at bounding box center [1294, 27] width 88 height 28
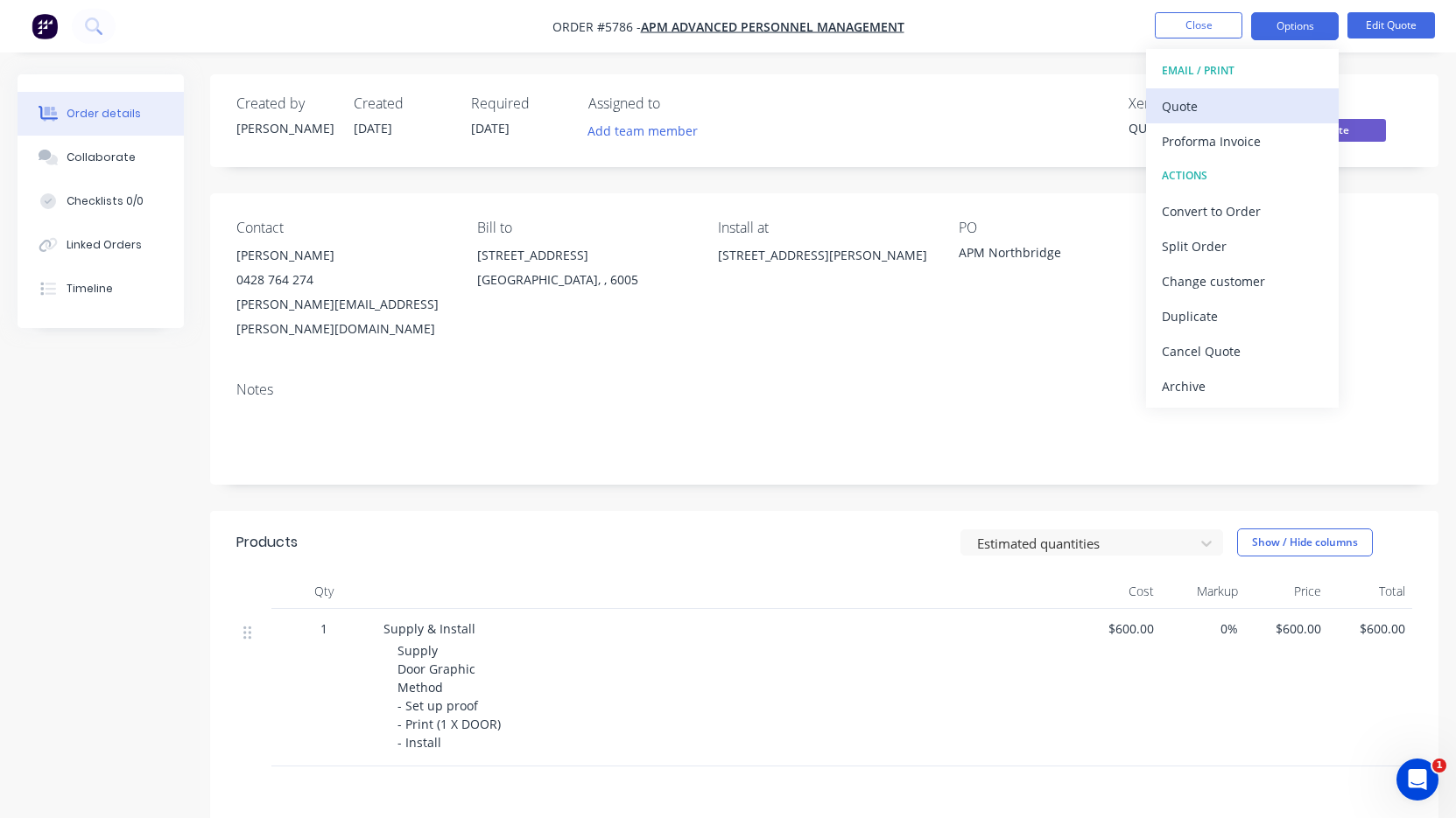
click at [1261, 103] on div "Quote" at bounding box center [1242, 106] width 161 height 26
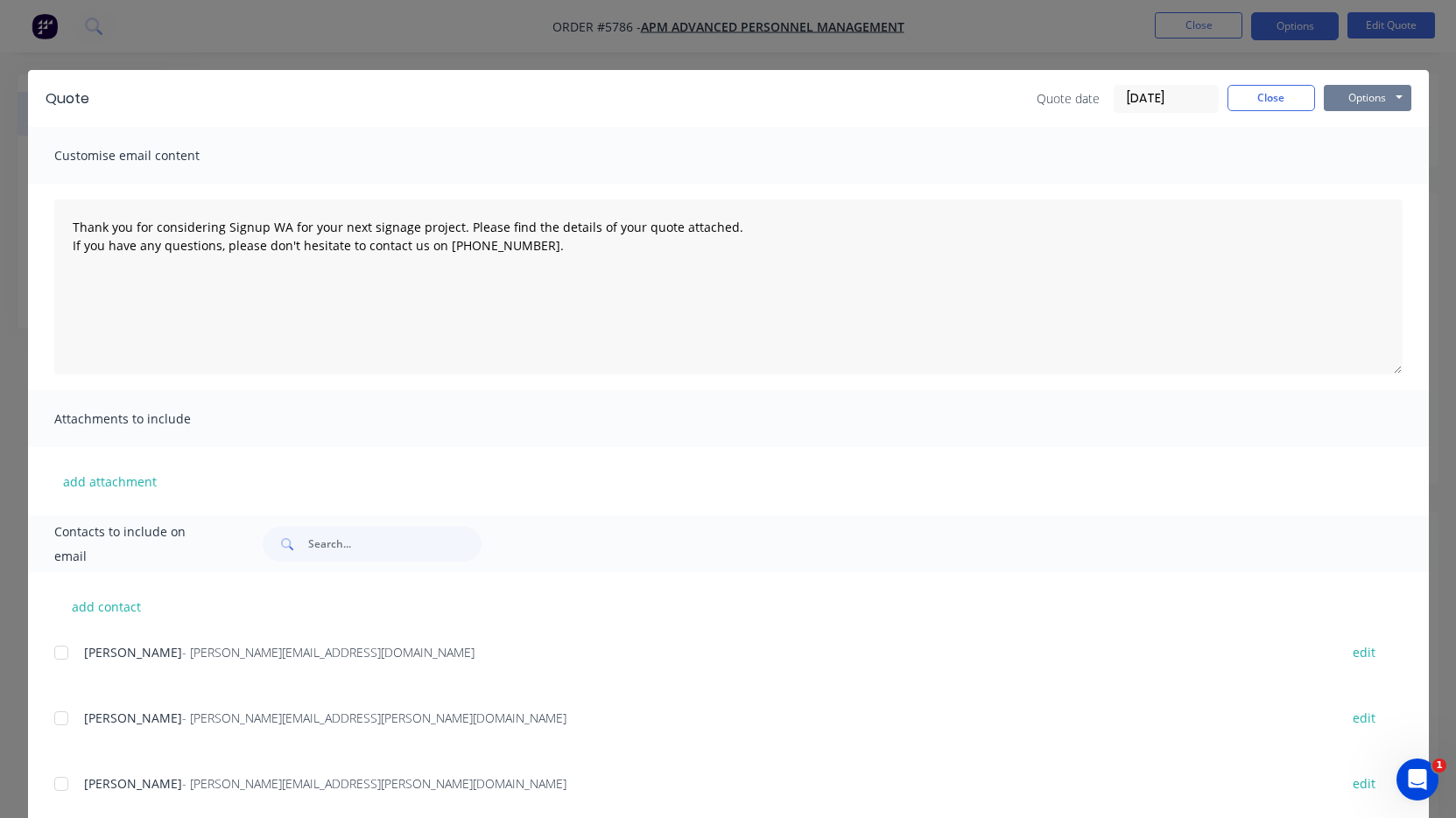
click at [1354, 104] on button "Options" at bounding box center [1367, 98] width 88 height 27
click at [1362, 155] on button "Print" at bounding box center [1379, 157] width 112 height 29
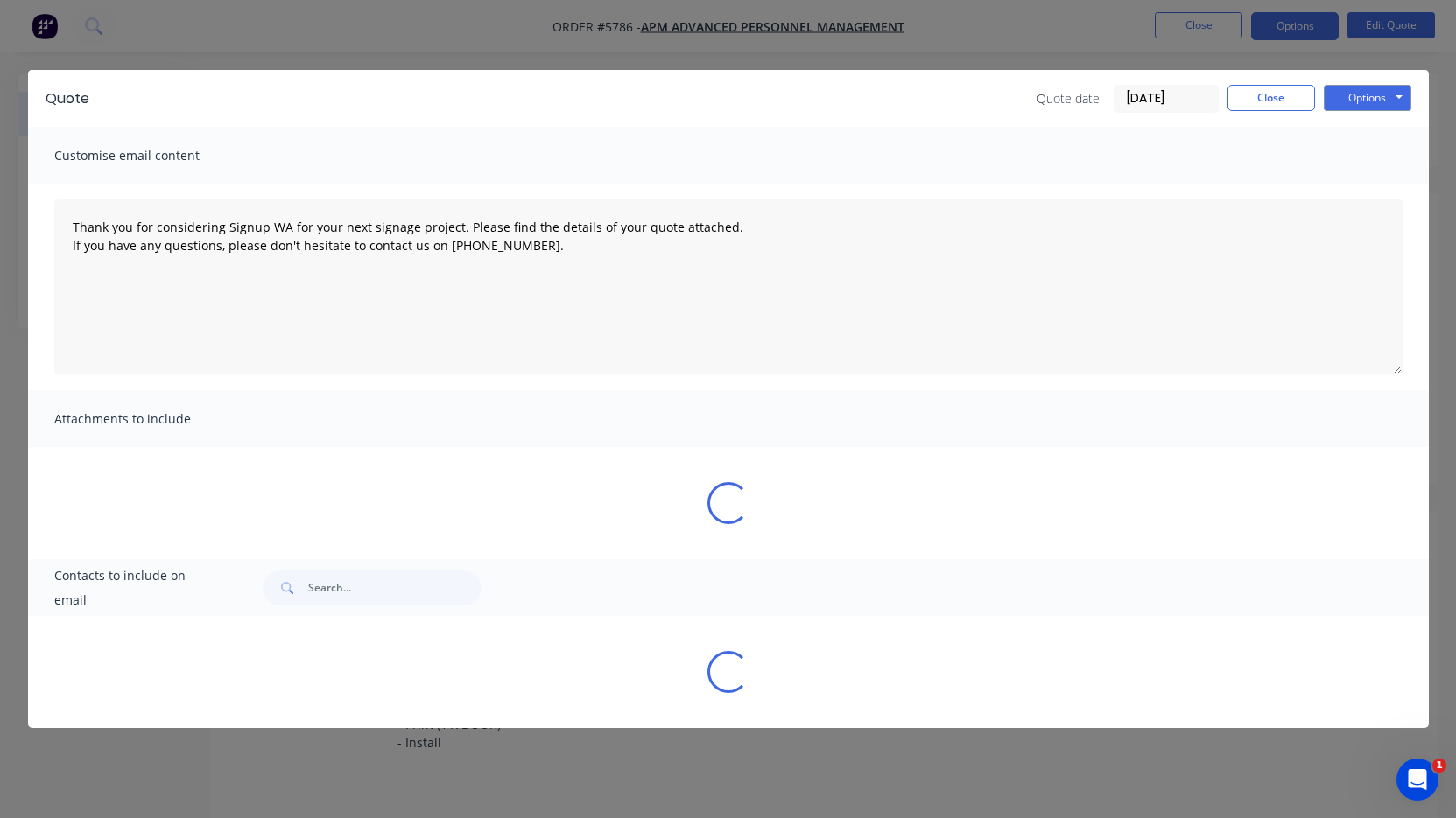
type textarea "Thank you for considering Signup WA for your next signage project. Please find …"
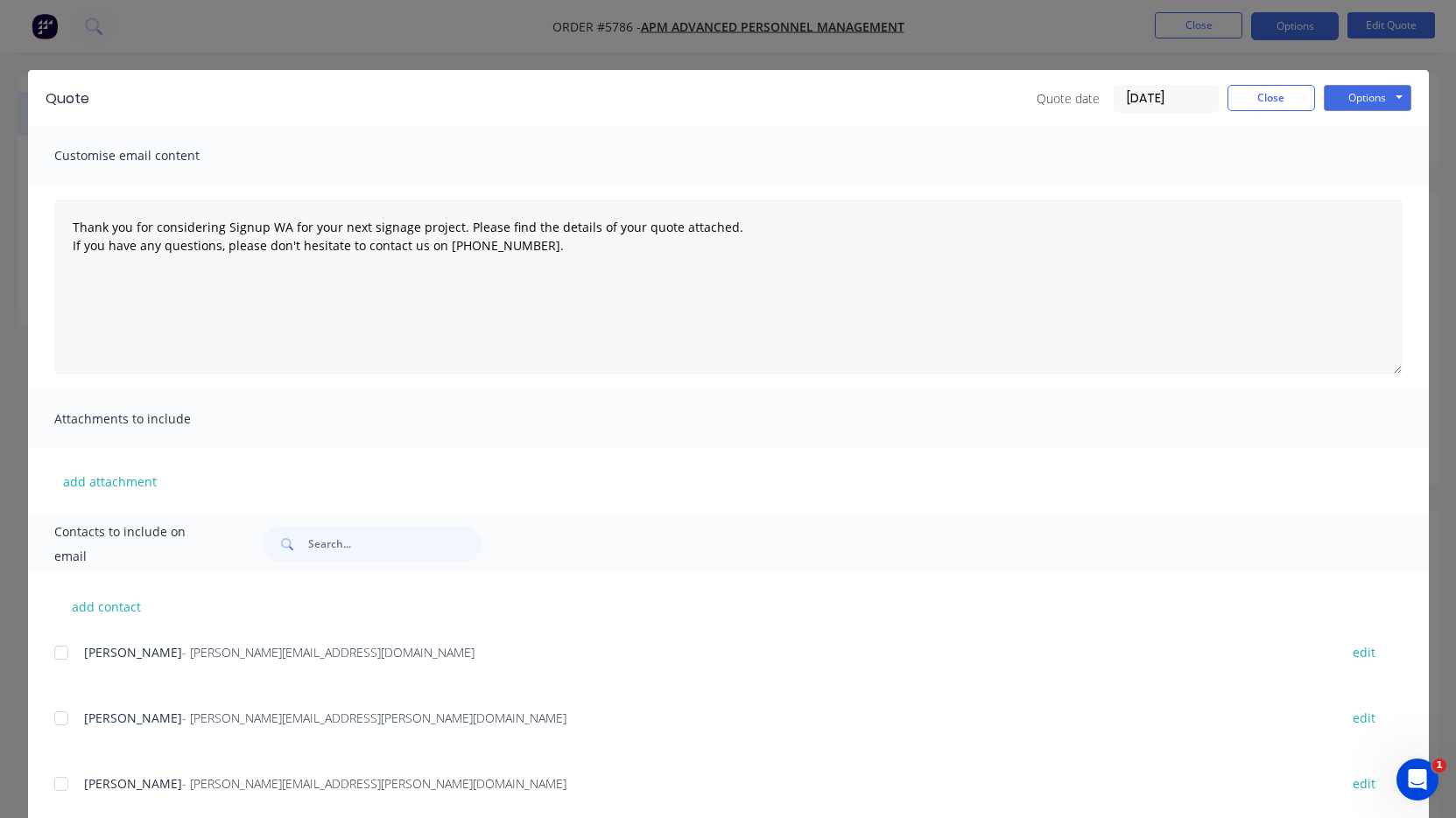
click at [1272, 83] on div "Quote Quote date [DATE] Close Options Preview Print Email" at bounding box center [728, 98] width 1400 height 57
click at [1268, 96] on button "Close" at bounding box center [1271, 98] width 88 height 27
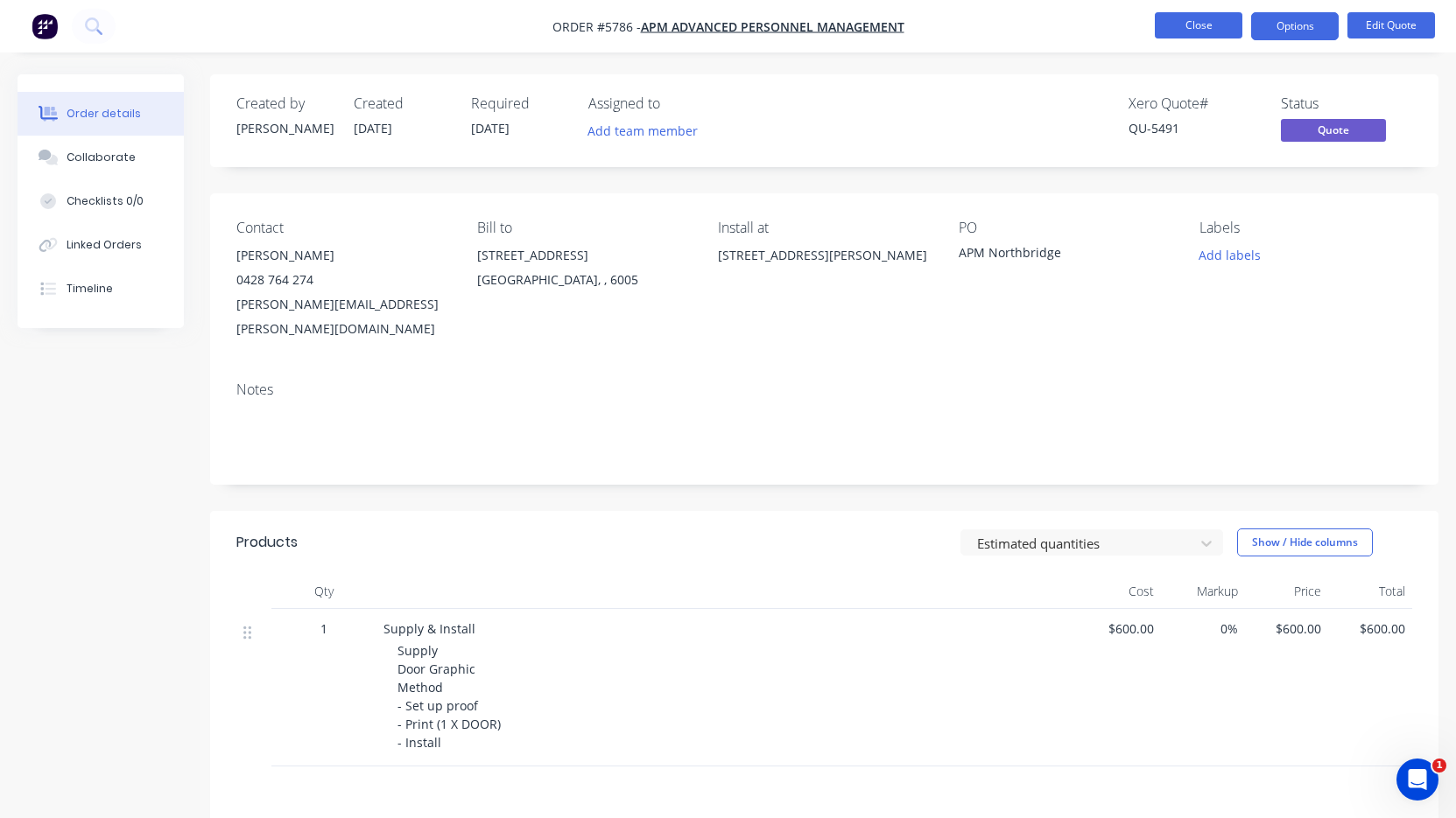
click at [1202, 32] on button "Close" at bounding box center [1198, 26] width 88 height 27
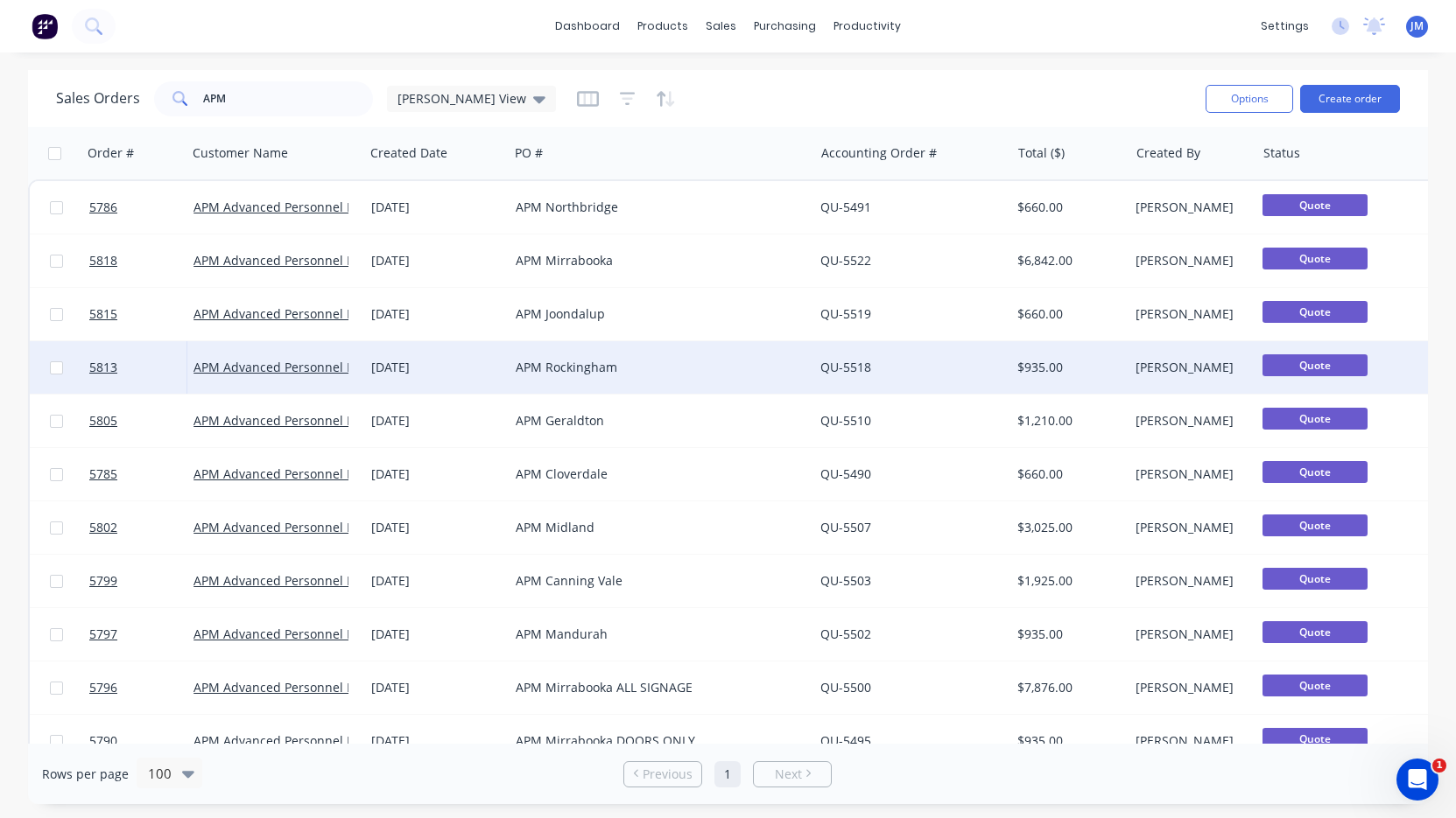
click at [490, 361] on div "[DATE]" at bounding box center [436, 368] width 130 height 18
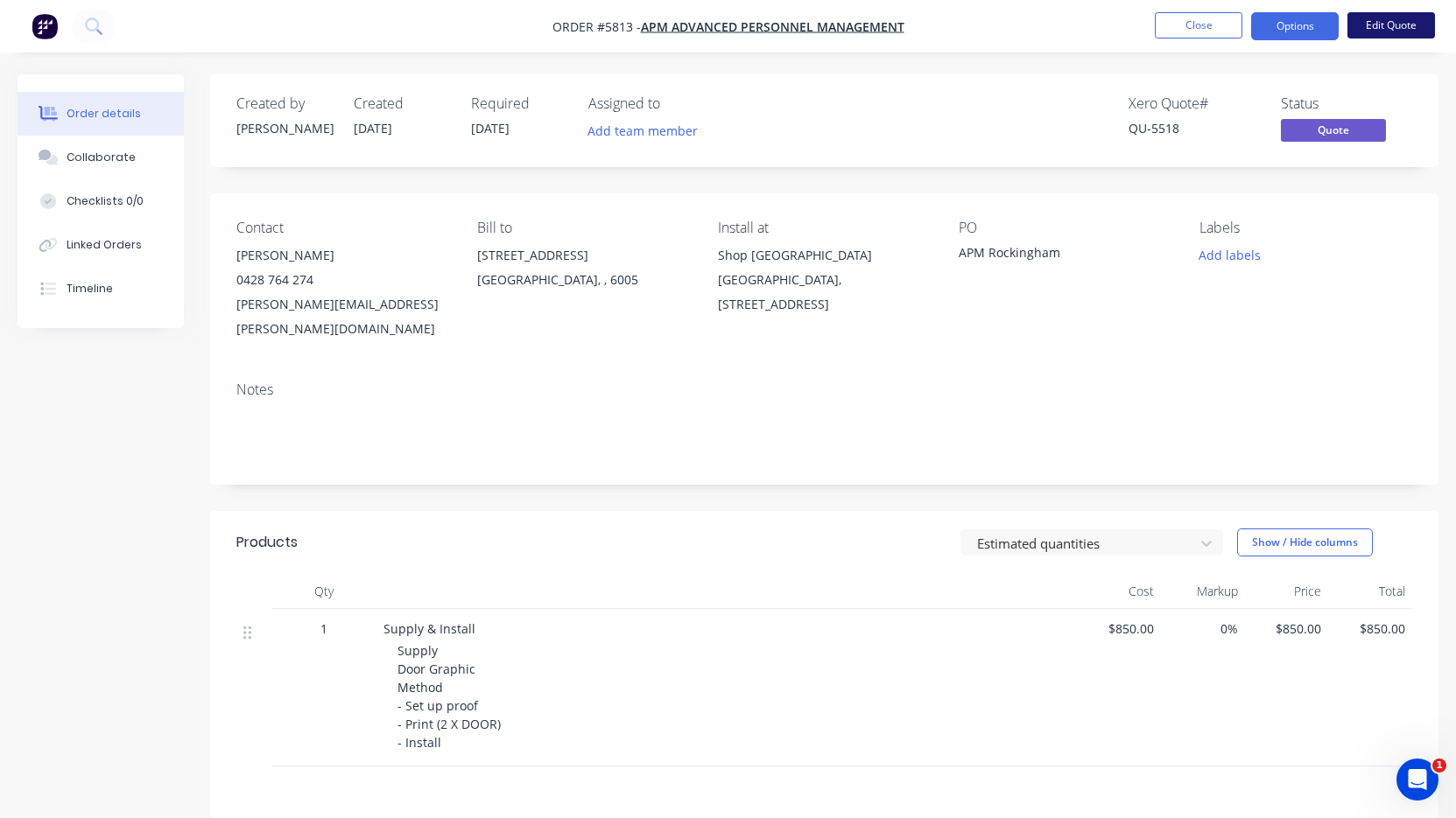
click at [1376, 29] on button "Edit Quote" at bounding box center [1391, 26] width 88 height 27
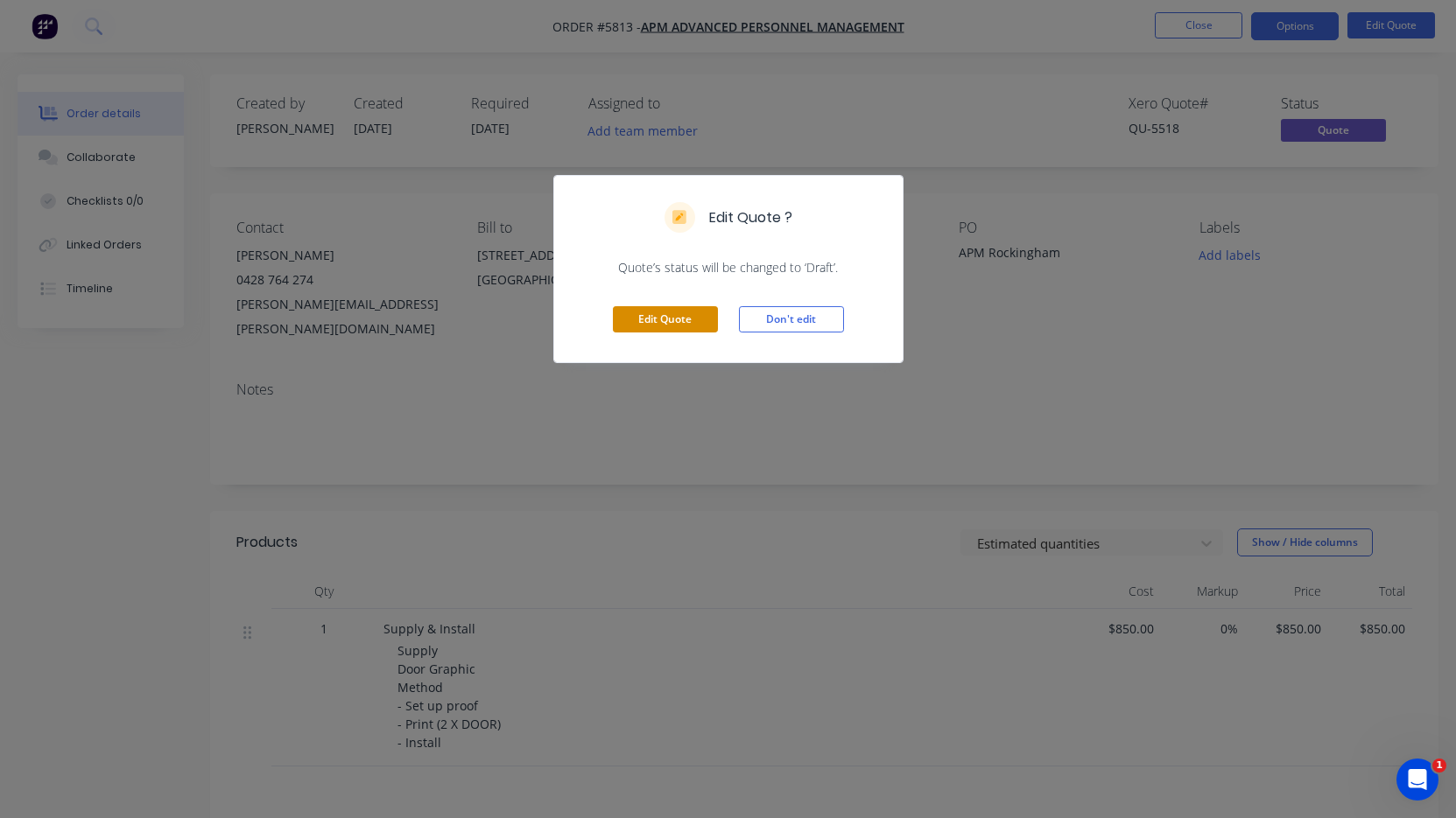
click at [691, 310] on button "Edit Quote" at bounding box center [665, 319] width 105 height 27
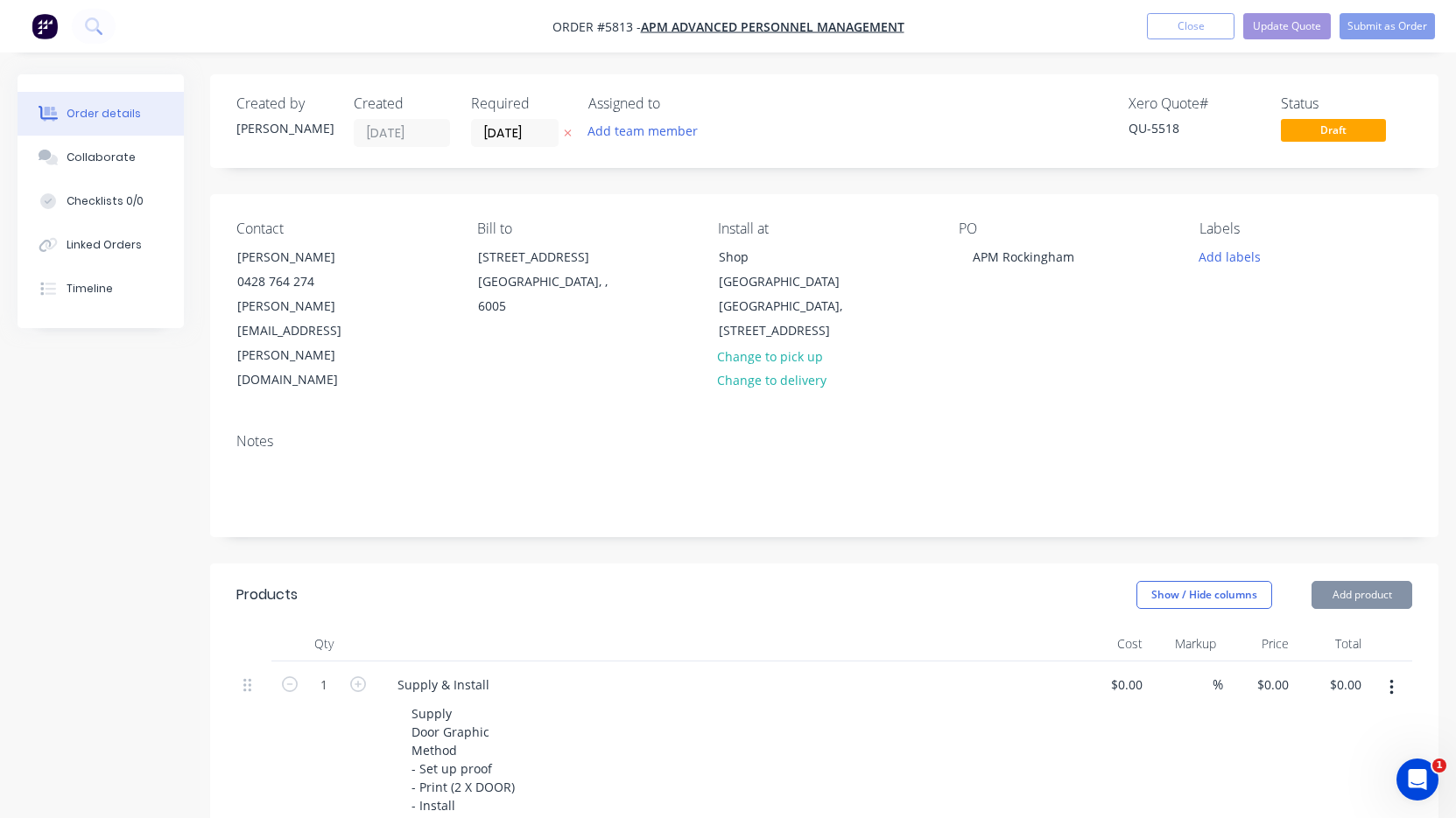
type input "$850.00"
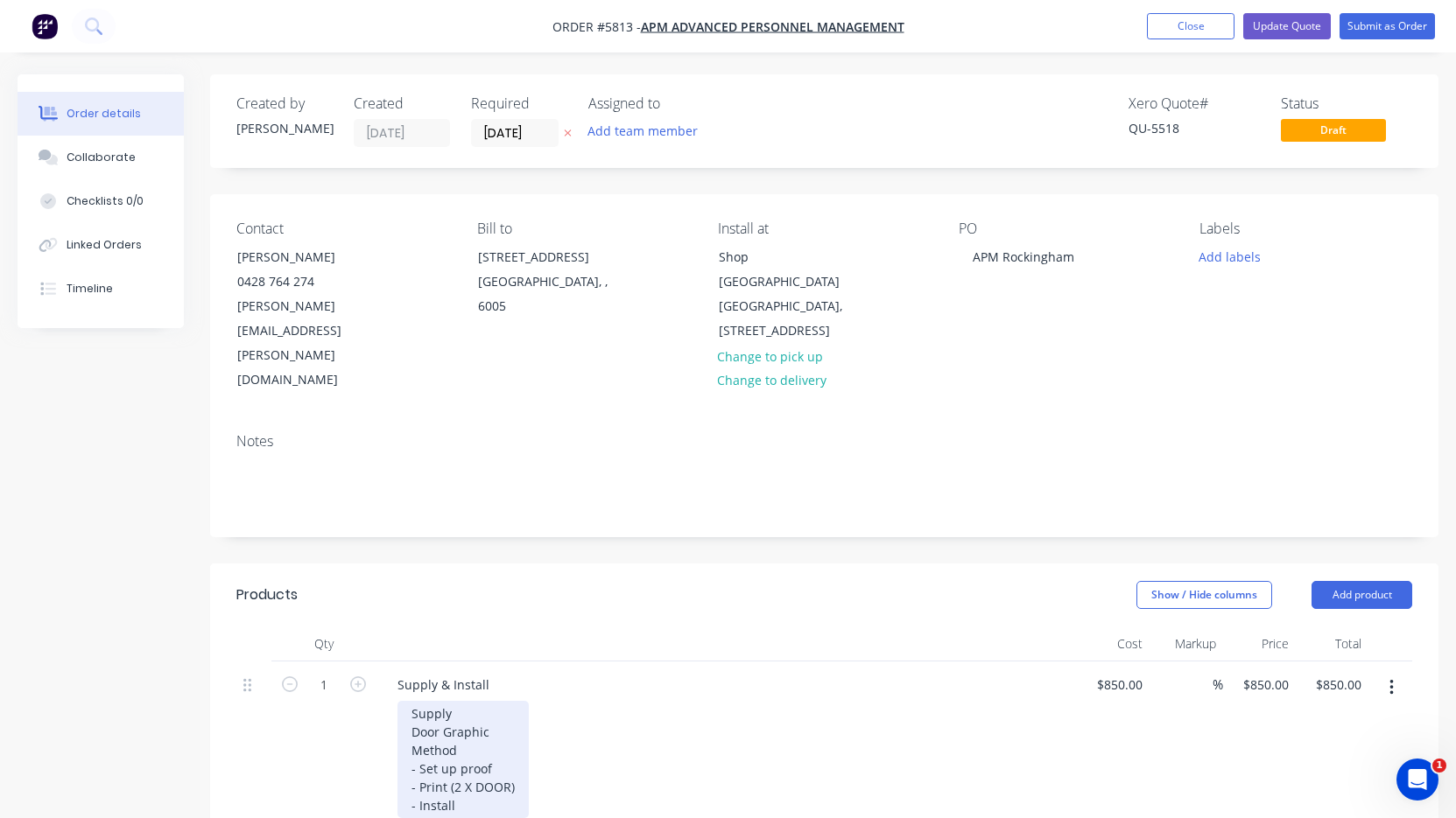
click at [457, 764] on div "Supply Door Graphic Method - Set up proof - Print (2 X DOOR) - Install" at bounding box center [463, 760] width 131 height 118
click at [1107, 661] on div "850 850" at bounding box center [1113, 747] width 73 height 172
type input "$600.00"
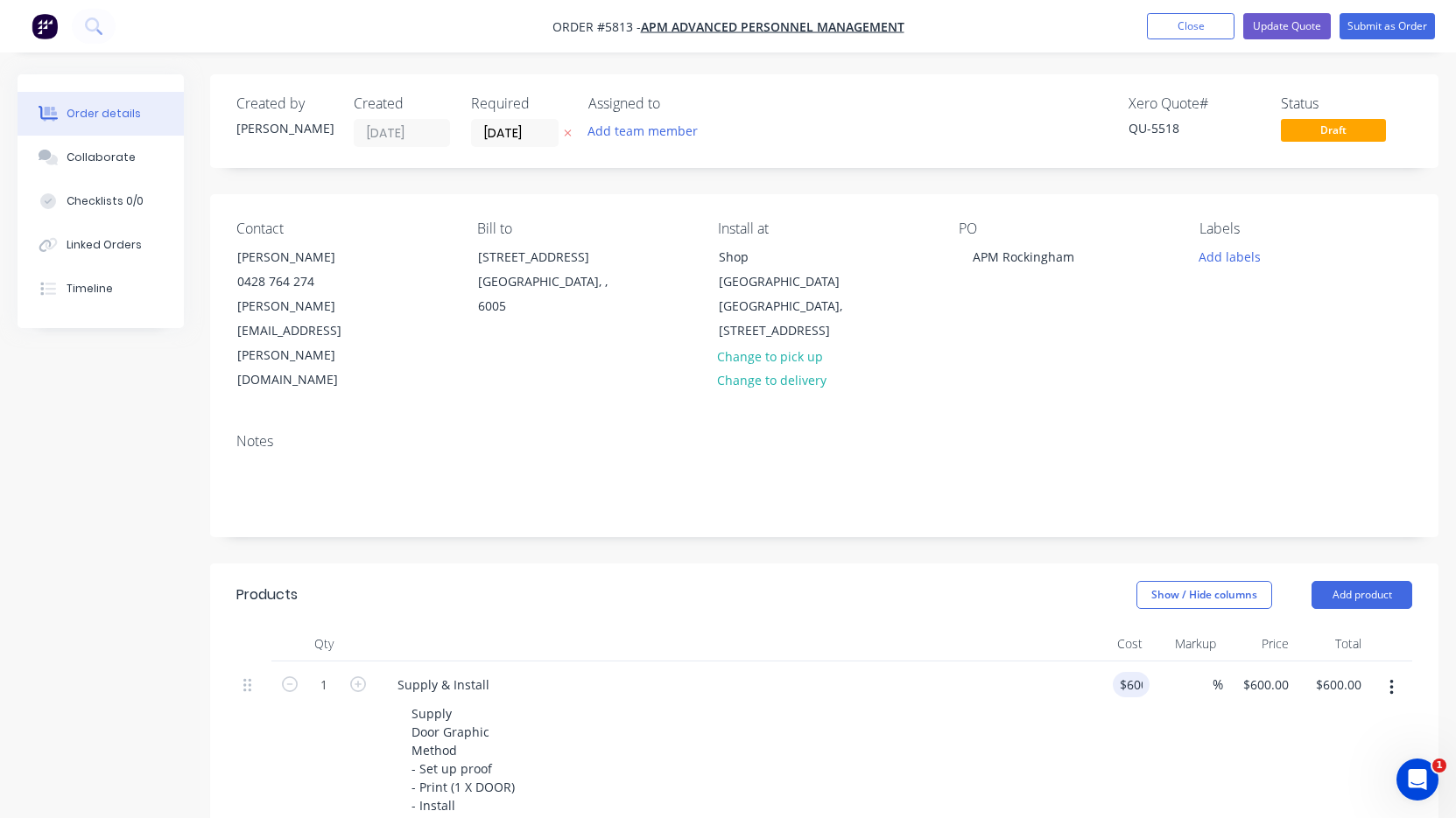
click at [961, 711] on div "Supply Door Graphic Method - Set up proof - Print (1 X DOOR) - Install" at bounding box center [733, 760] width 672 height 118
click at [1287, 33] on button "Update Quote" at bounding box center [1286, 27] width 88 height 27
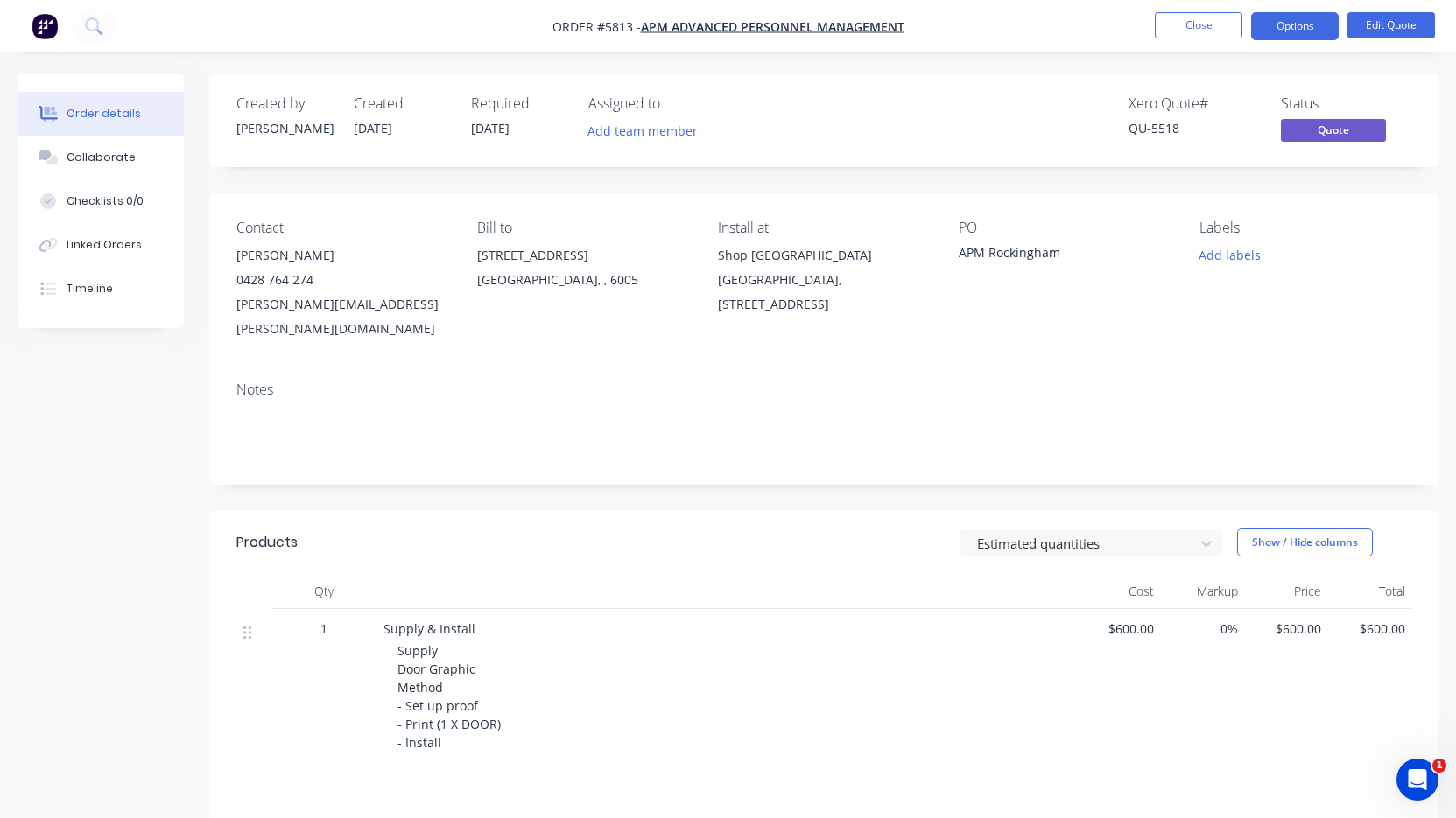
click at [1287, 33] on button "Options" at bounding box center [1294, 27] width 88 height 28
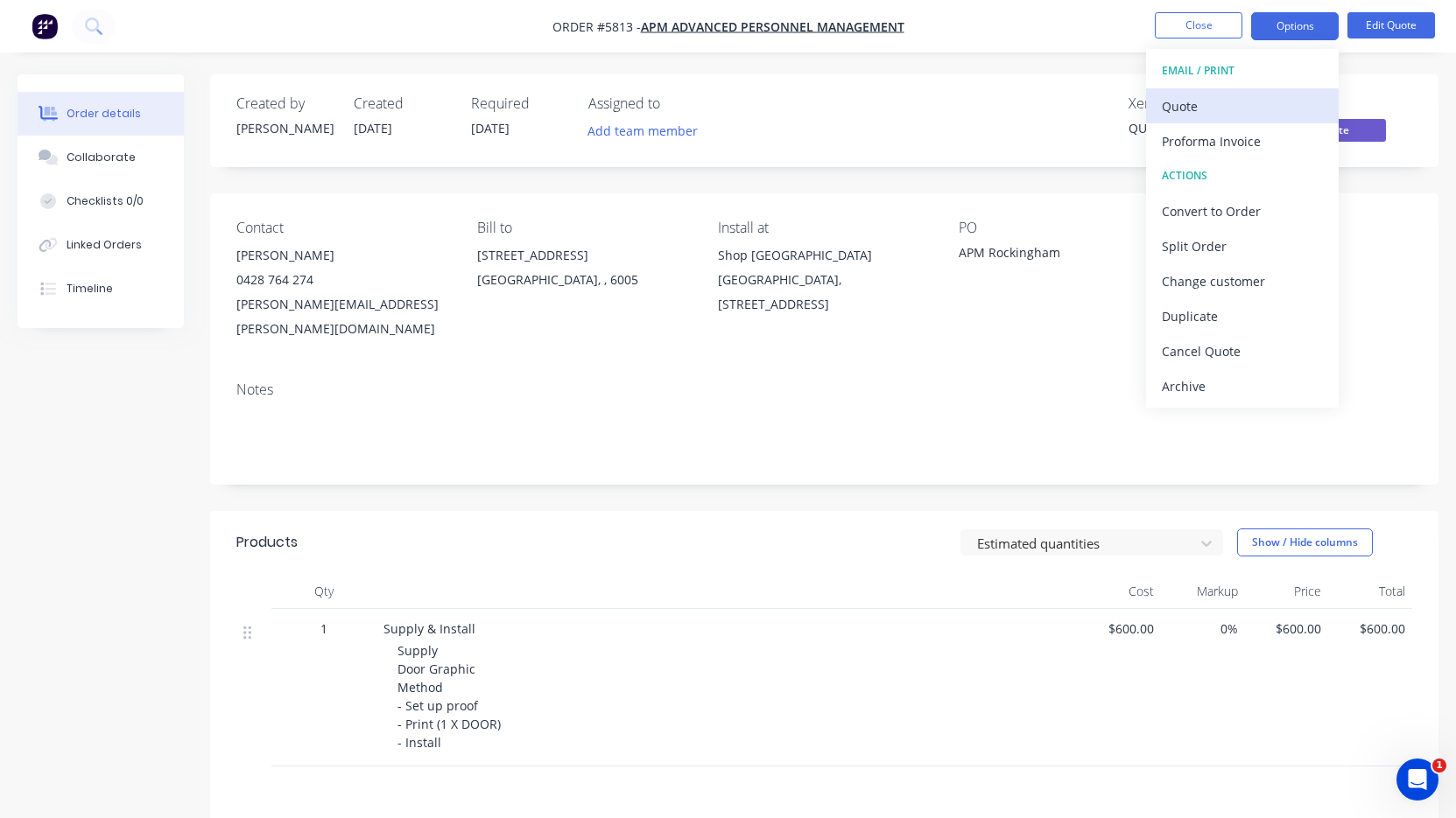
click at [1267, 101] on div "Quote" at bounding box center [1242, 106] width 161 height 26
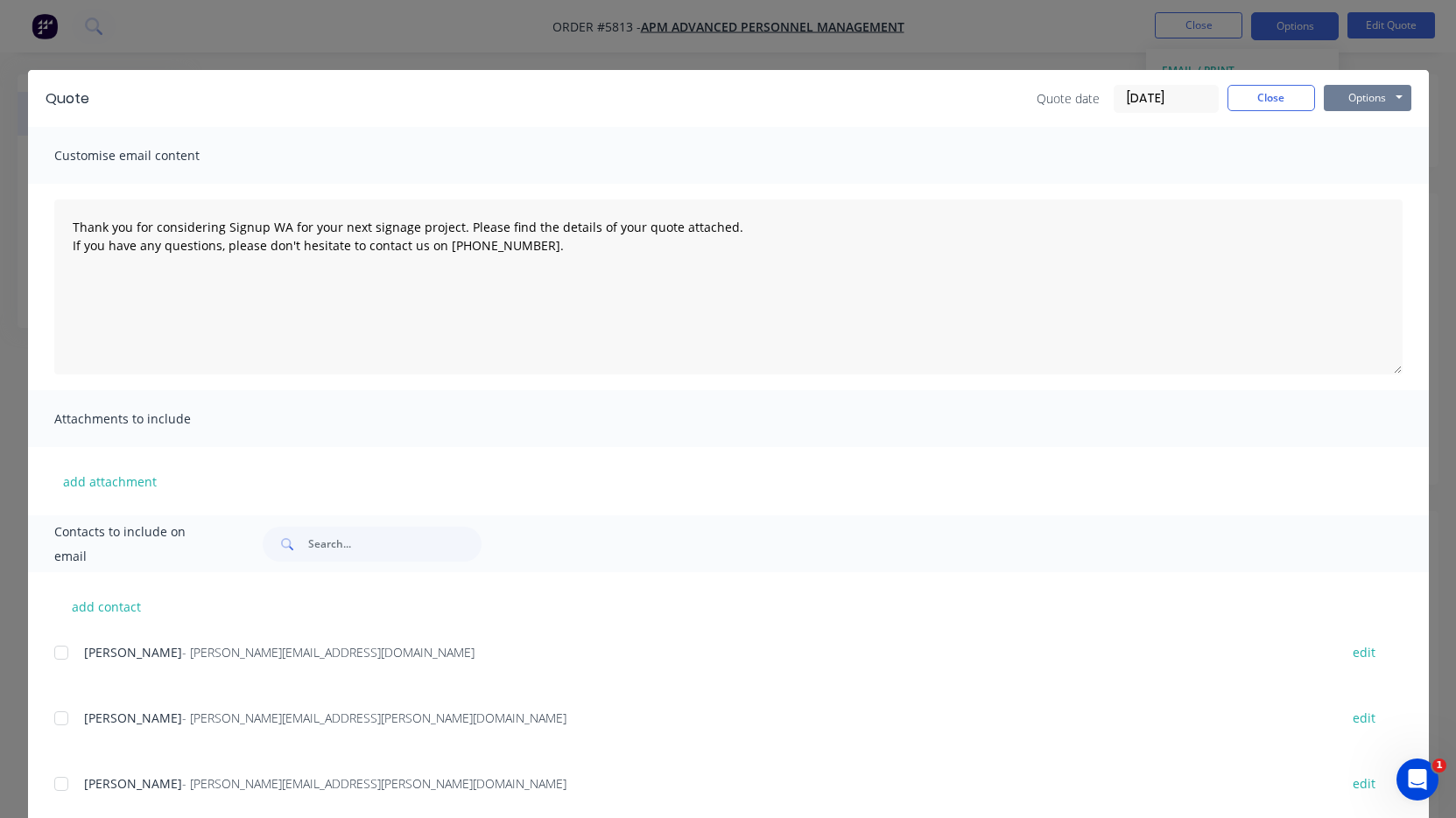
click at [1357, 98] on button "Options" at bounding box center [1367, 98] width 88 height 27
click at [1355, 166] on button "Print" at bounding box center [1379, 157] width 112 height 29
type textarea "Thank you for considering Signup WA for your next signage project. Please find …"
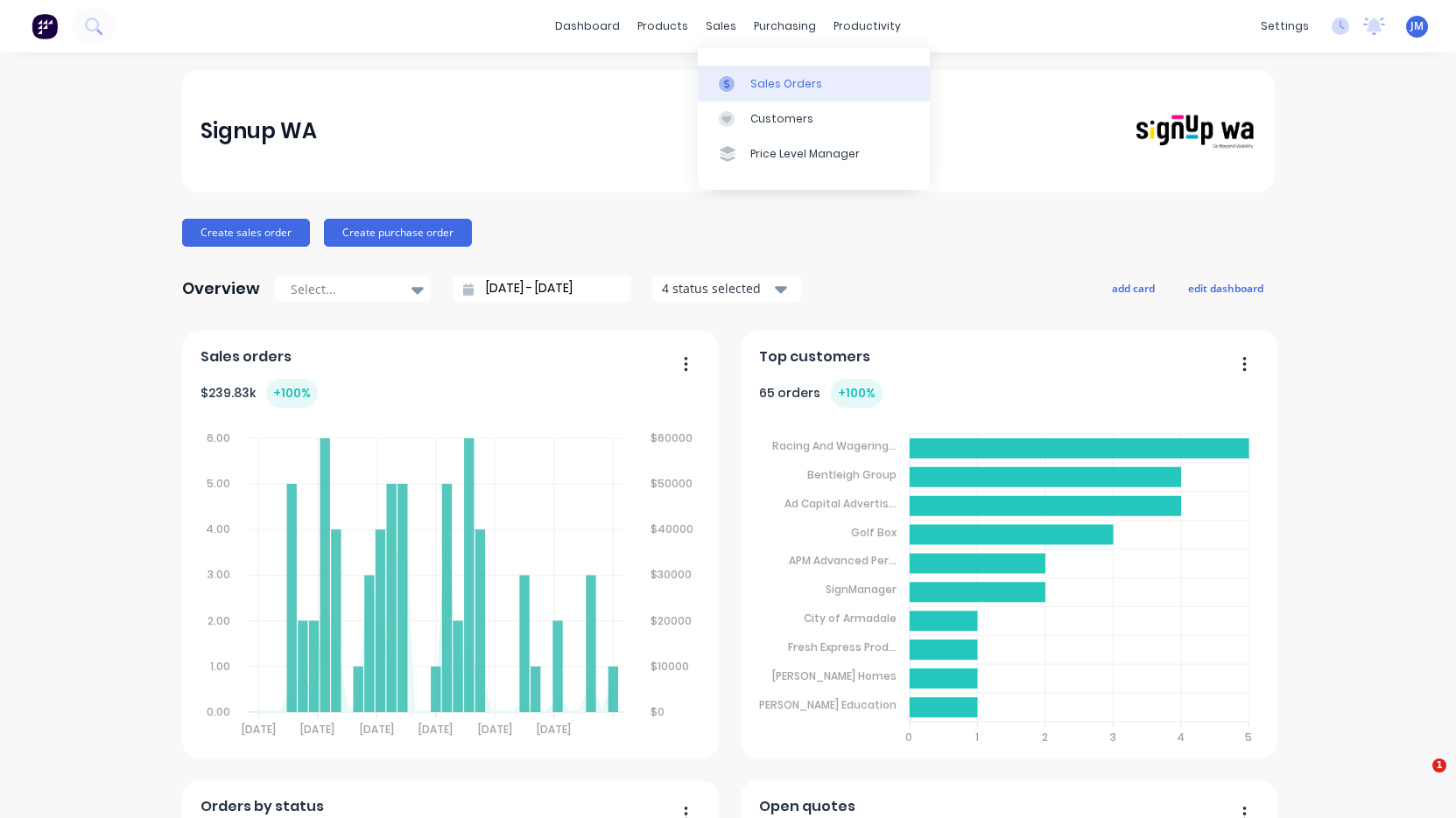
click at [762, 89] on div "Sales Orders" at bounding box center [785, 84] width 72 height 16
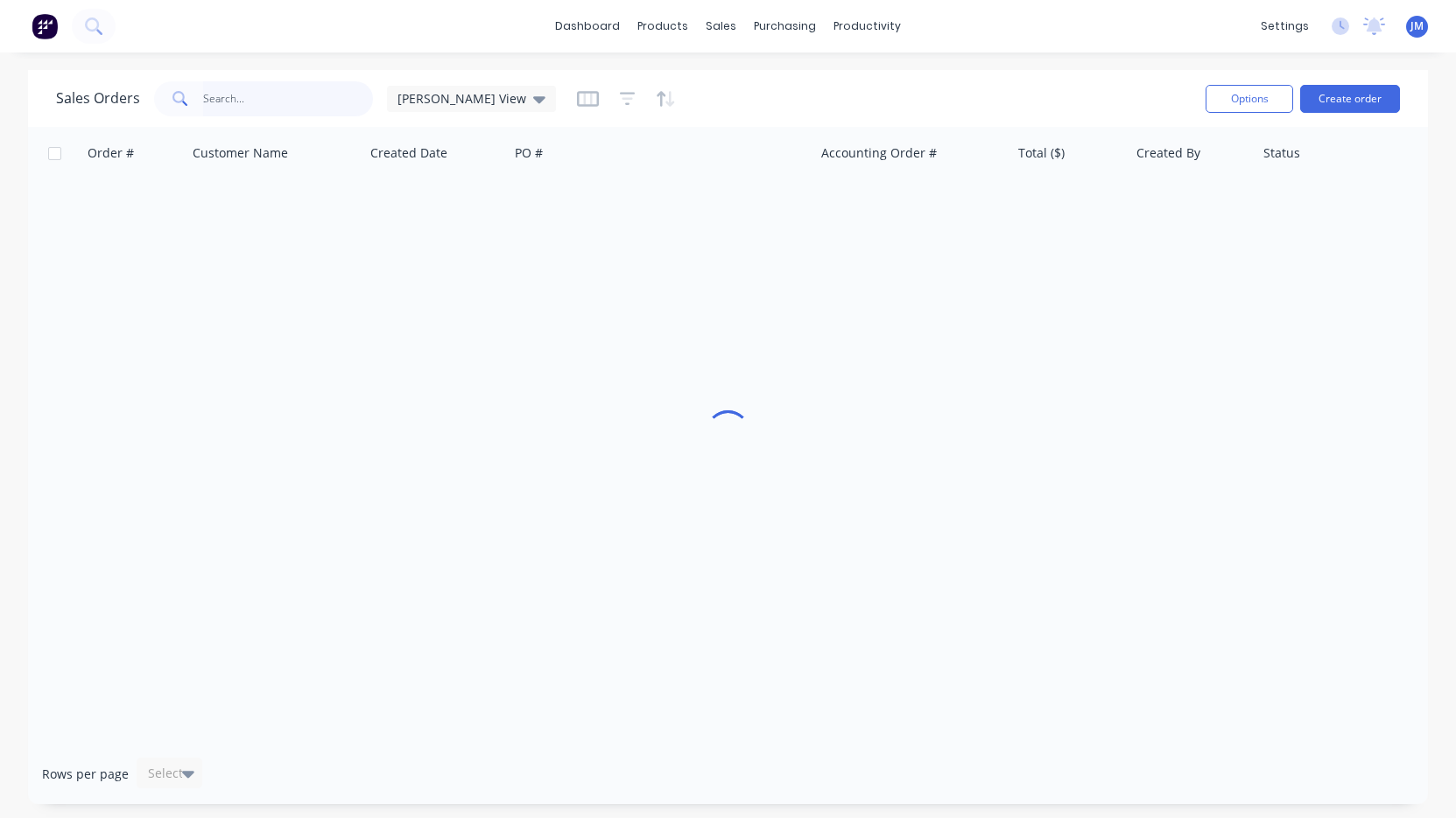
click at [285, 99] on input "text" at bounding box center [288, 99] width 171 height 35
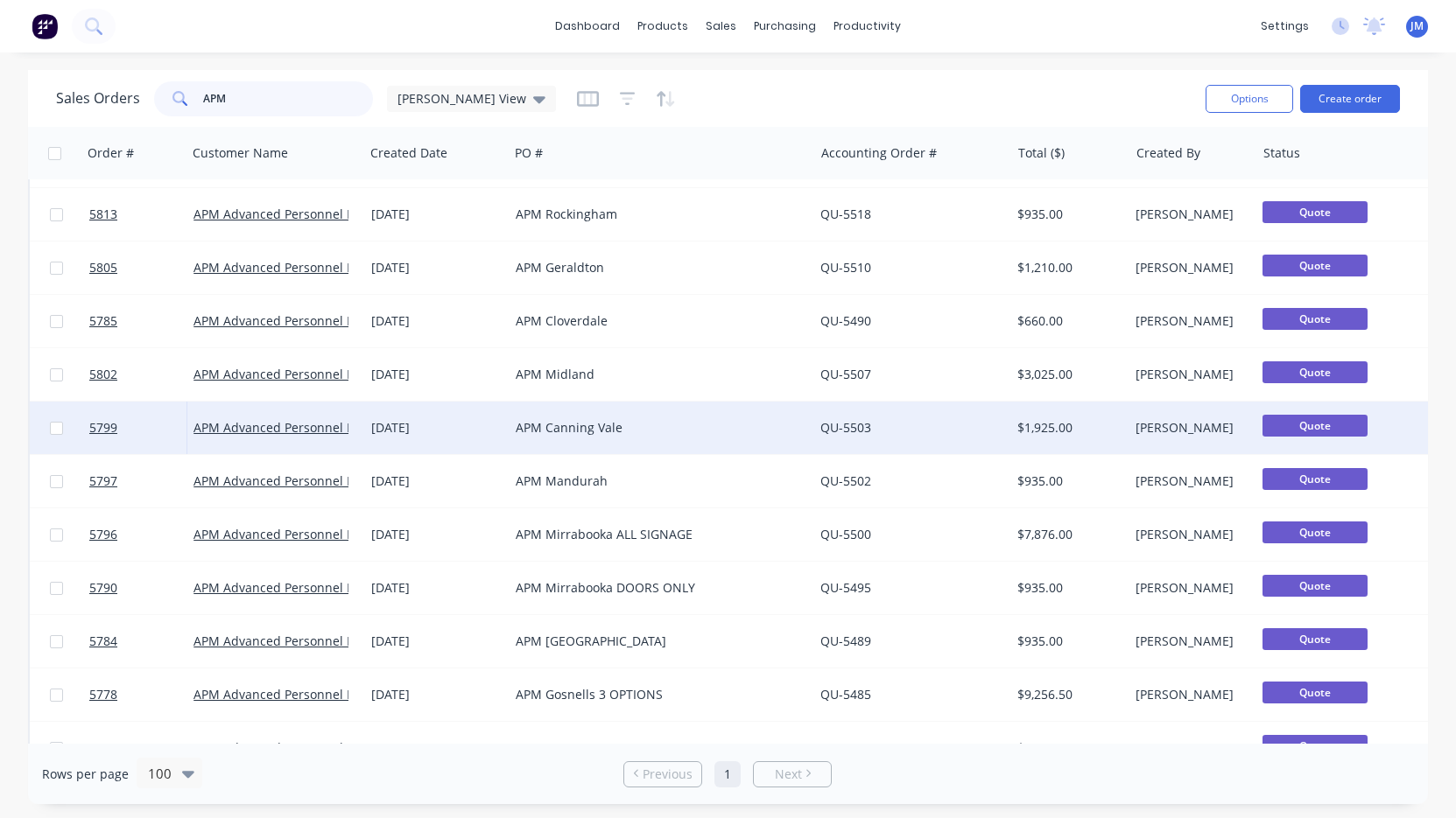
scroll to position [152, 0]
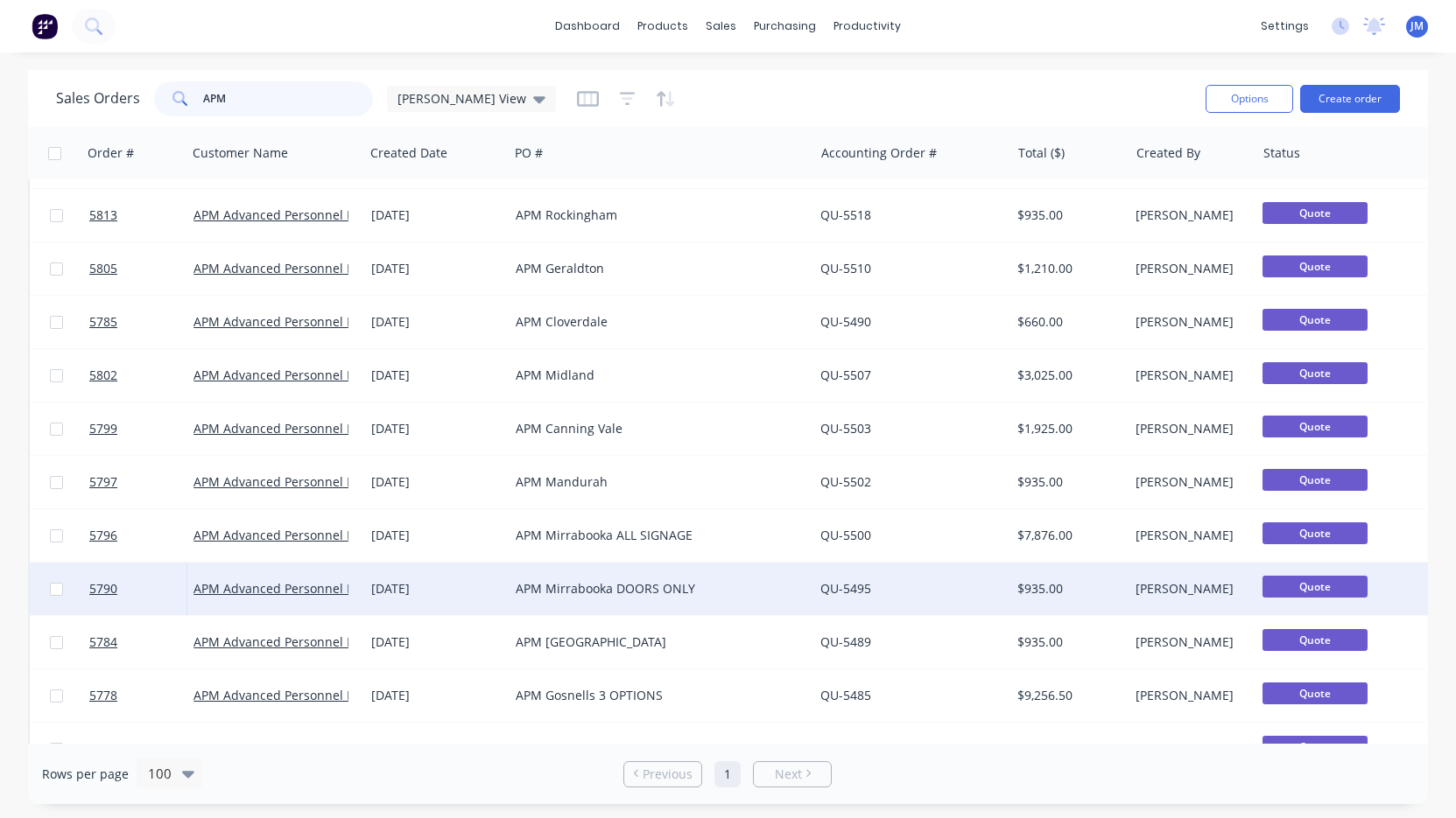
type input "APM"
click at [546, 581] on div "APM Mirrabooka DOORS ONLY" at bounding box center [654, 589] width 277 height 18
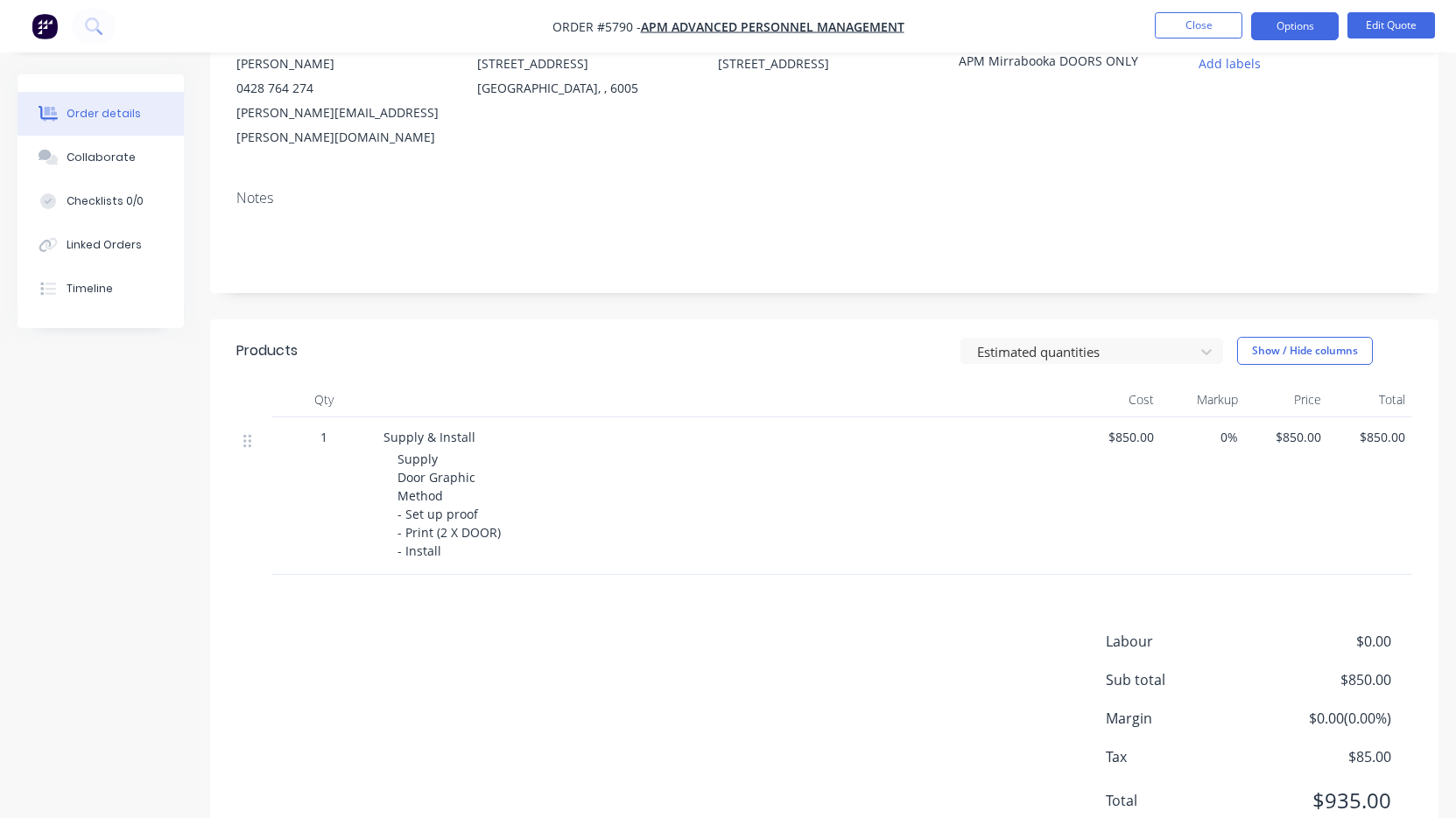
scroll to position [224, 0]
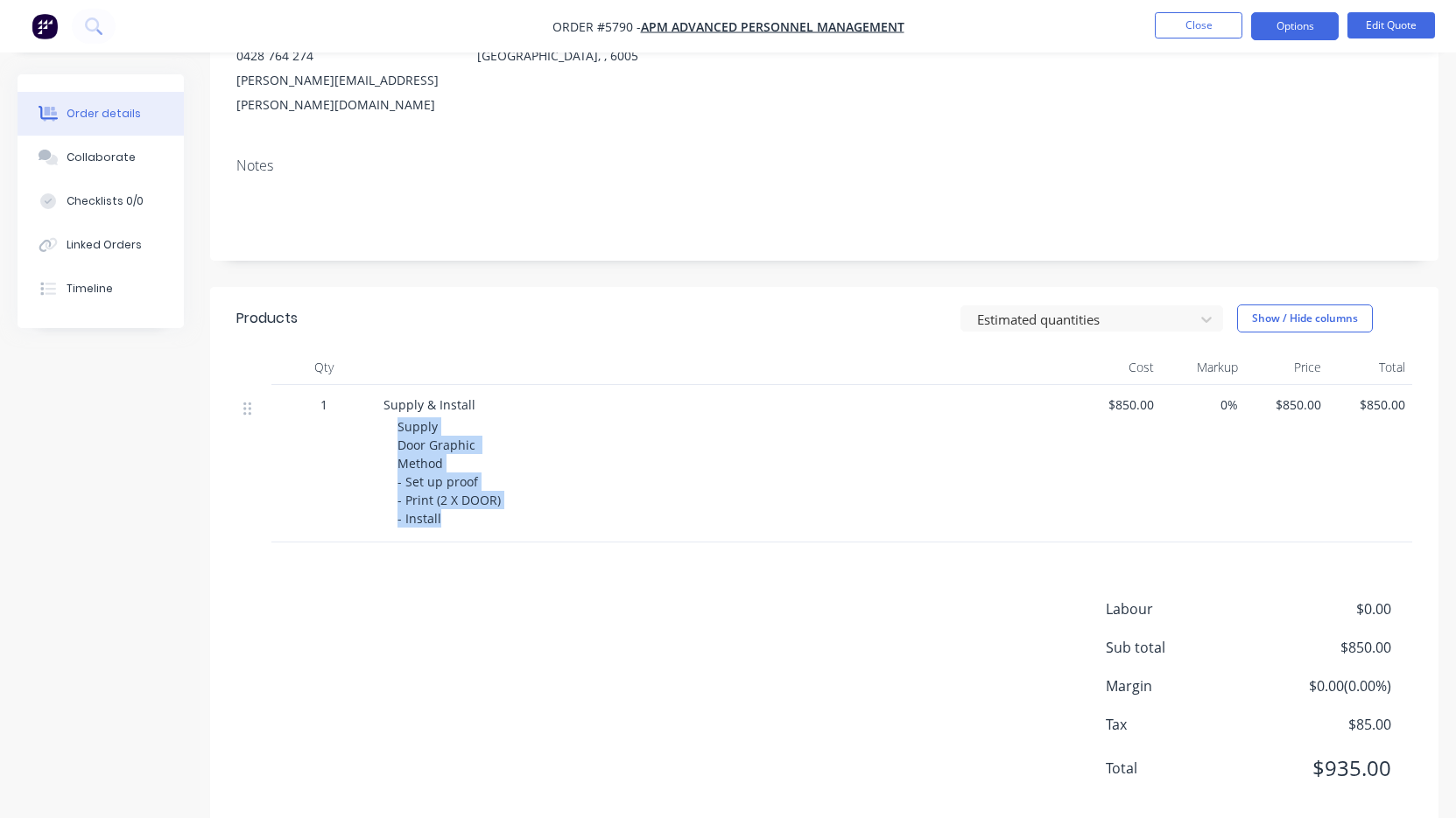
drag, startPoint x: 386, startPoint y: 398, endPoint x: 512, endPoint y: 499, distance: 161.5
click at [512, 499] on div "Supply & Install Supply Door Graphic Method - Set up proof - Print (2 X DOOR) -…" at bounding box center [727, 463] width 701 height 157
copy span "Supply Door Graphic Method - Set up proof - Print (2 X DOOR) - Install"
